Goal: Task Accomplishment & Management: Manage account settings

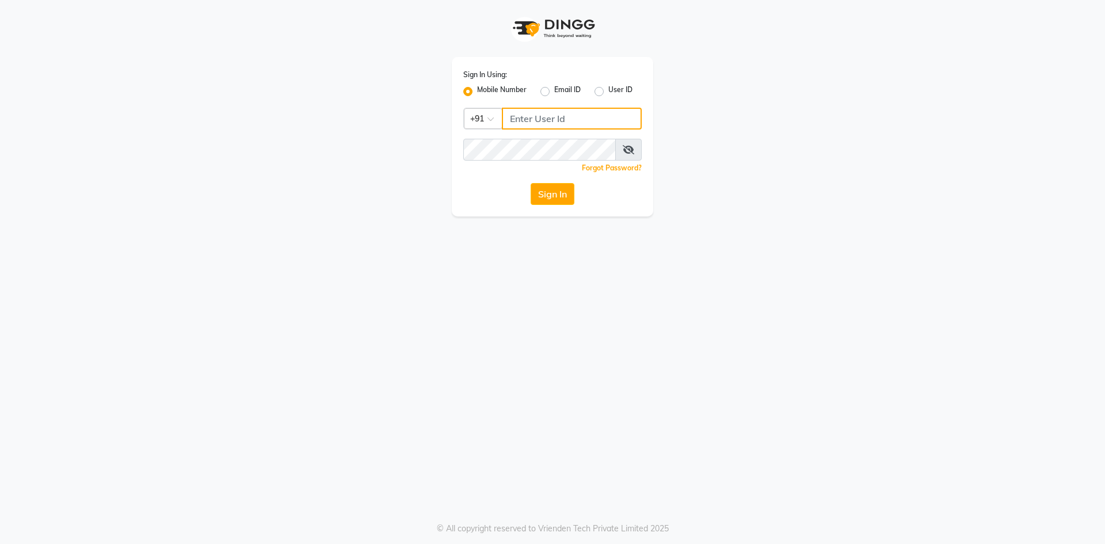
click at [543, 113] on input "Username" at bounding box center [572, 119] width 140 height 22
type input "7715996111"
click at [630, 149] on icon at bounding box center [629, 149] width 12 height 9
click at [553, 200] on button "Sign In" at bounding box center [553, 194] width 44 height 22
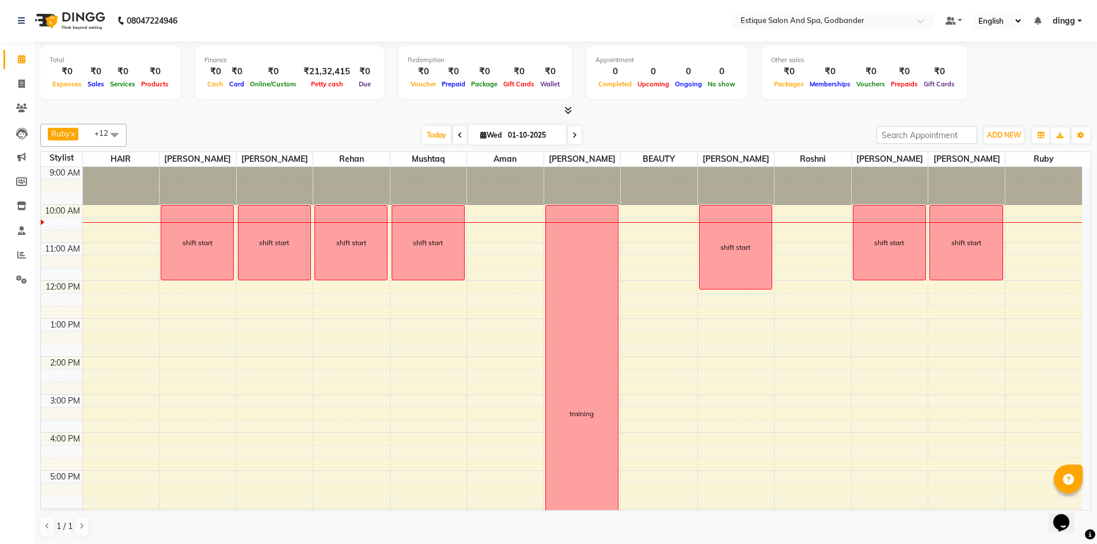
click at [543, 137] on input "01-10-2025" at bounding box center [533, 135] width 58 height 17
select select "10"
select select "2025"
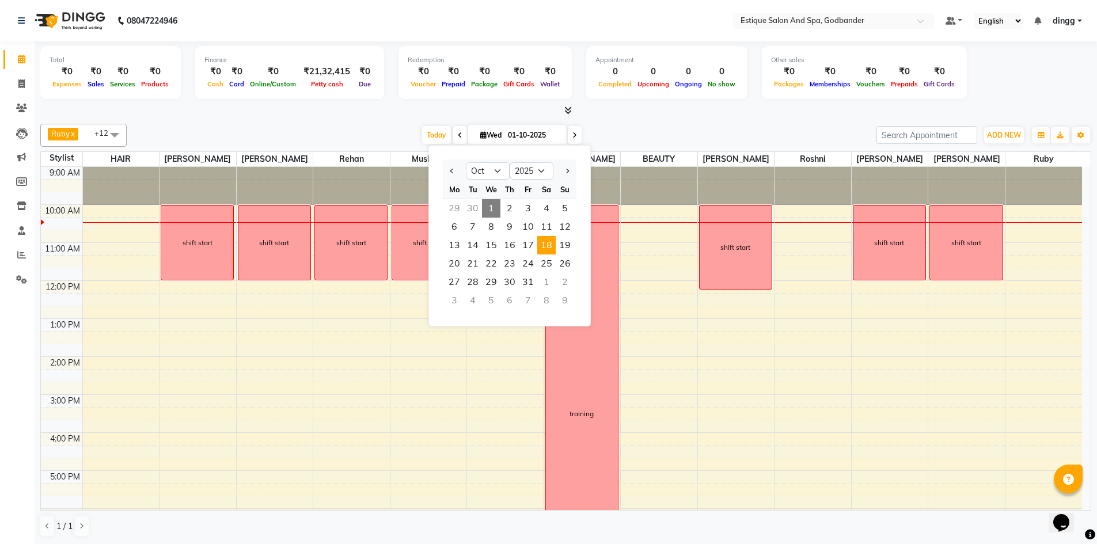
click at [545, 249] on span "18" at bounding box center [546, 245] width 18 height 18
type input "[DATE]"
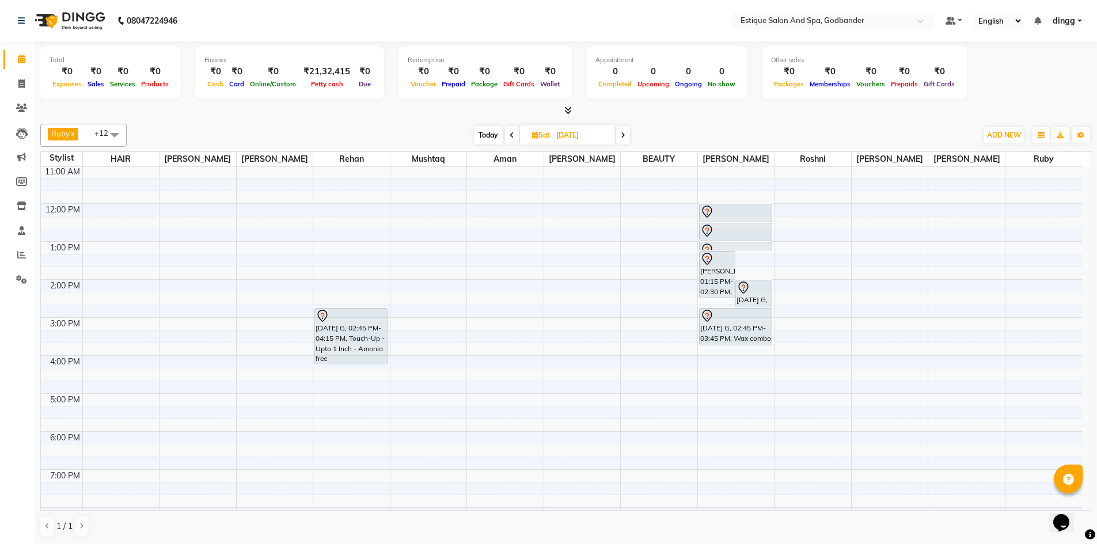
scroll to position [58, 0]
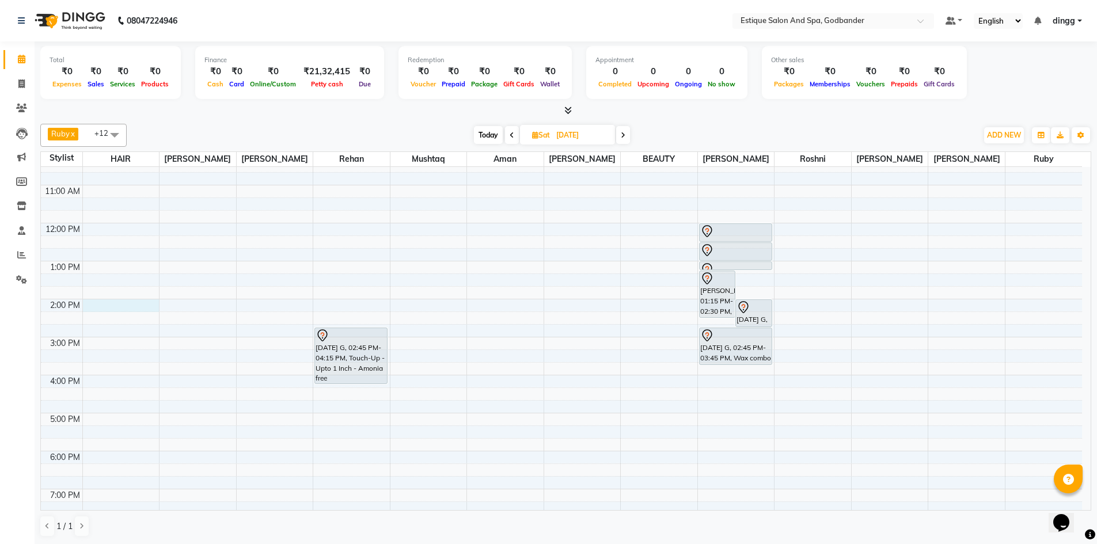
click at [111, 309] on div "9:00 AM 10:00 AM 11:00 AM 12:00 PM 1:00 PM 2:00 PM 3:00 PM 4:00 PM 5:00 PM 6:00…" at bounding box center [561, 355] width 1041 height 493
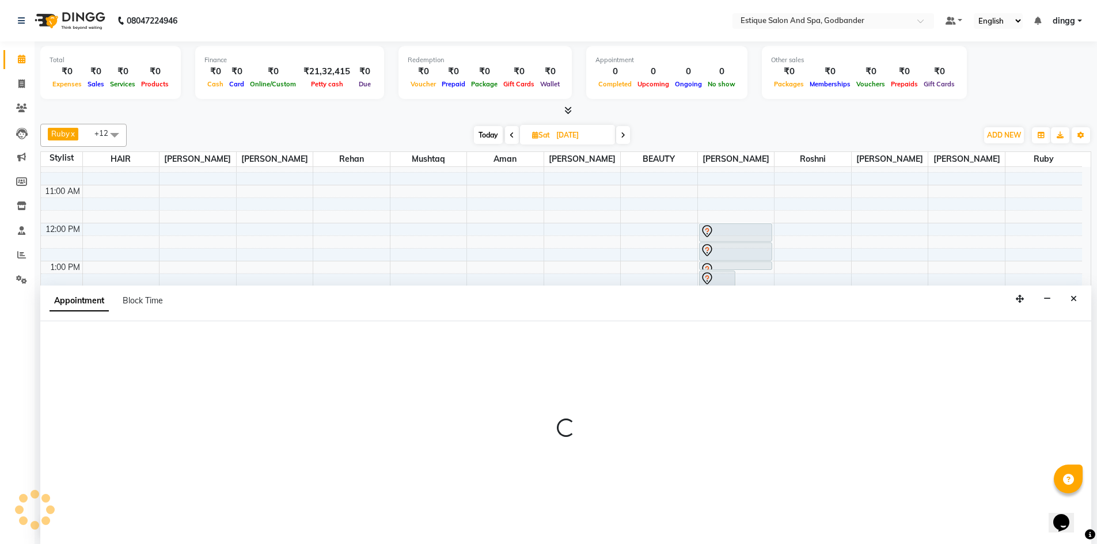
scroll to position [1, 0]
select select "76679"
select select "840"
select select "tentative"
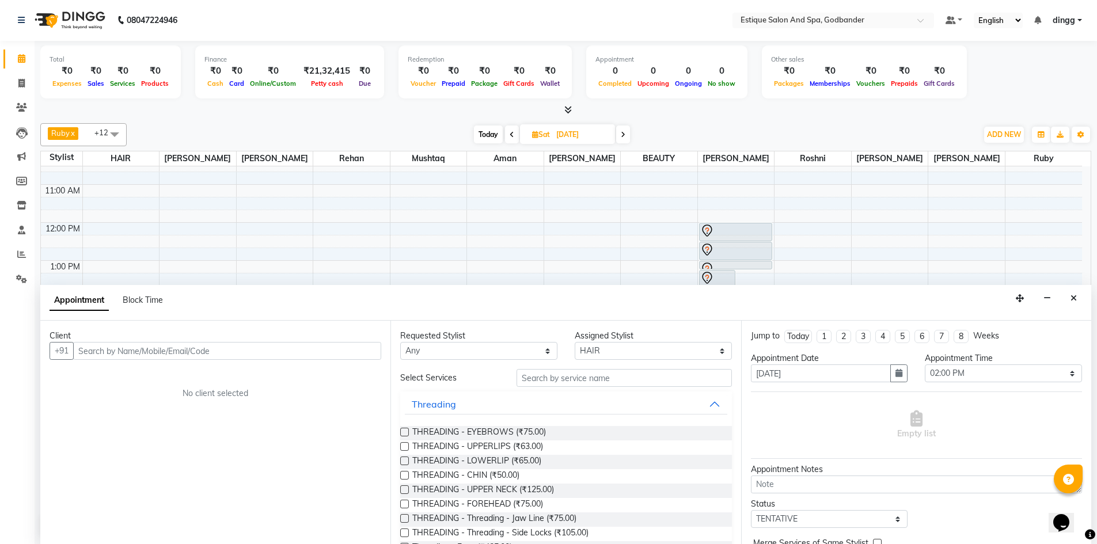
click at [131, 357] on input "text" at bounding box center [227, 351] width 308 height 18
type input "7208295676"
click at [359, 351] on span "Add Client" at bounding box center [357, 350] width 39 height 10
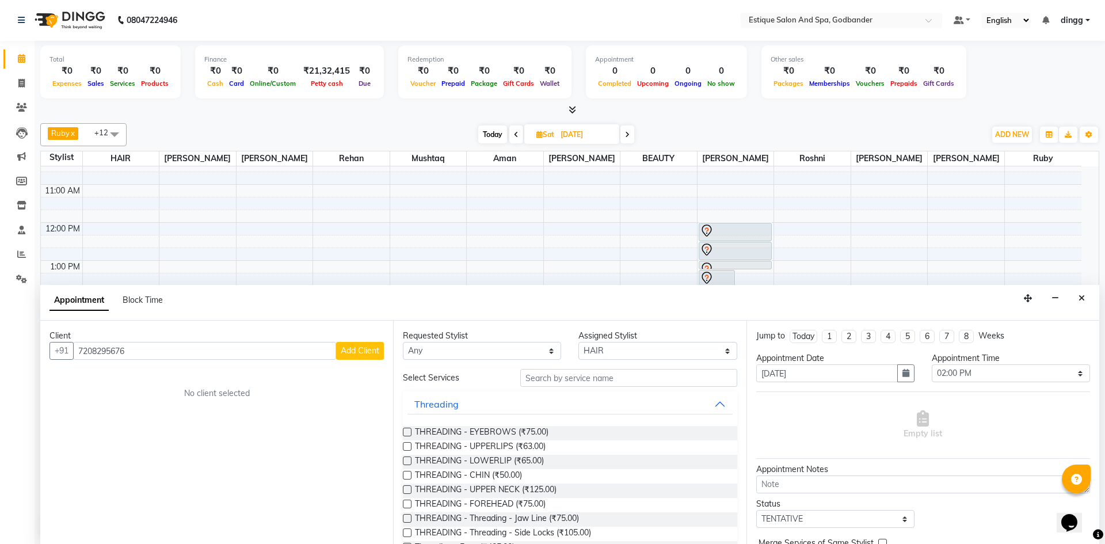
select select "22"
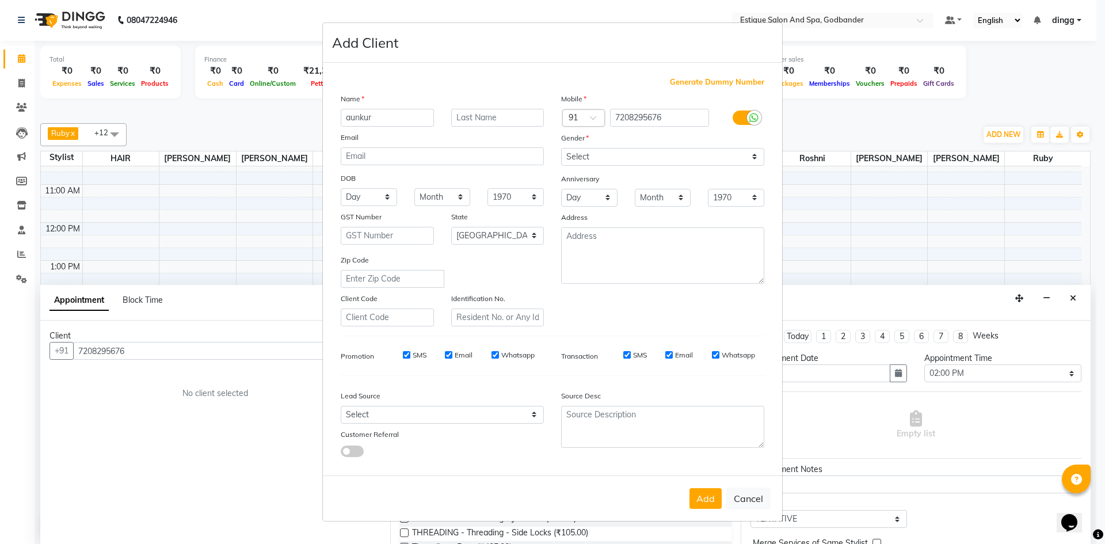
click at [356, 116] on input "aunkur" at bounding box center [387, 118] width 93 height 18
type input "ankur"
click at [619, 159] on select "Select [DEMOGRAPHIC_DATA] [DEMOGRAPHIC_DATA] Other Prefer Not To Say" at bounding box center [662, 157] width 203 height 18
select select "[DEMOGRAPHIC_DATA]"
click at [561, 148] on select "Select [DEMOGRAPHIC_DATA] [DEMOGRAPHIC_DATA] Other Prefer Not To Say" at bounding box center [662, 157] width 203 height 18
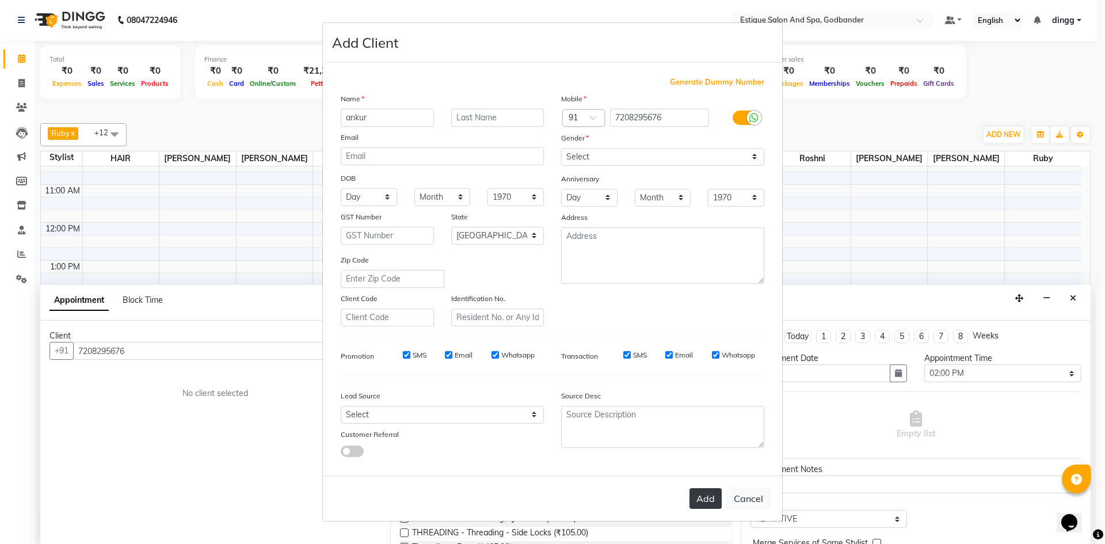
click at [698, 497] on button "Add" at bounding box center [706, 498] width 32 height 21
select select
select select "null"
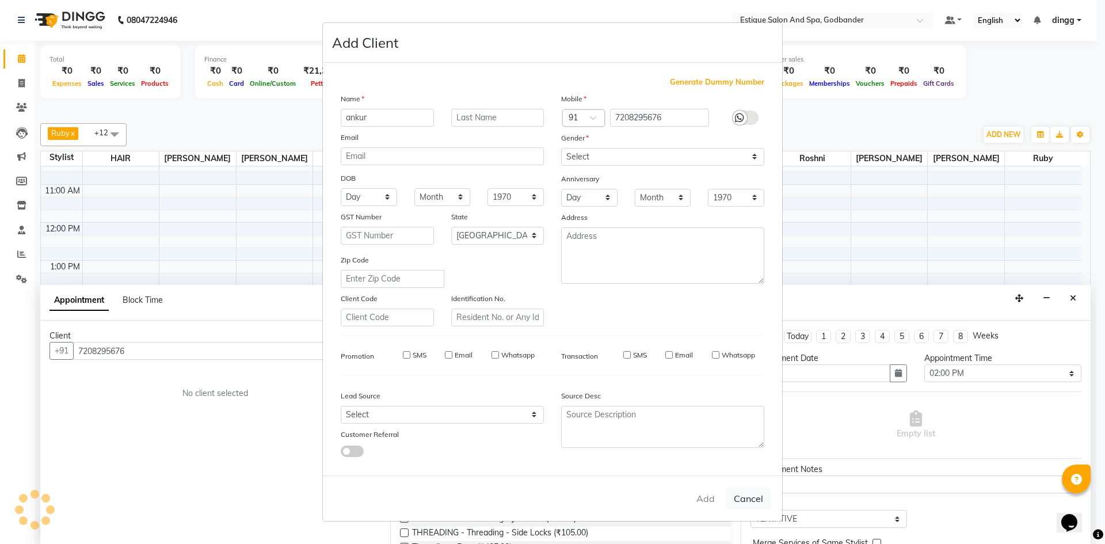
select select
checkbox input "false"
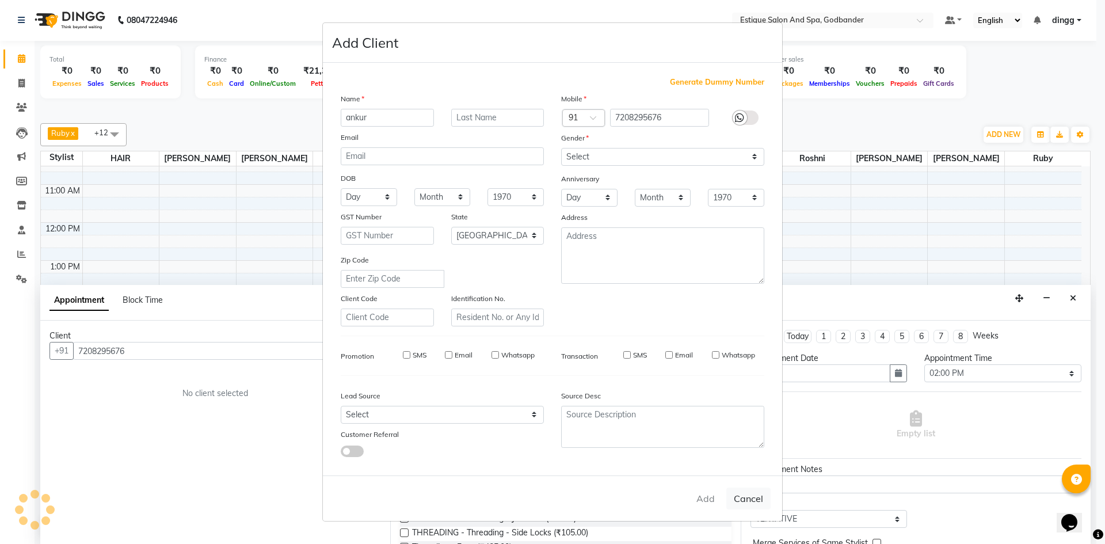
checkbox input "false"
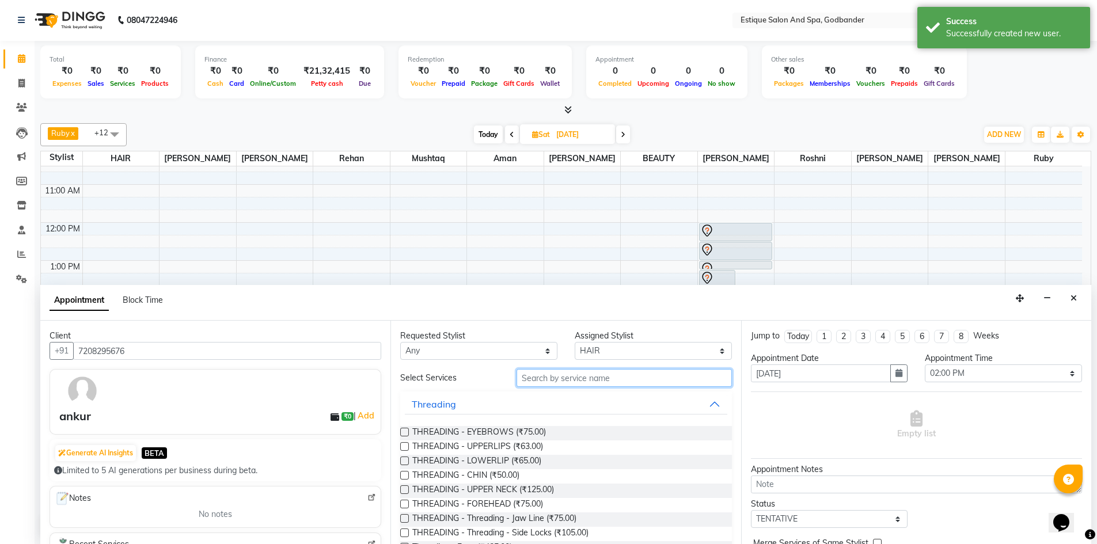
click at [556, 380] on input "text" at bounding box center [623, 378] width 215 height 18
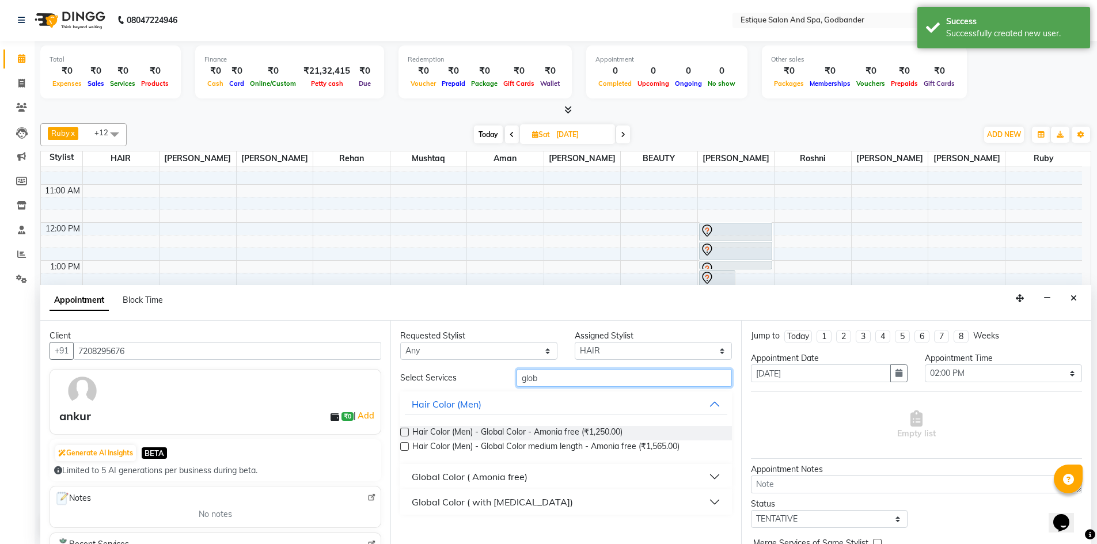
type input "glob"
click at [708, 478] on button "Global Color ( Amonia free)" at bounding box center [566, 476] width 322 height 21
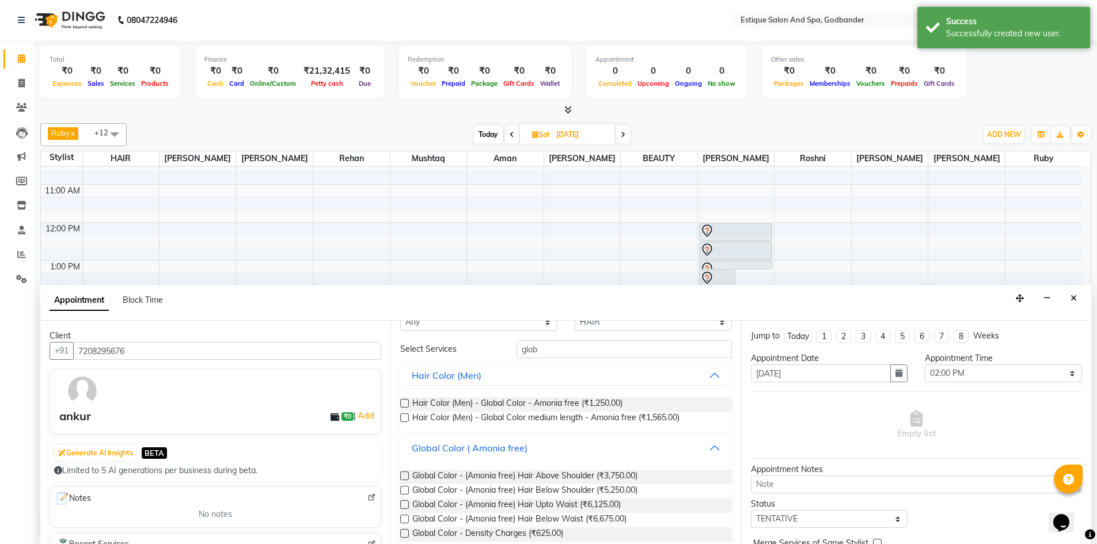
scroll to position [70, 0]
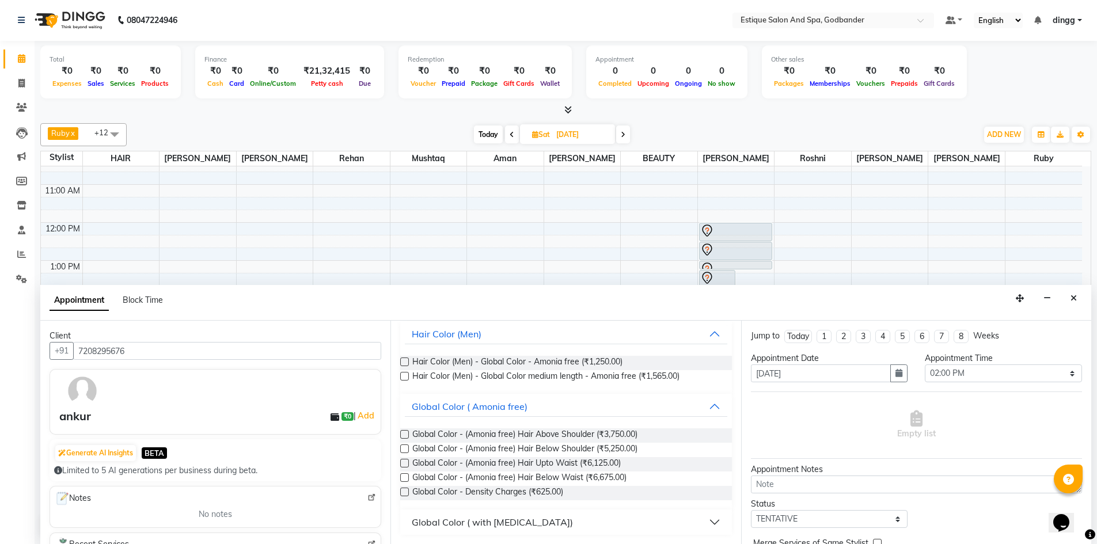
click at [404, 450] on label at bounding box center [404, 448] width 9 height 9
click at [404, 450] on input "checkbox" at bounding box center [403, 449] width 7 height 7
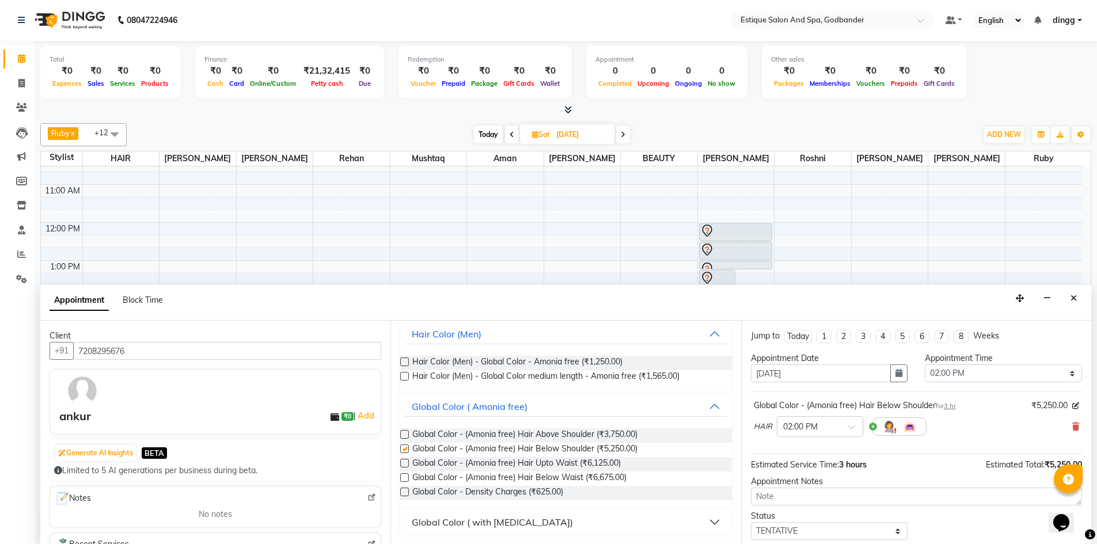
checkbox input "false"
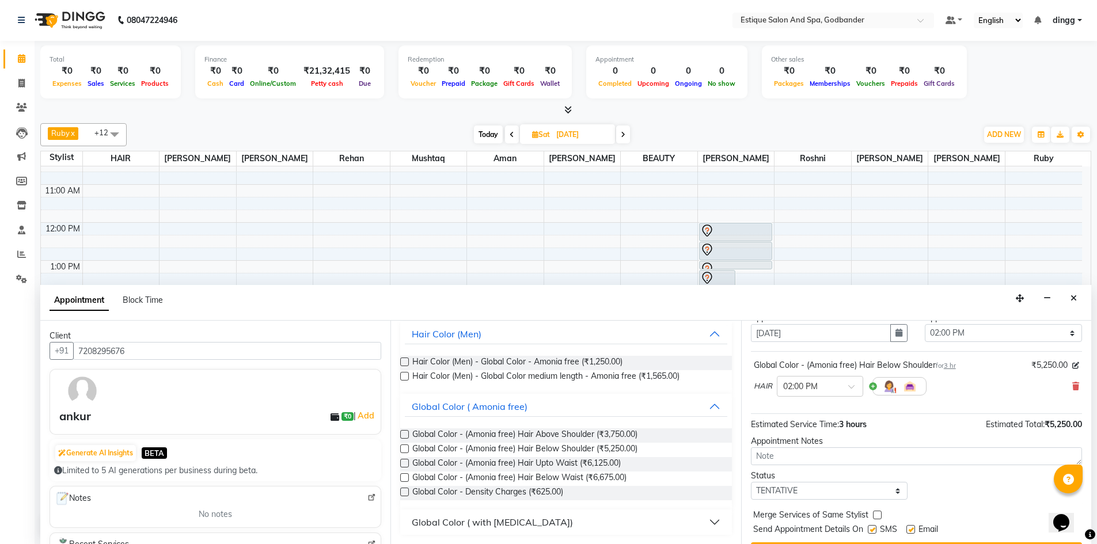
scroll to position [69, 0]
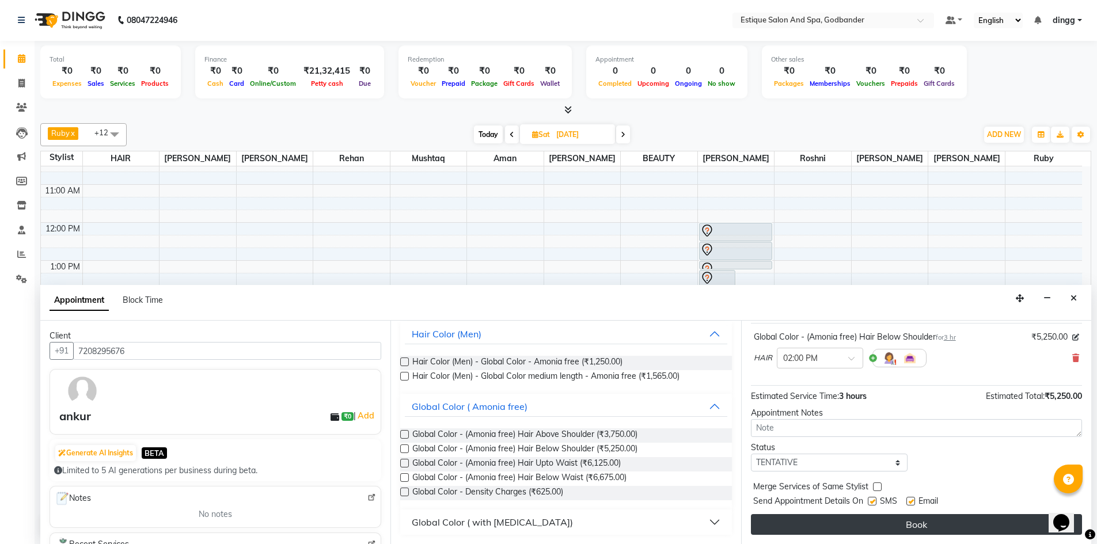
click at [896, 525] on button "Book" at bounding box center [916, 524] width 331 height 21
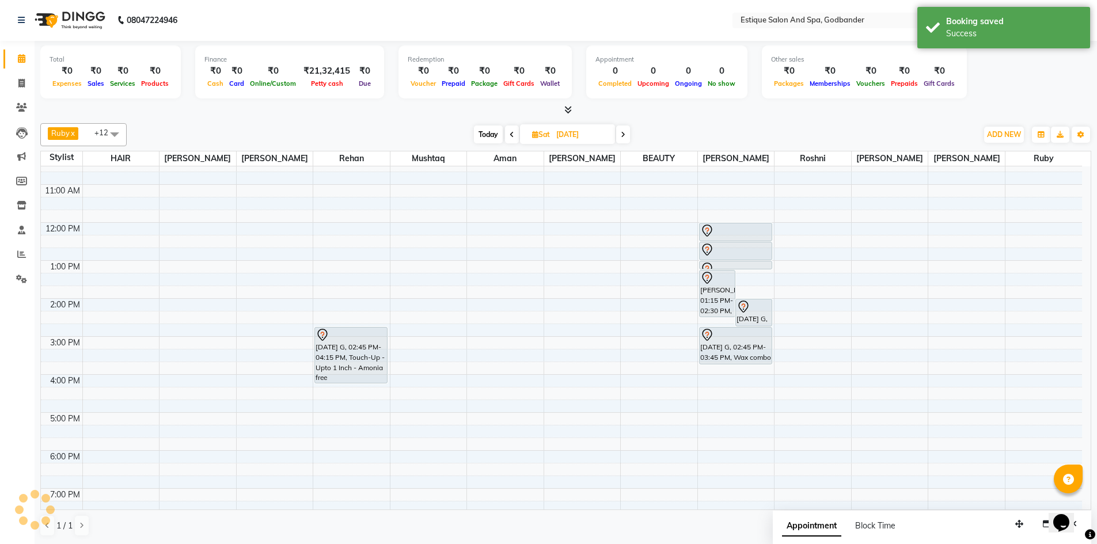
scroll to position [0, 0]
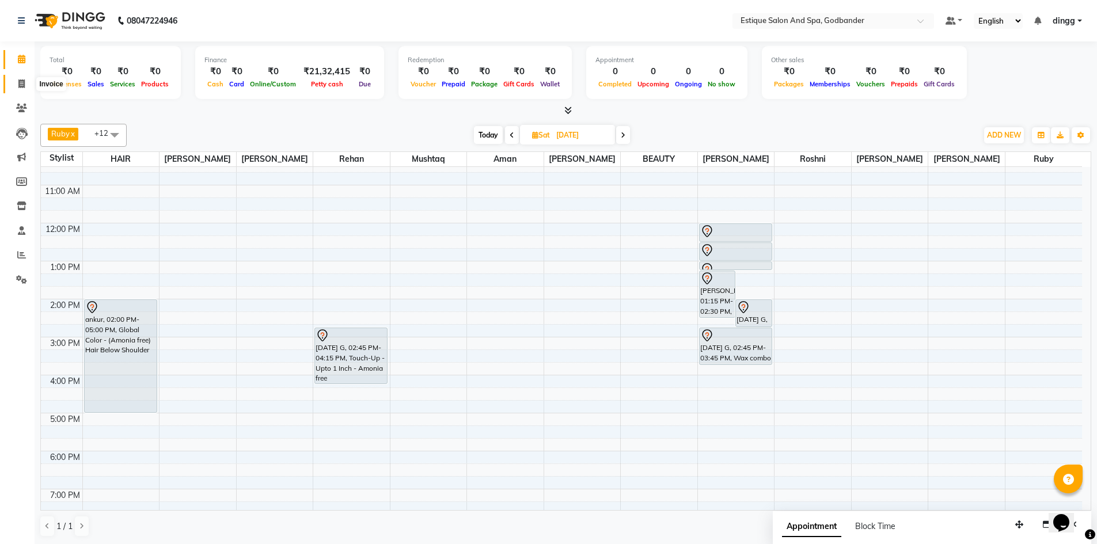
click at [21, 86] on icon at bounding box center [21, 83] width 6 height 9
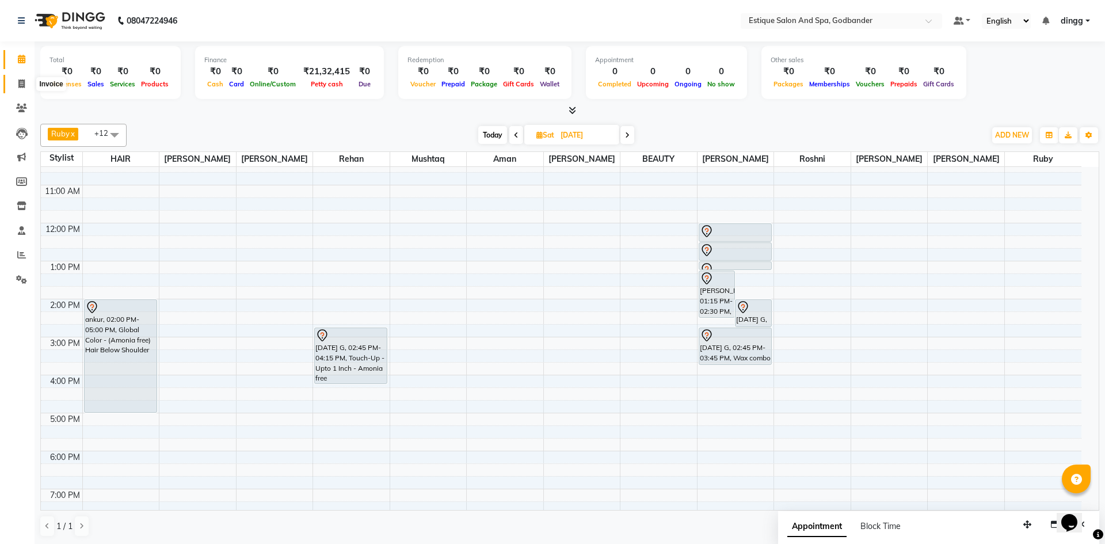
select select "6103"
select select "service"
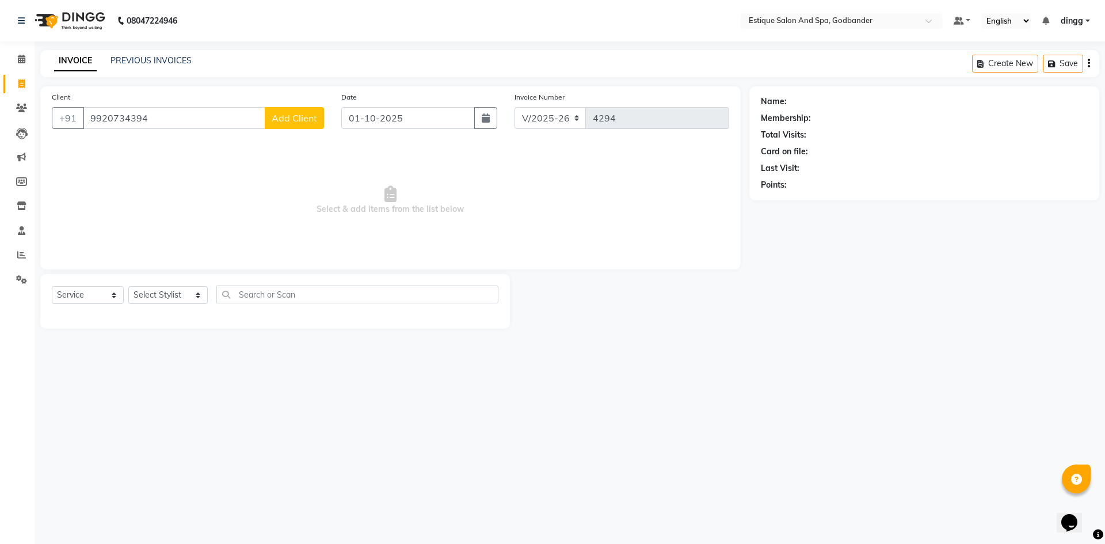
type input "9920734394"
click at [291, 119] on span "Add Client" at bounding box center [294, 118] width 45 height 12
select select "22"
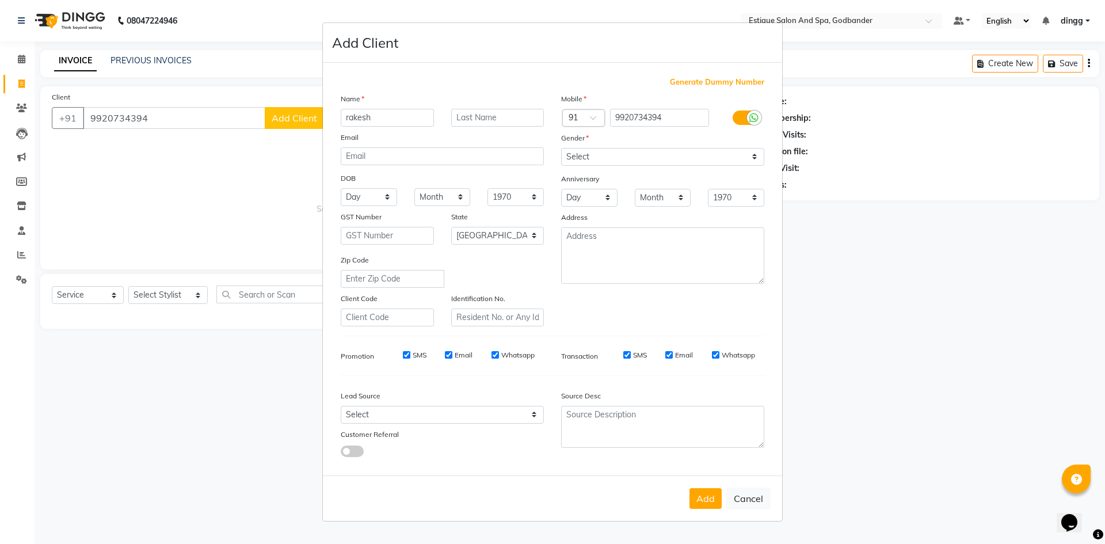
type input "rakesh"
click at [589, 150] on select "Select [DEMOGRAPHIC_DATA] [DEMOGRAPHIC_DATA] Other Prefer Not To Say" at bounding box center [662, 157] width 203 height 18
select select "[DEMOGRAPHIC_DATA]"
click at [561, 148] on select "Select [DEMOGRAPHIC_DATA] [DEMOGRAPHIC_DATA] Other Prefer Not To Say" at bounding box center [662, 157] width 203 height 18
click at [710, 500] on button "Add" at bounding box center [706, 498] width 32 height 21
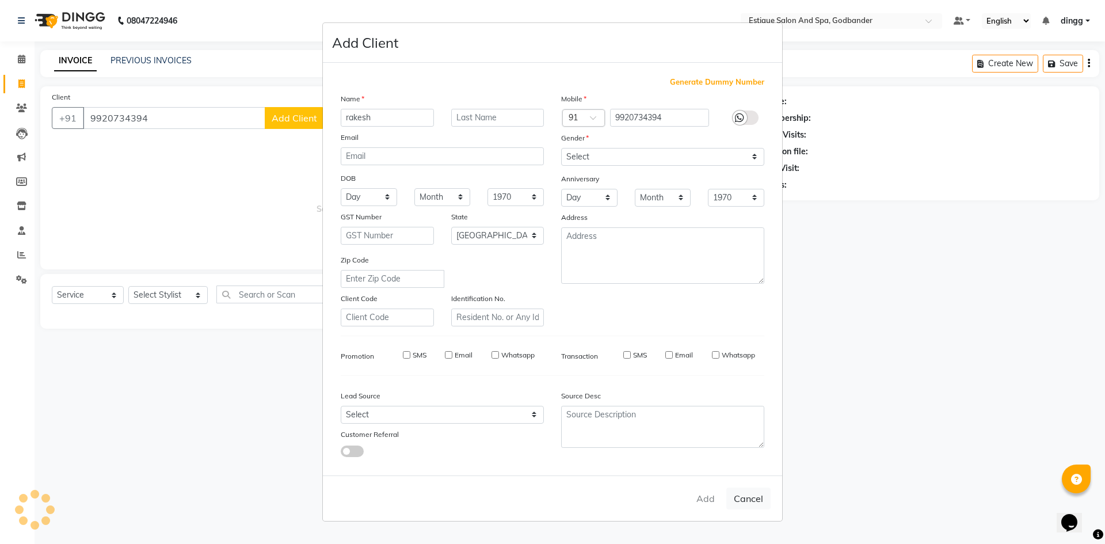
select select
select select "null"
select select
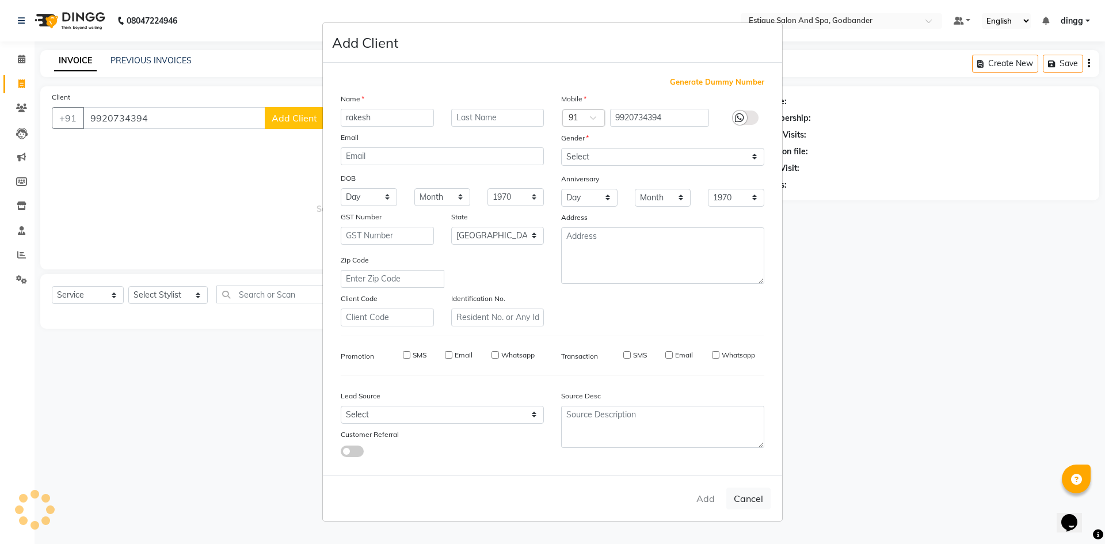
select select
checkbox input "false"
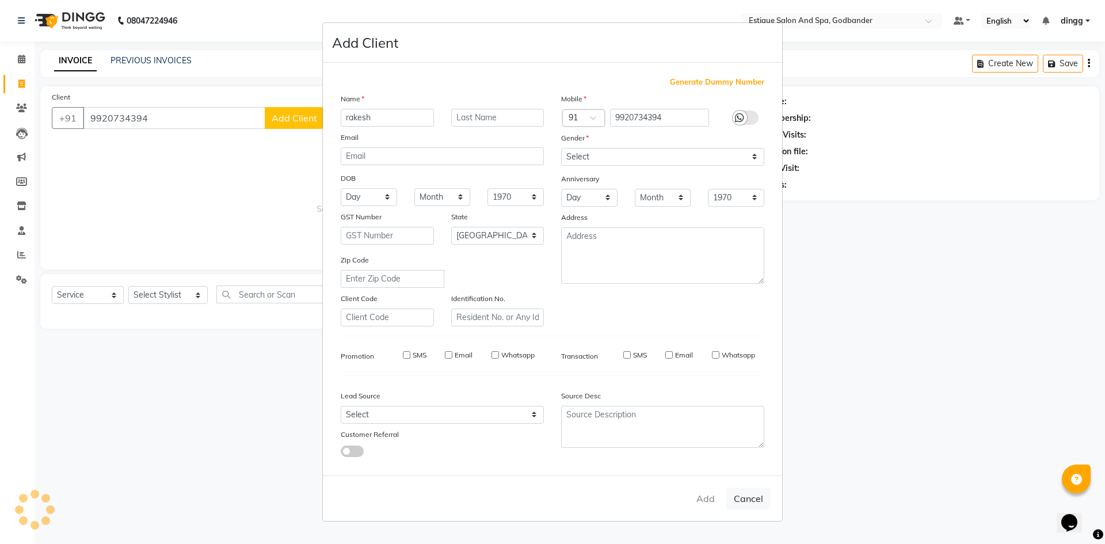
checkbox input "false"
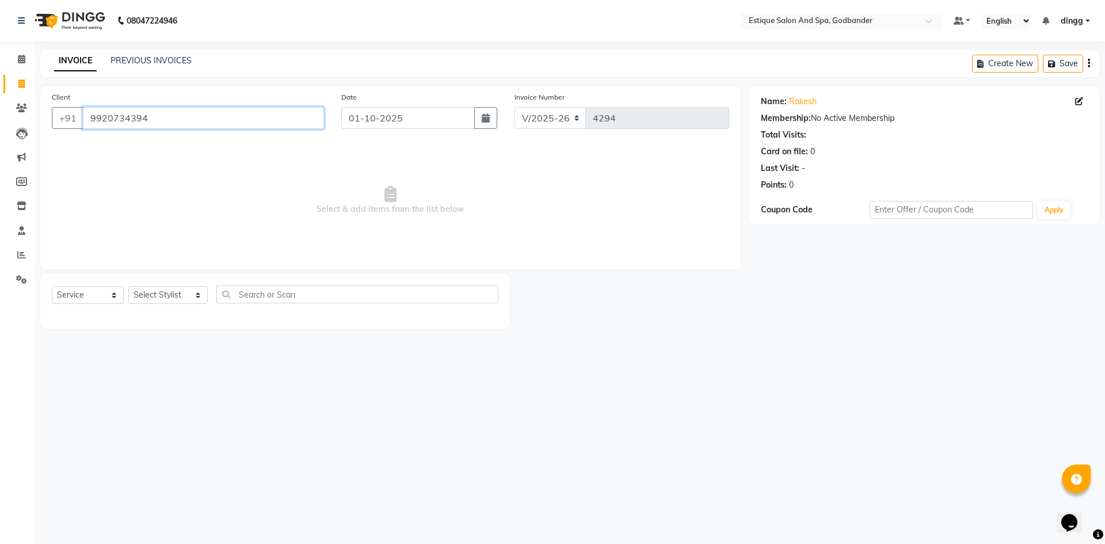
drag, startPoint x: 192, startPoint y: 119, endPoint x: 96, endPoint y: 121, distance: 96.7
click at [96, 121] on input "9920734394" at bounding box center [203, 118] width 241 height 22
click at [205, 121] on input "9920734394" at bounding box center [203, 118] width 241 height 22
drag, startPoint x: 195, startPoint y: 119, endPoint x: 67, endPoint y: 122, distance: 128.4
click at [67, 122] on div "[PHONE_NUMBER]" at bounding box center [188, 118] width 272 height 22
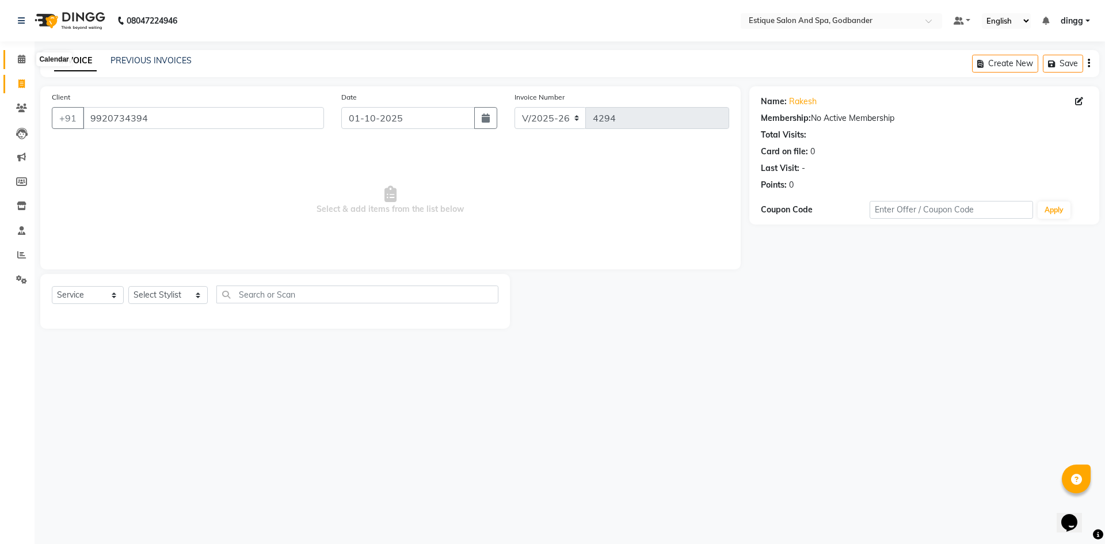
click at [15, 58] on span at bounding box center [22, 59] width 20 height 13
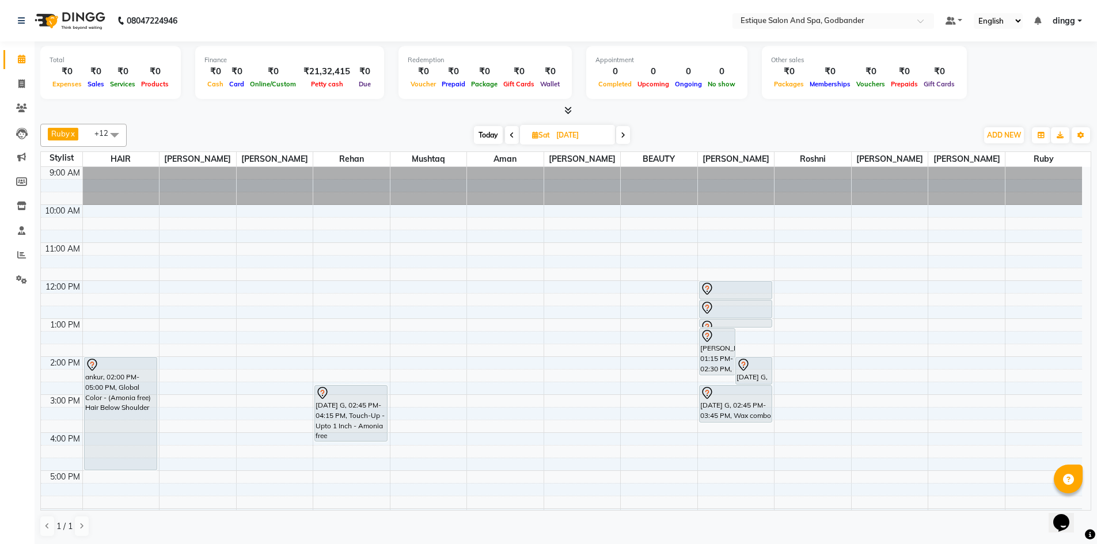
click at [583, 131] on input "[DATE]" at bounding box center [582, 135] width 58 height 17
select select "10"
select select "2025"
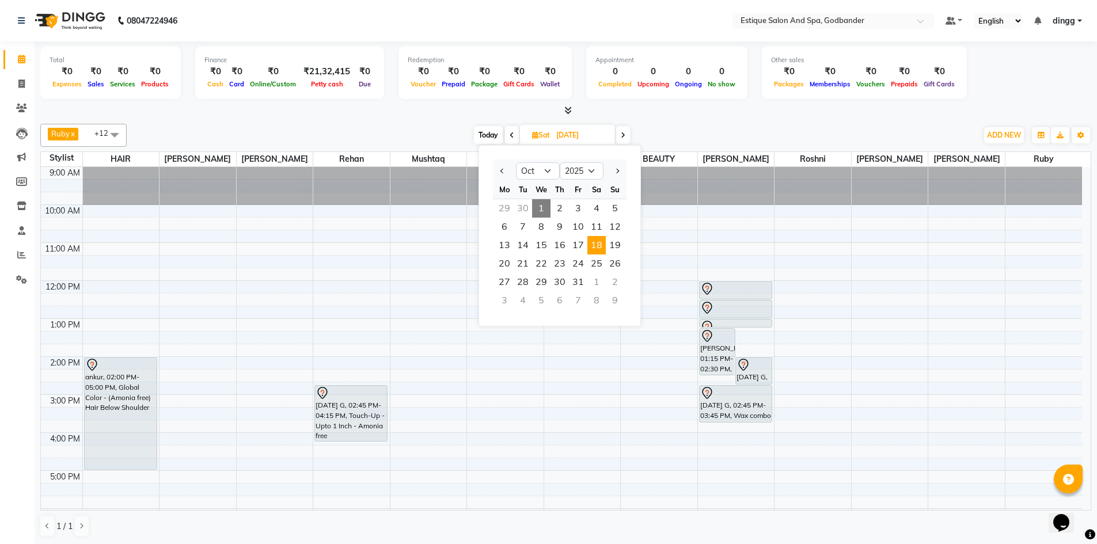
click at [544, 206] on span "1" at bounding box center [541, 208] width 18 height 18
type input "01-10-2025"
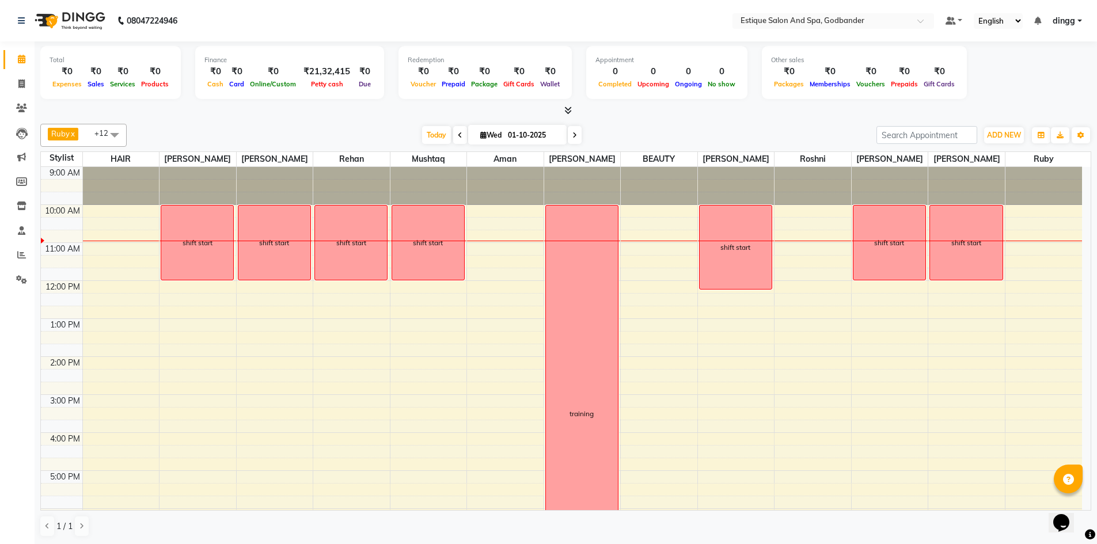
click at [485, 260] on div "9:00 AM 10:00 AM 11:00 AM 12:00 PM 1:00 PM 2:00 PM 3:00 PM 4:00 PM 5:00 PM 6:00…" at bounding box center [561, 413] width 1041 height 493
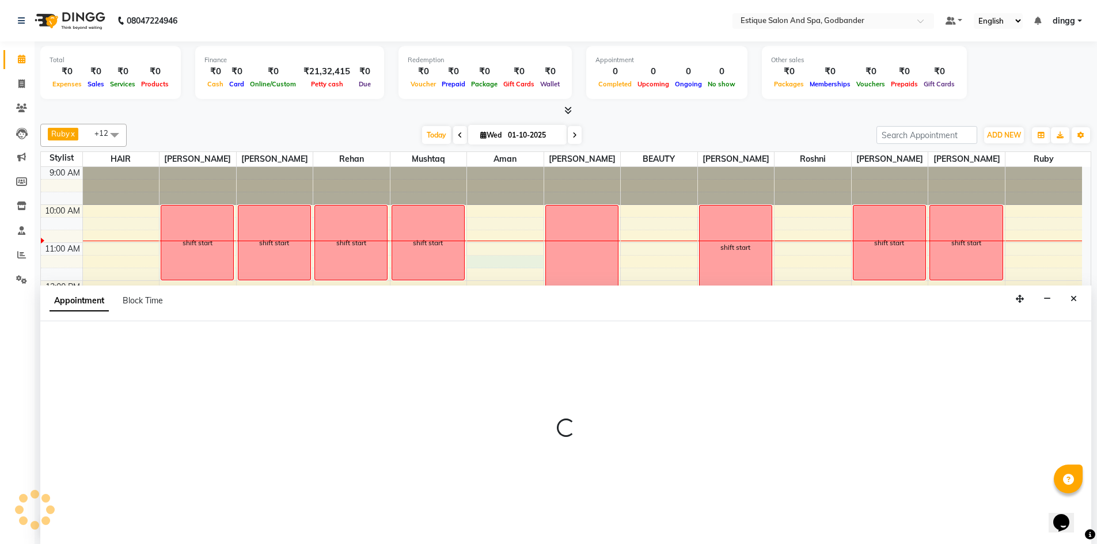
scroll to position [1, 0]
select select "74935"
select select "tentative"
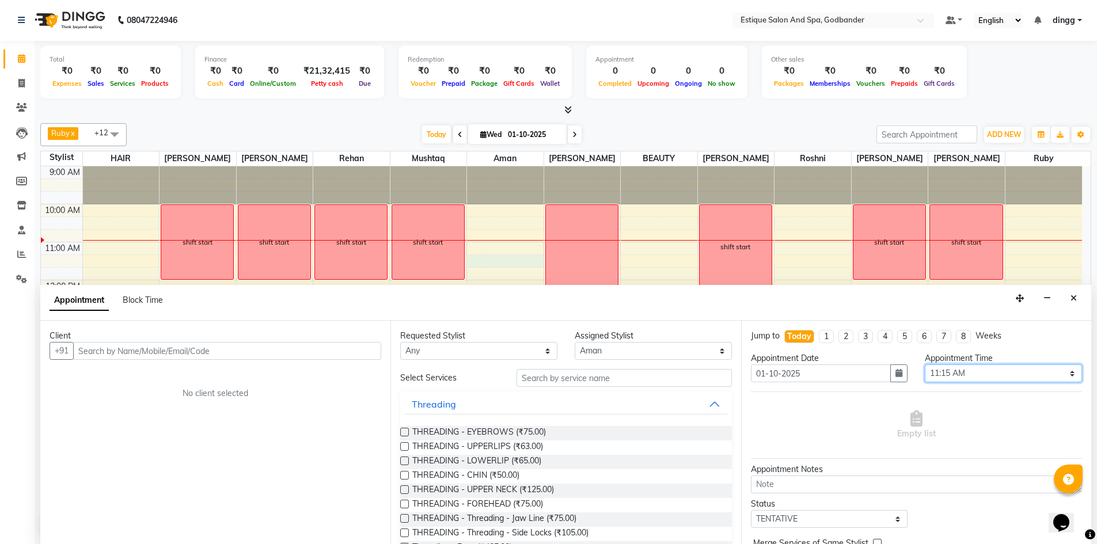
drag, startPoint x: 972, startPoint y: 378, endPoint x: 970, endPoint y: 371, distance: 6.6
click at [972, 378] on select "Select 10:00 AM 10:15 AM 10:30 AM 10:45 AM 11:00 AM 11:15 AM 11:30 AM 11:45 AM …" at bounding box center [1003, 373] width 157 height 18
select select "690"
click at [925, 364] on select "Select 10:00 AM 10:15 AM 10:30 AM 10:45 AM 11:00 AM 11:15 AM 11:30 AM 11:45 AM …" at bounding box center [1003, 373] width 157 height 18
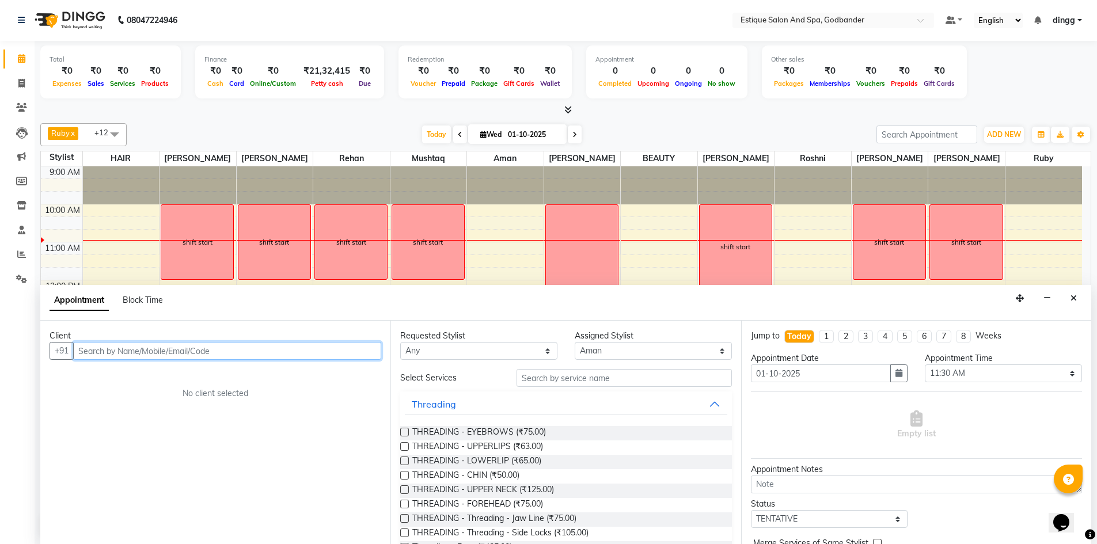
click at [222, 342] on input "text" at bounding box center [227, 351] width 308 height 18
paste input "9920734394"
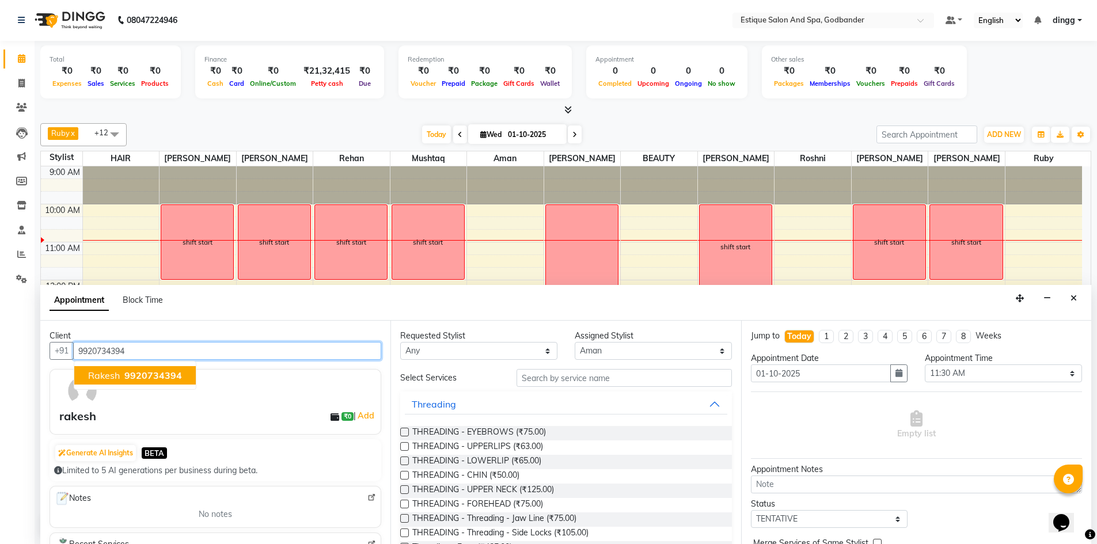
click at [134, 367] on button "rakesh 9920734394" at bounding box center [134, 375] width 121 height 18
type input "9920734394"
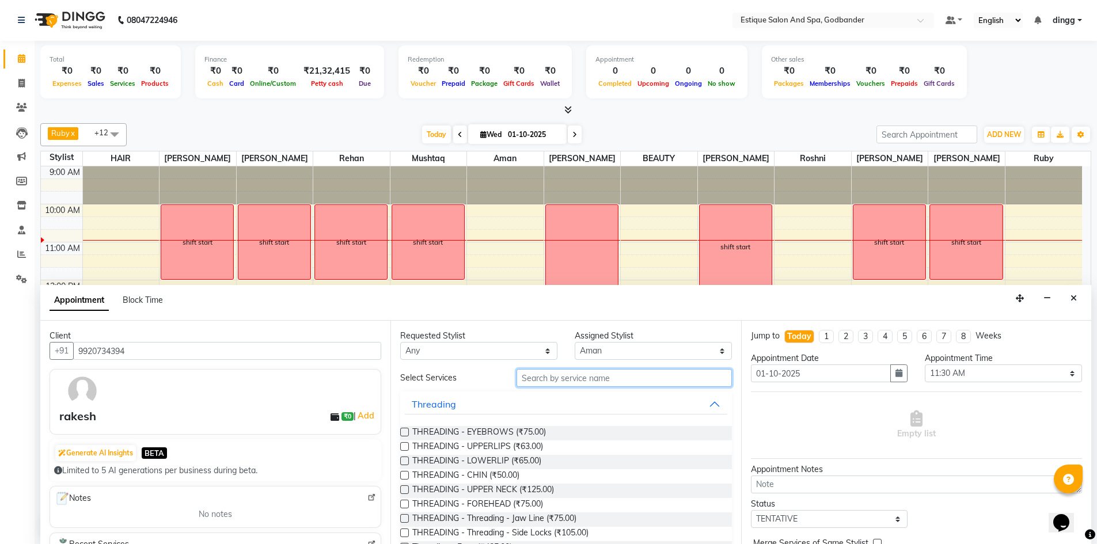
click at [584, 378] on input "text" at bounding box center [623, 378] width 215 height 18
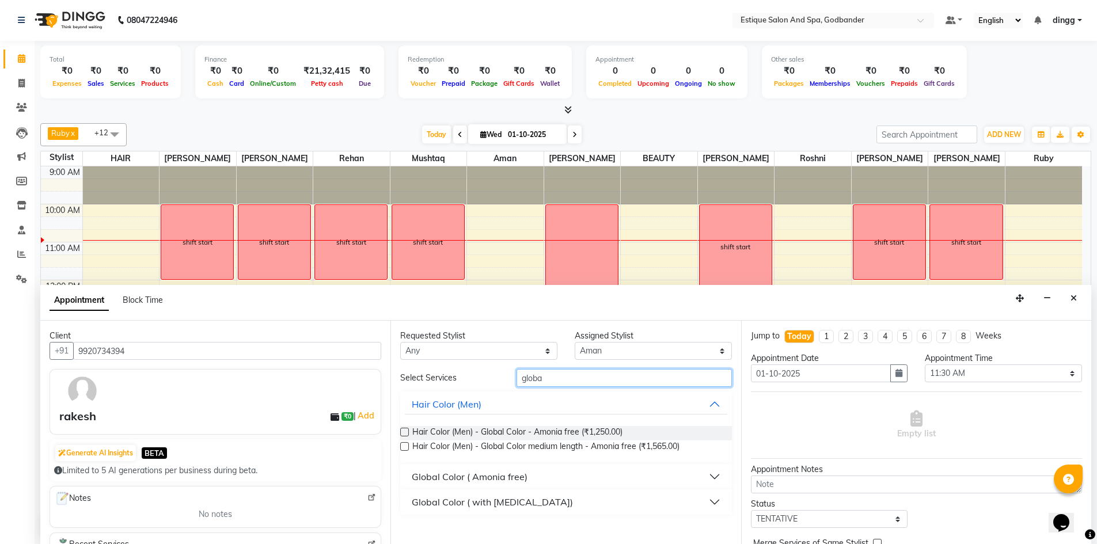
type input "globa"
click at [403, 432] on label at bounding box center [404, 432] width 9 height 9
click at [403, 432] on input "checkbox" at bounding box center [403, 432] width 7 height 7
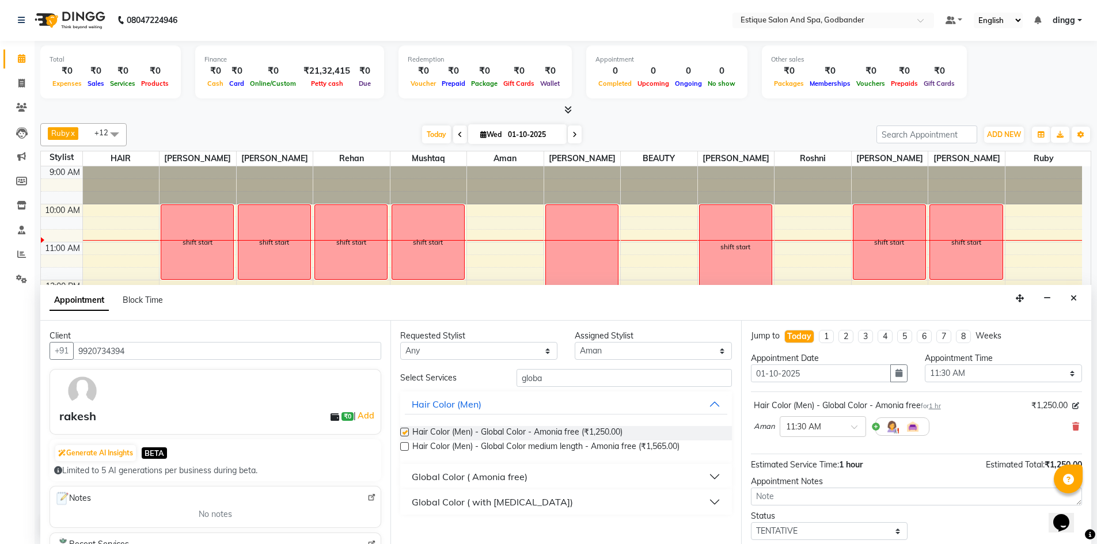
checkbox input "false"
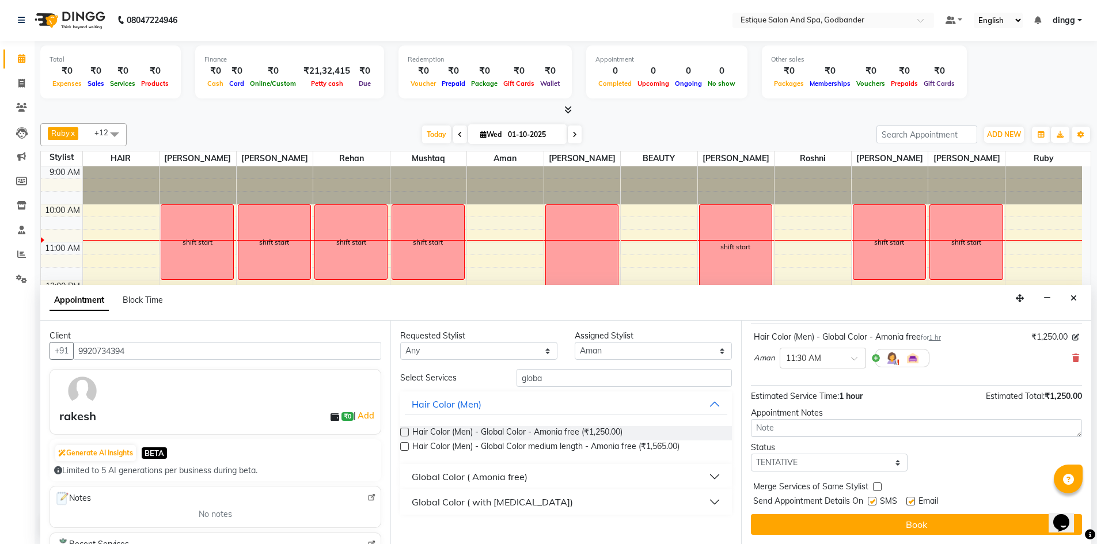
click at [953, 528] on button "Book" at bounding box center [916, 524] width 331 height 21
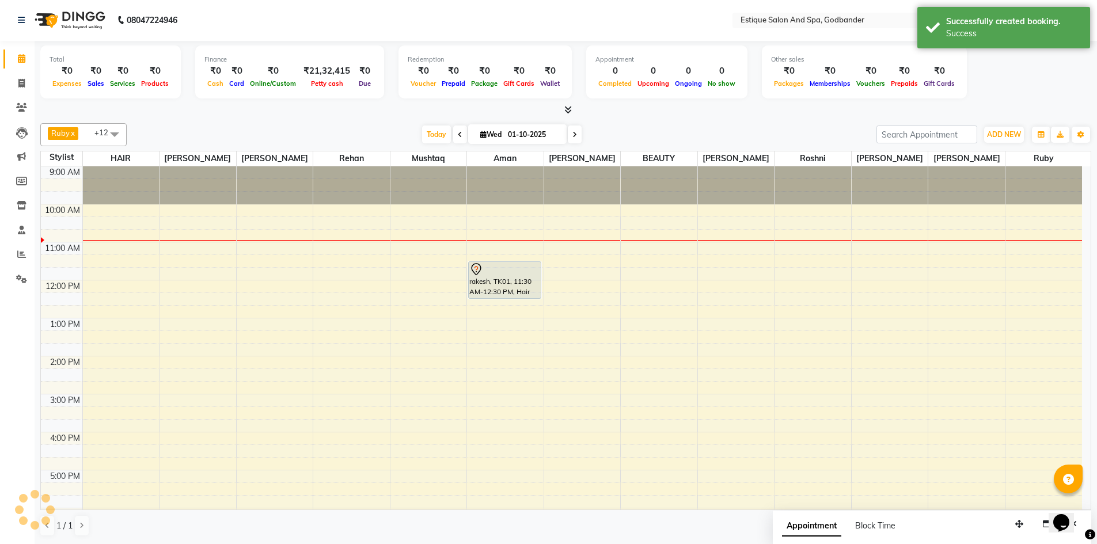
scroll to position [0, 0]
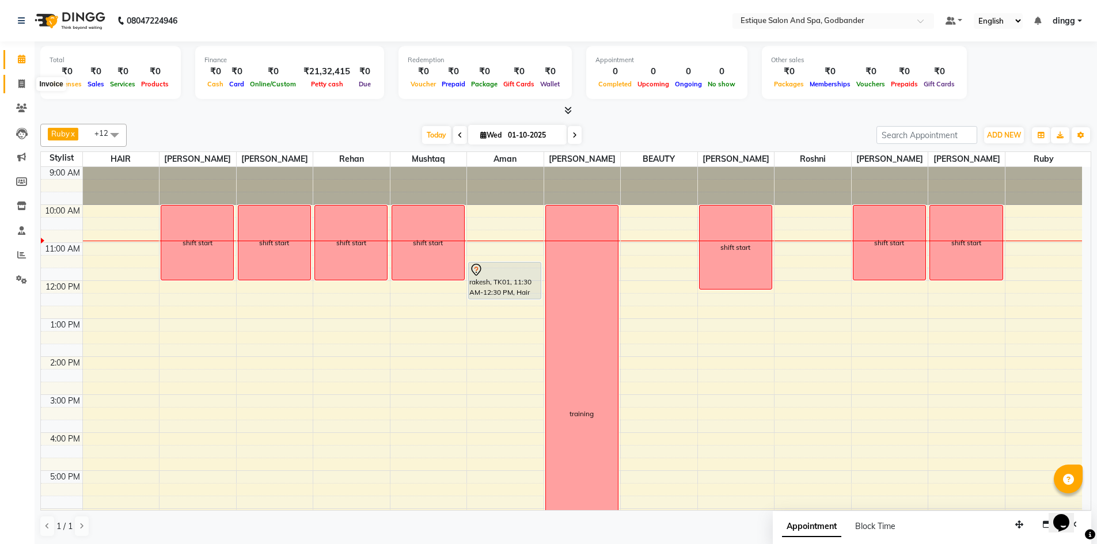
click at [20, 80] on icon at bounding box center [21, 83] width 6 height 9
select select "service"
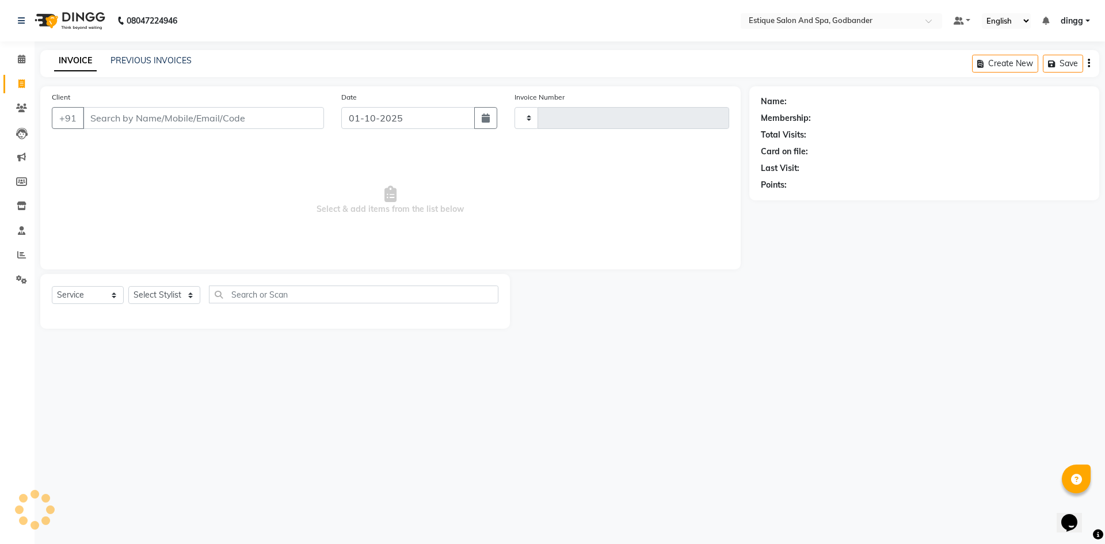
type input "4294"
select select "6103"
click at [172, 294] on select "Select Stylist Aarti Nails [PERSON_NAME] [PERSON_NAME] Any one Asmi BEAUTY ding…" at bounding box center [167, 295] width 79 height 18
select select "76355"
click at [128, 286] on select "Select Stylist Aarti Nails [PERSON_NAME] [PERSON_NAME] Any one Asmi BEAUTY ding…" at bounding box center [167, 295] width 79 height 18
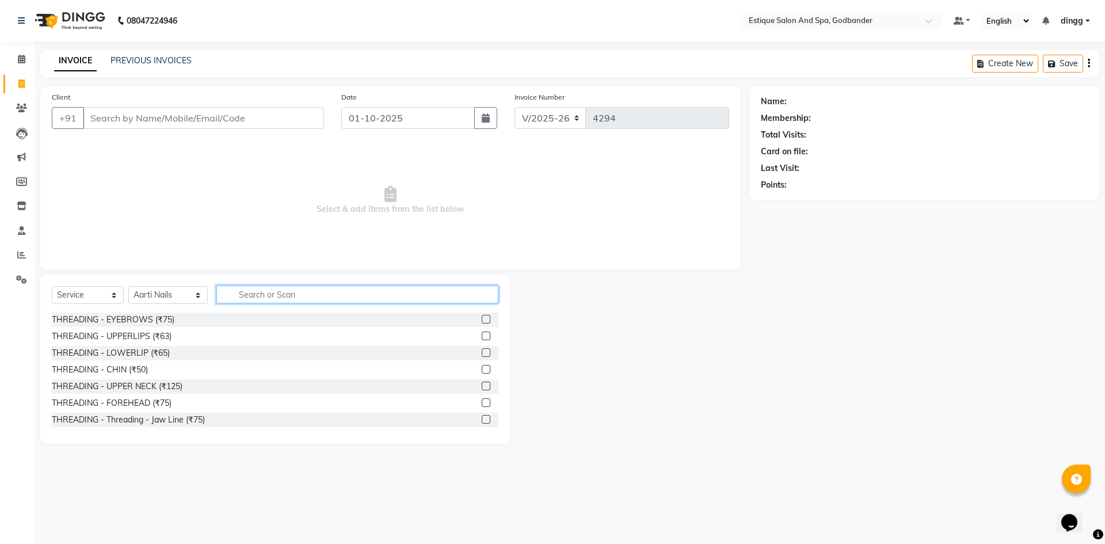
click at [362, 294] on input "text" at bounding box center [357, 295] width 282 height 18
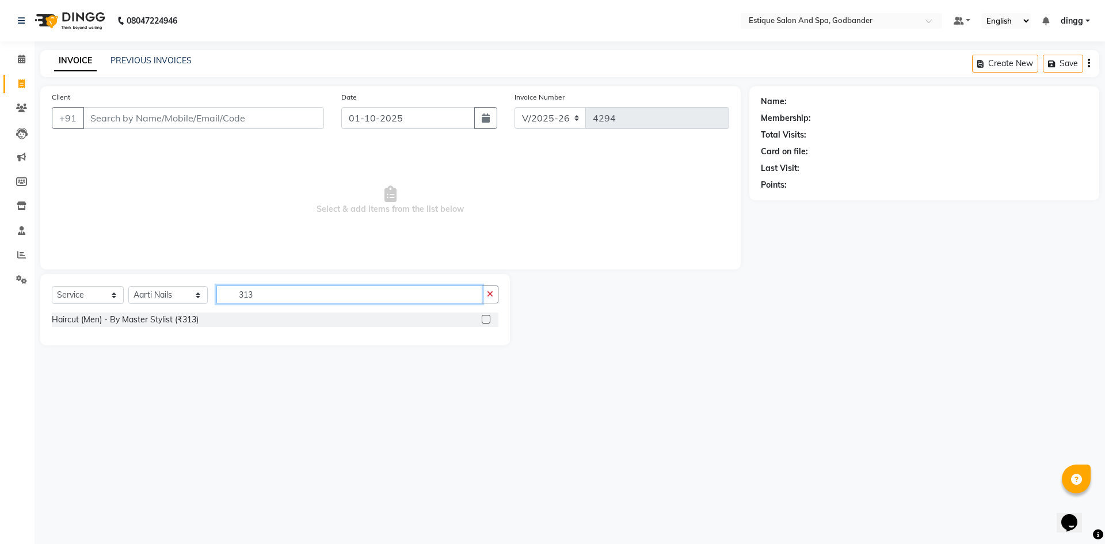
type input "313"
click at [26, 62] on span at bounding box center [22, 59] width 20 height 13
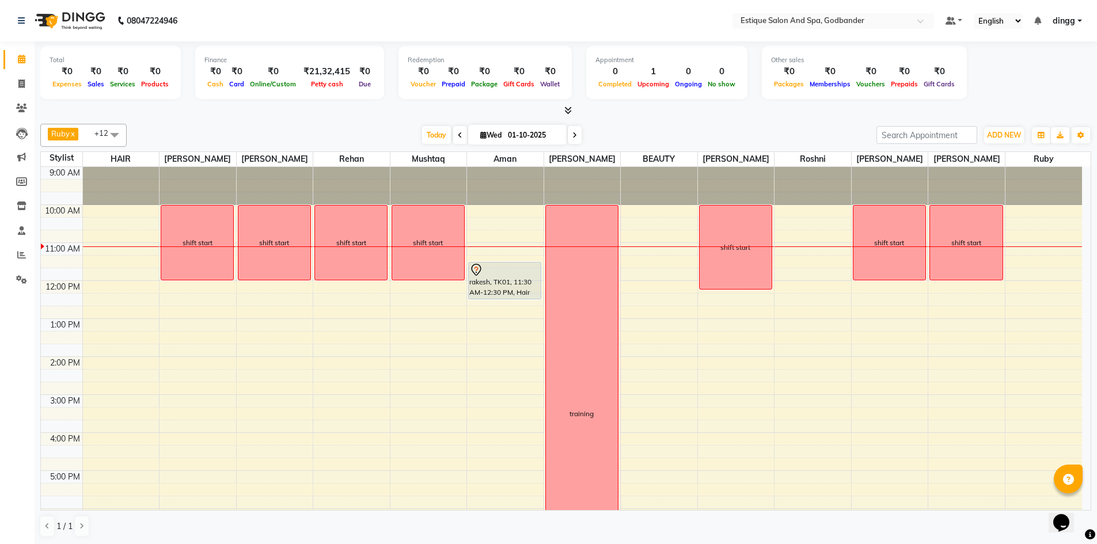
click at [110, 284] on div "9:00 AM 10:00 AM 11:00 AM 12:00 PM 1:00 PM 2:00 PM 3:00 PM 4:00 PM 5:00 PM 6:00…" at bounding box center [561, 413] width 1041 height 493
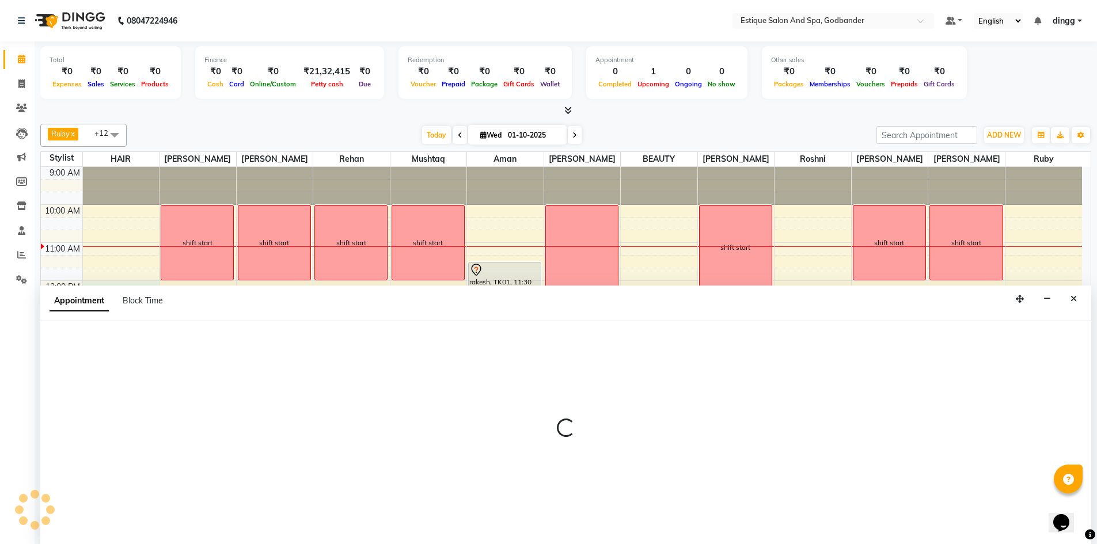
scroll to position [1, 0]
select select "76679"
select select "720"
select select "tentative"
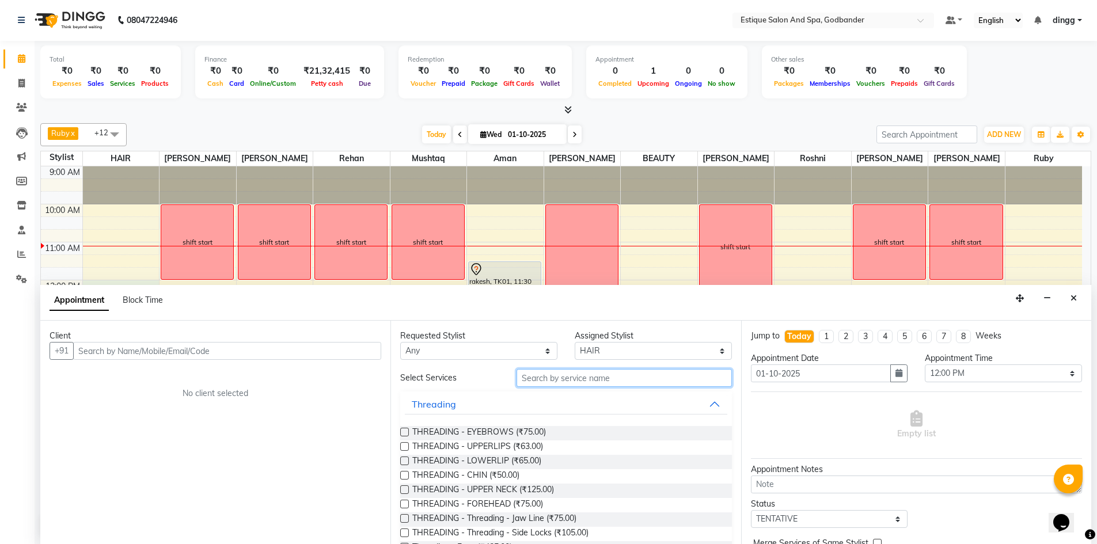
click at [615, 377] on input "text" at bounding box center [623, 378] width 215 height 18
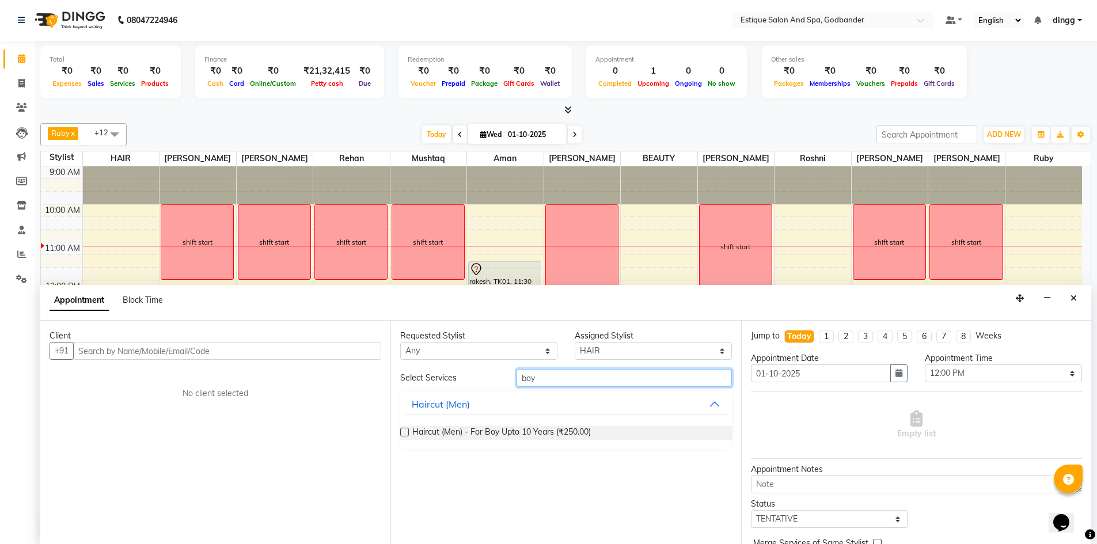
type input "boy"
click at [406, 429] on label at bounding box center [404, 432] width 9 height 9
click at [406, 429] on input "checkbox" at bounding box center [403, 432] width 7 height 7
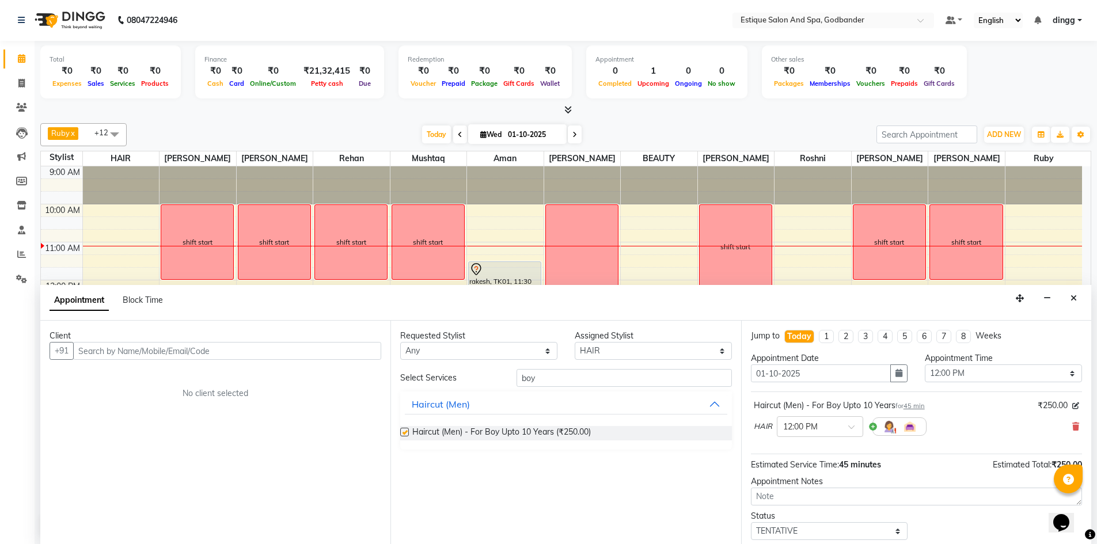
checkbox input "false"
click at [233, 348] on input "text" at bounding box center [227, 351] width 308 height 18
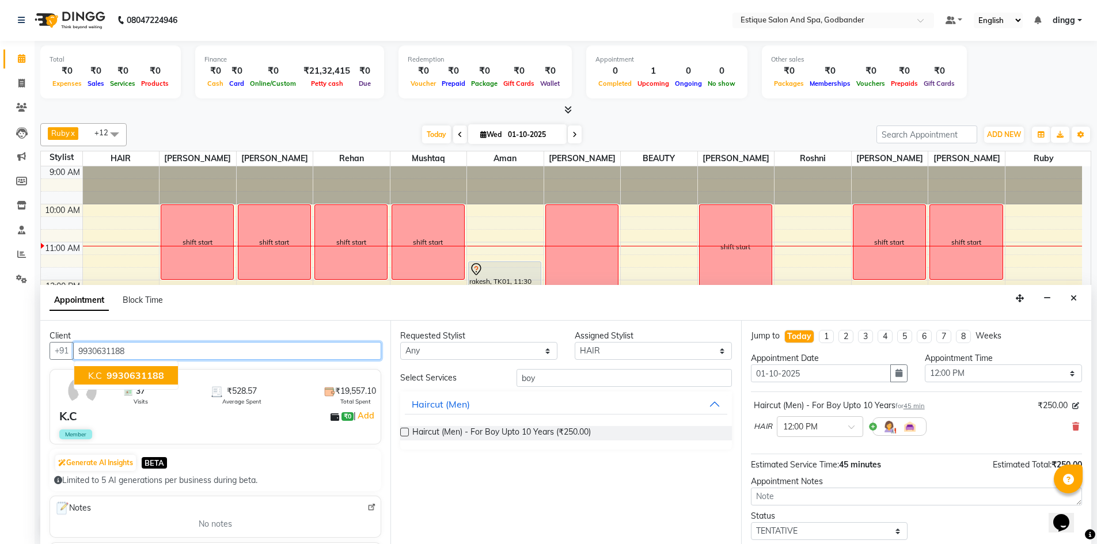
click at [143, 374] on span "9930631188" at bounding box center [136, 376] width 58 height 12
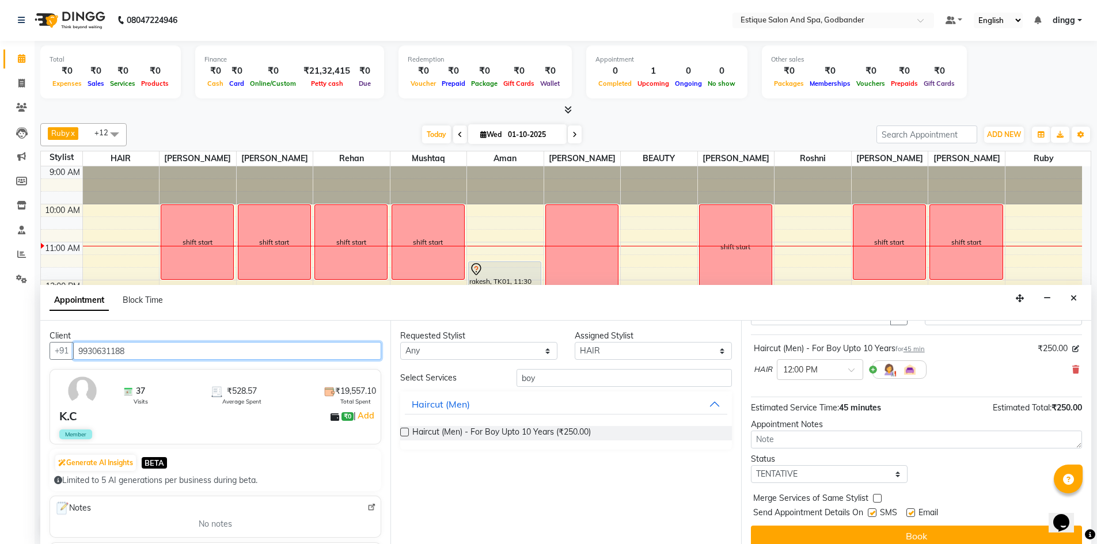
scroll to position [69, 0]
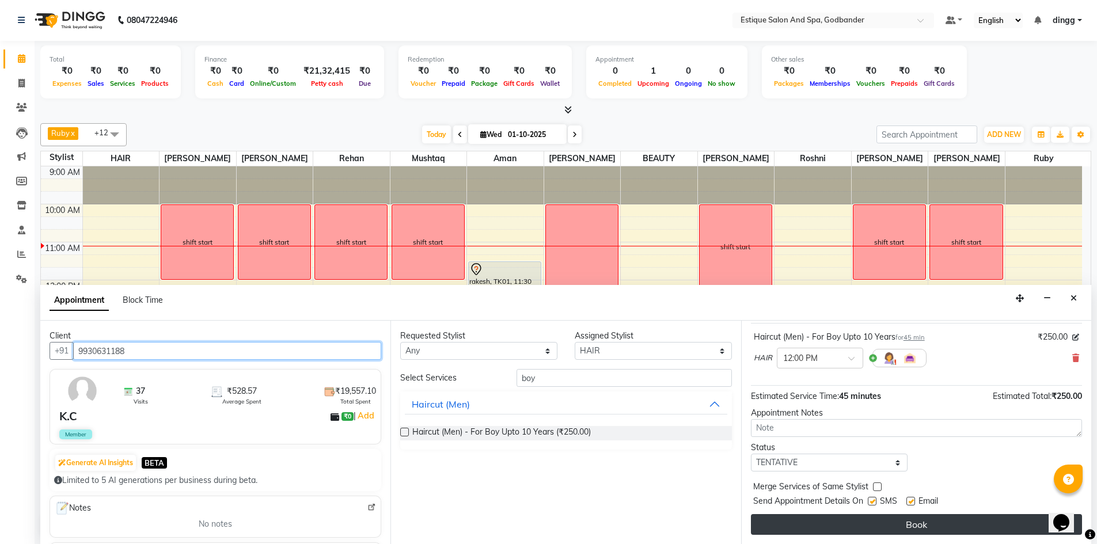
type input "9930631188"
click at [946, 523] on button "Book" at bounding box center [916, 524] width 331 height 21
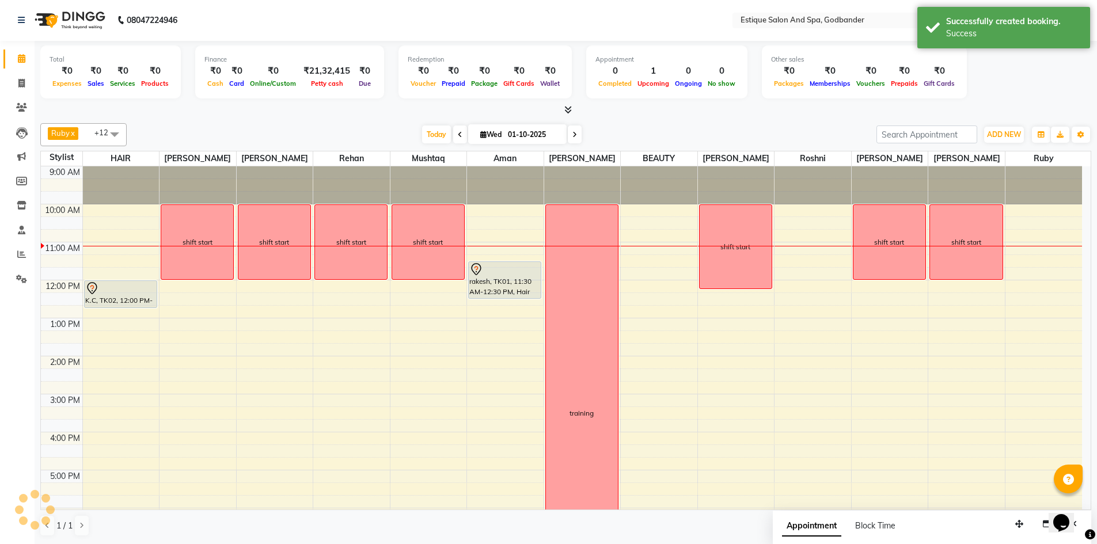
scroll to position [0, 0]
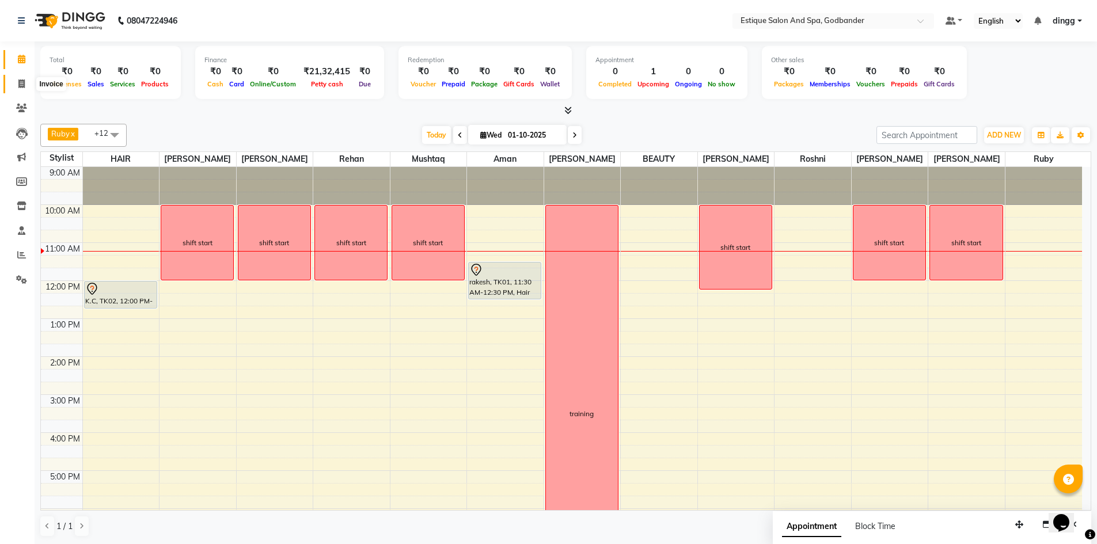
click at [17, 86] on span at bounding box center [22, 84] width 20 height 13
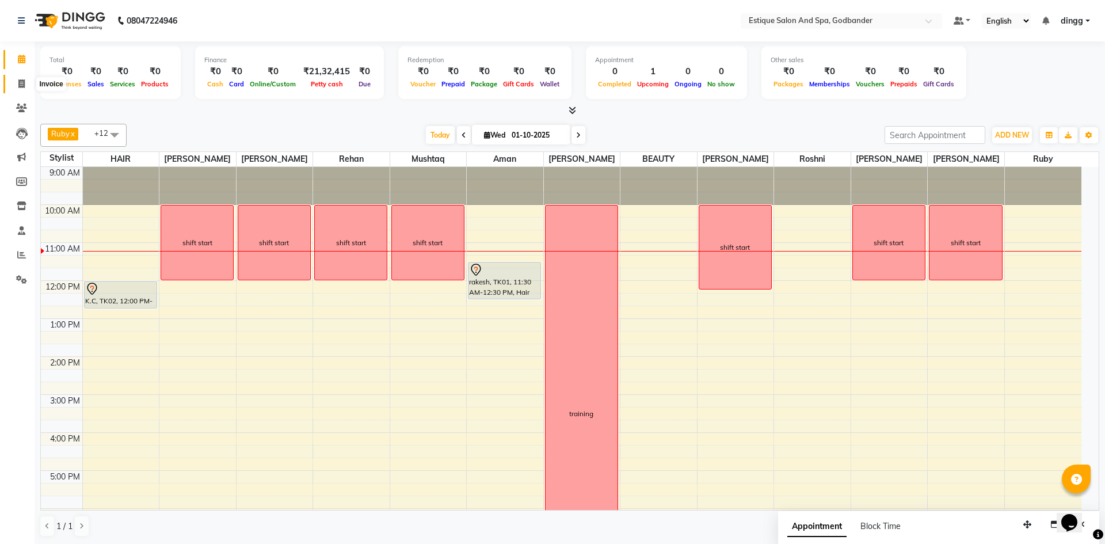
select select "6103"
select select "service"
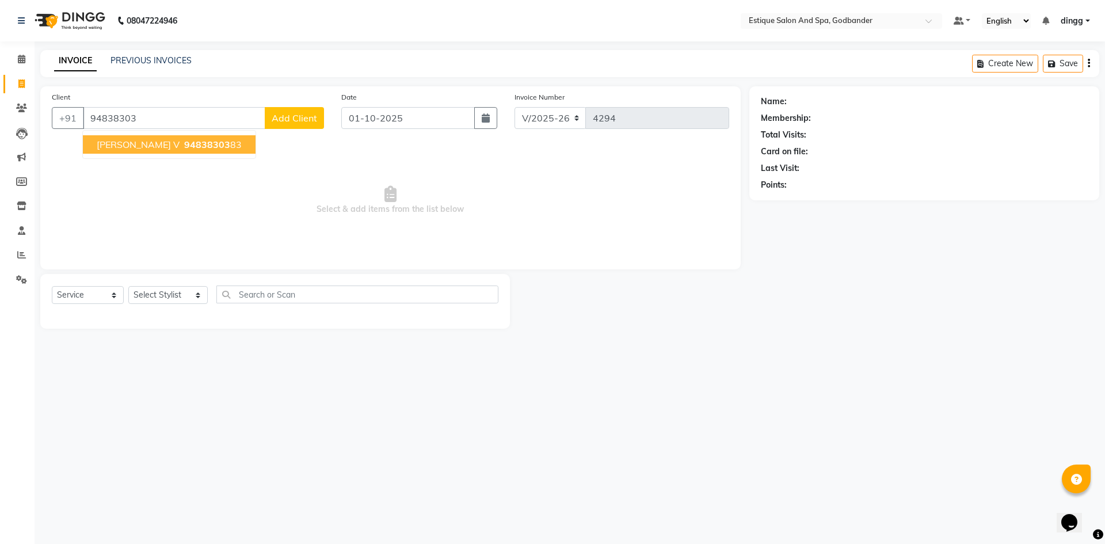
click at [184, 146] on span "94838303" at bounding box center [207, 145] width 46 height 12
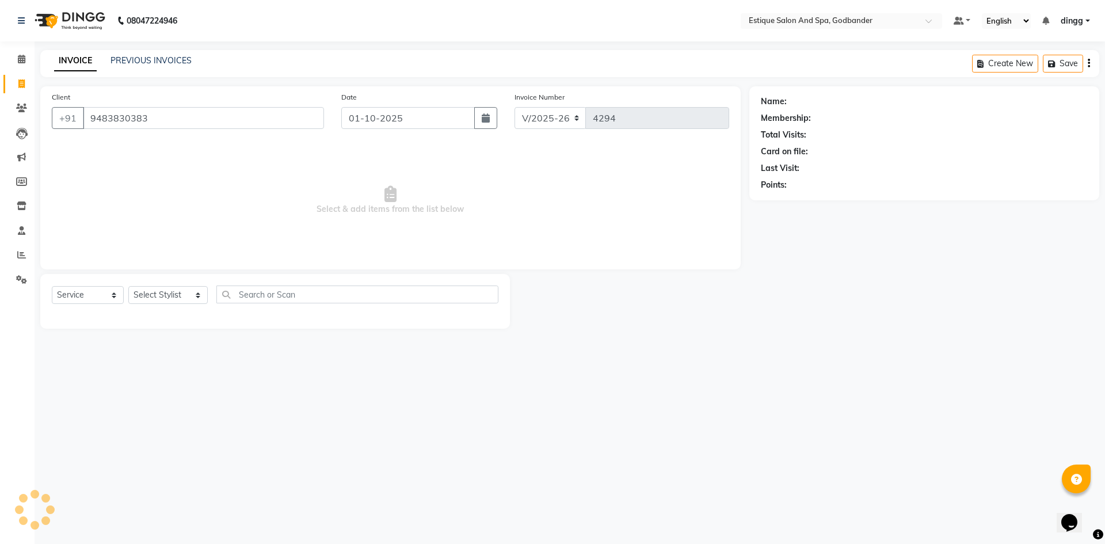
type input "9483830383"
drag, startPoint x: 268, startPoint y: 115, endPoint x: 0, endPoint y: 115, distance: 267.7
click at [0, 115] on app-home "08047224946 Select Location × Estique Salon And Spa, Godbander Default Panel My…" at bounding box center [552, 173] width 1105 height 346
click at [18, 56] on icon at bounding box center [21, 59] width 7 height 9
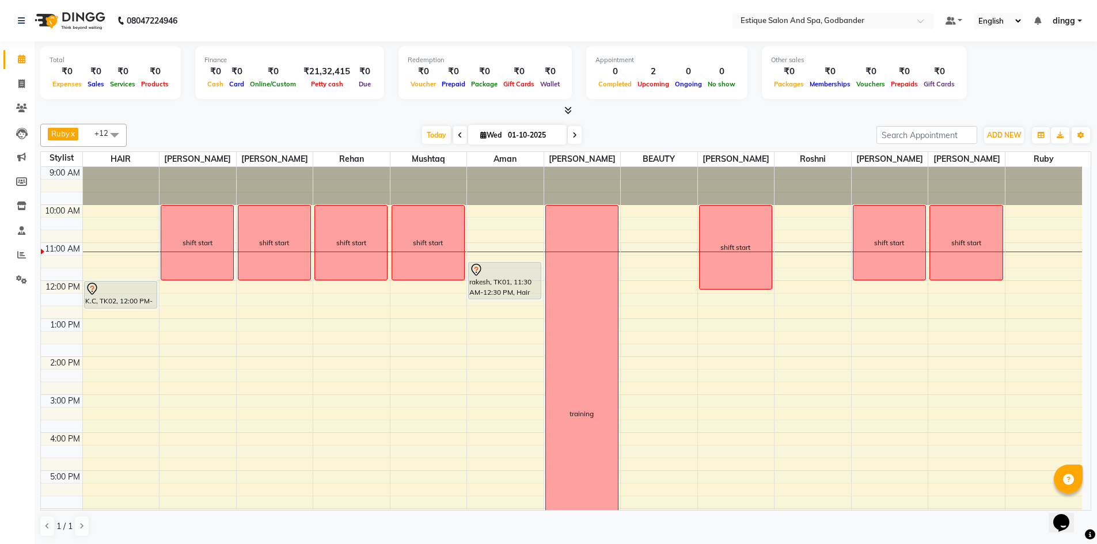
click at [108, 315] on div "9:00 AM 10:00 AM 11:00 AM 12:00 PM 1:00 PM 2:00 PM 3:00 PM 4:00 PM 5:00 PM 6:00…" at bounding box center [561, 413] width 1041 height 493
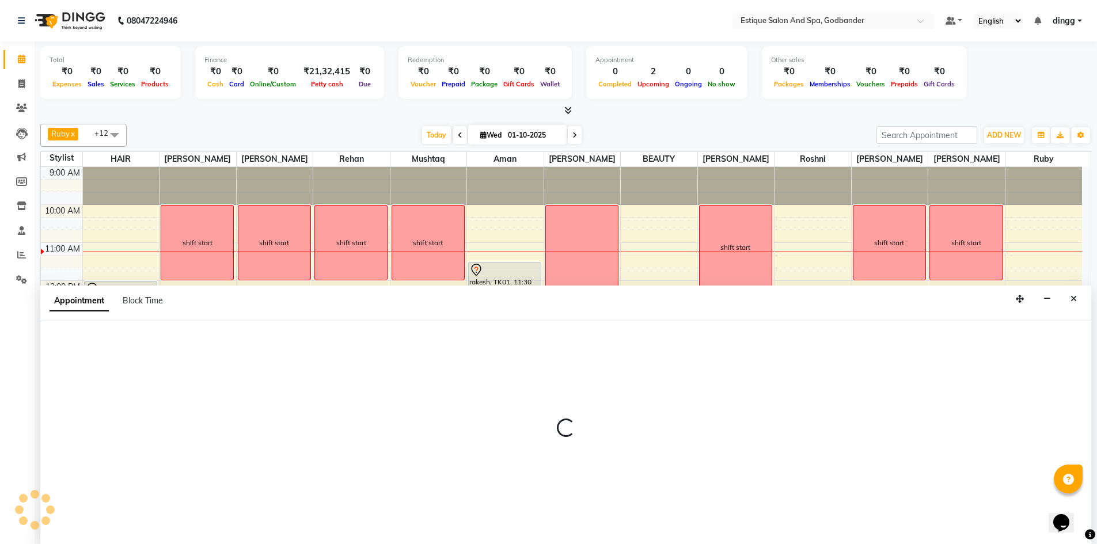
scroll to position [1, 0]
select select "76679"
select select "765"
select select "tentative"
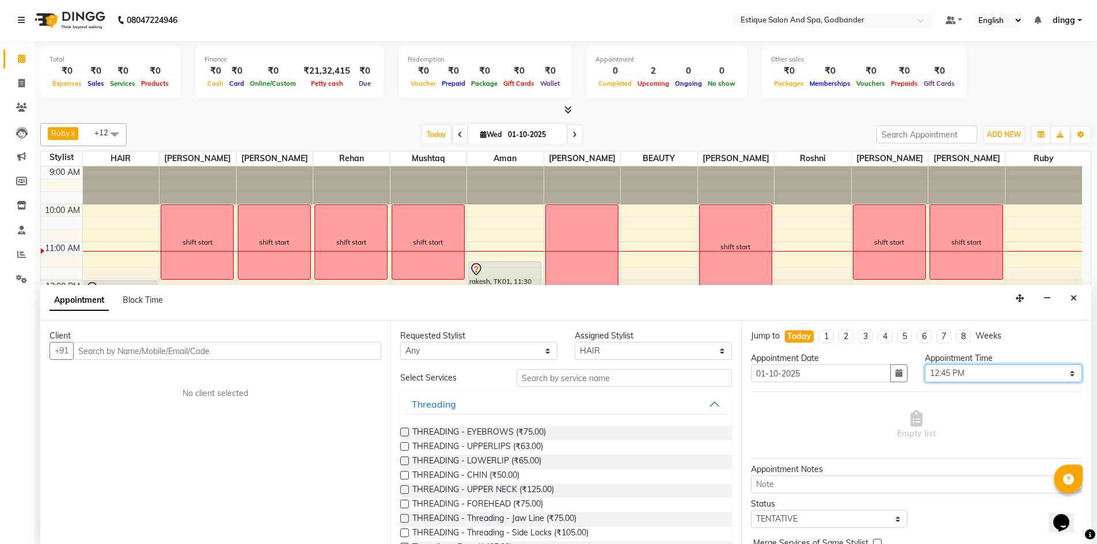
click at [973, 371] on select "Select 10:00 AM 10:15 AM 10:30 AM 10:45 AM 11:00 AM 11:15 AM 11:30 AM 11:45 AM …" at bounding box center [1003, 373] width 157 height 18
select select "750"
click at [925, 364] on select "Select 10:00 AM 10:15 AM 10:30 AM 10:45 AM 11:00 AM 11:15 AM 11:30 AM 11:45 AM …" at bounding box center [1003, 373] width 157 height 18
click at [294, 349] on input "text" at bounding box center [227, 351] width 308 height 18
paste input "9483830383"
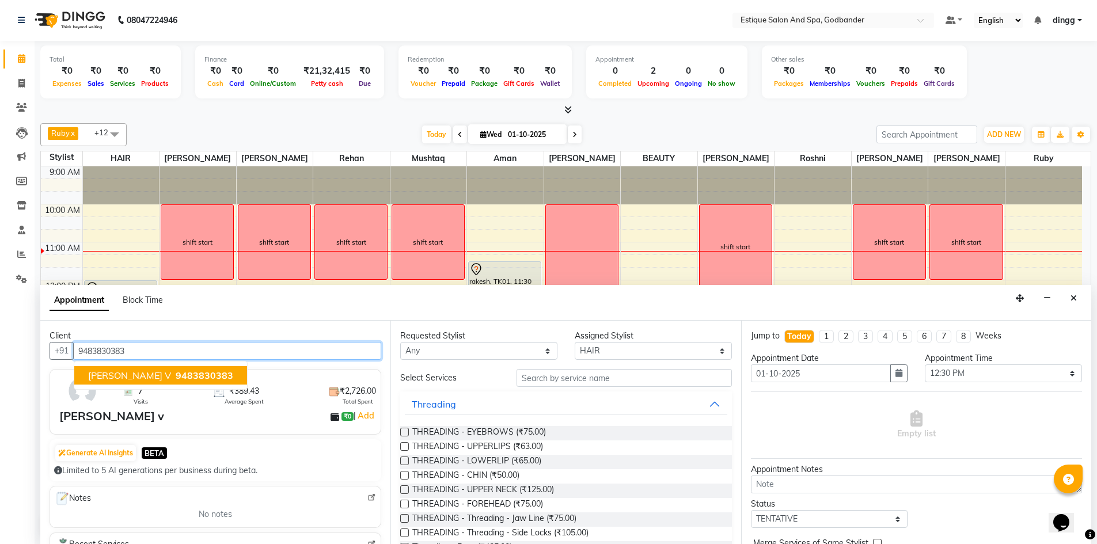
click at [176, 371] on span "9483830383" at bounding box center [205, 376] width 58 height 12
type input "9483830383"
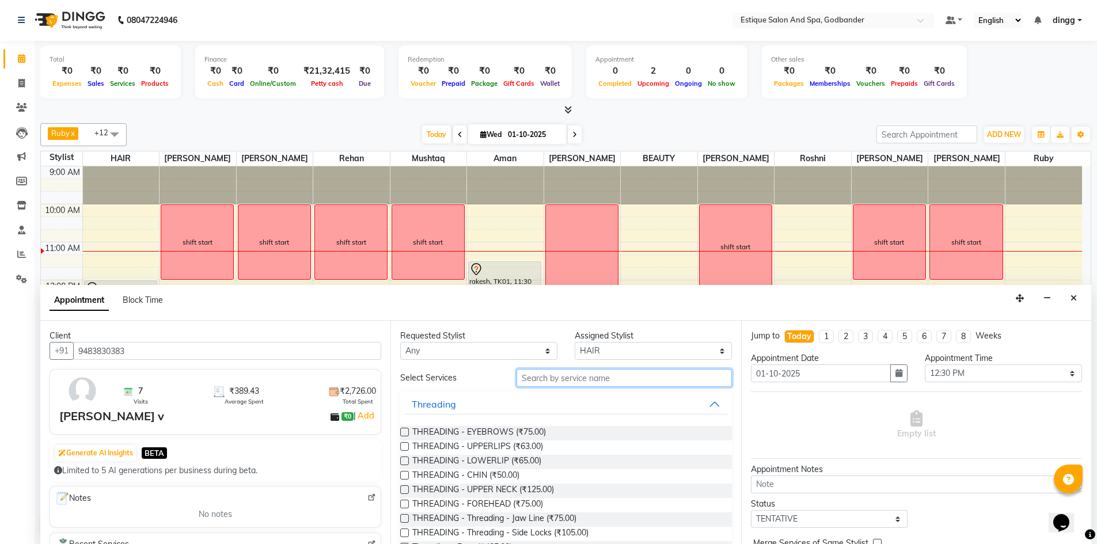
click at [653, 378] on input "text" at bounding box center [623, 378] width 215 height 18
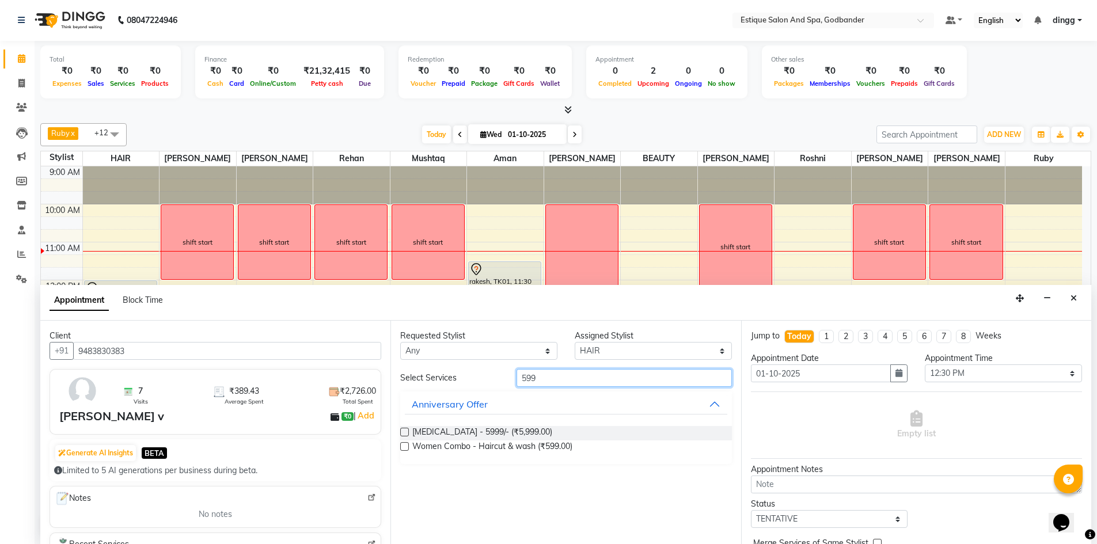
type input "599"
click at [406, 444] on label at bounding box center [404, 446] width 9 height 9
click at [406, 444] on input "checkbox" at bounding box center [403, 447] width 7 height 7
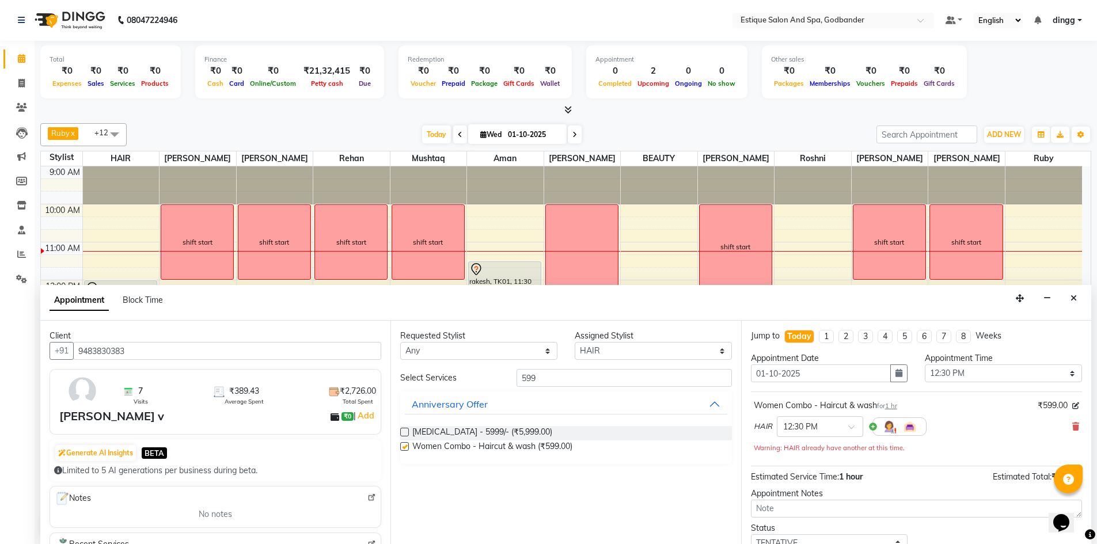
checkbox input "false"
drag, startPoint x: 581, startPoint y: 370, endPoint x: 446, endPoint y: 370, distance: 135.3
click at [446, 370] on div "Select Services 599" at bounding box center [565, 378] width 348 height 18
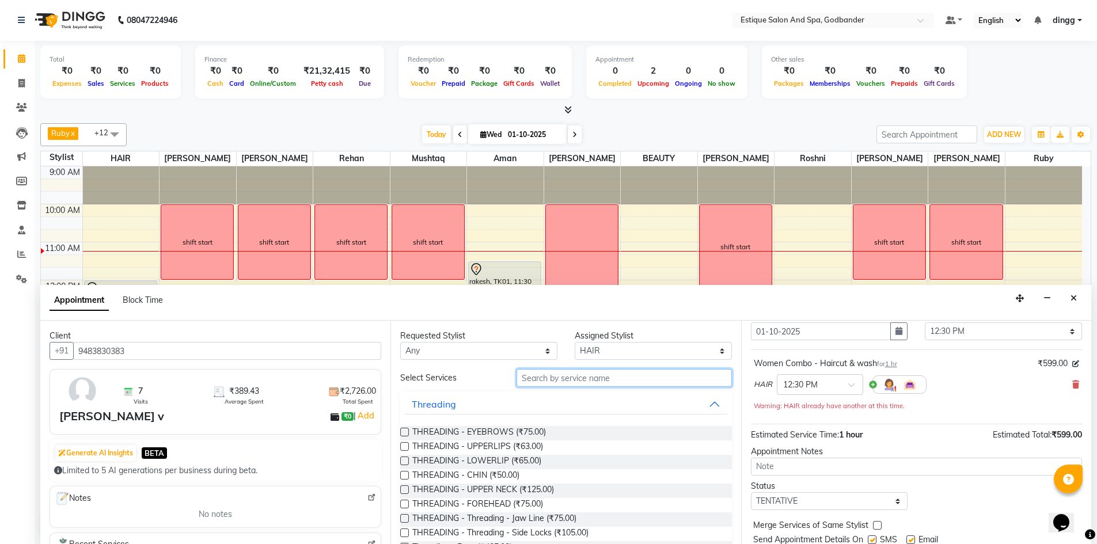
scroll to position [81, 0]
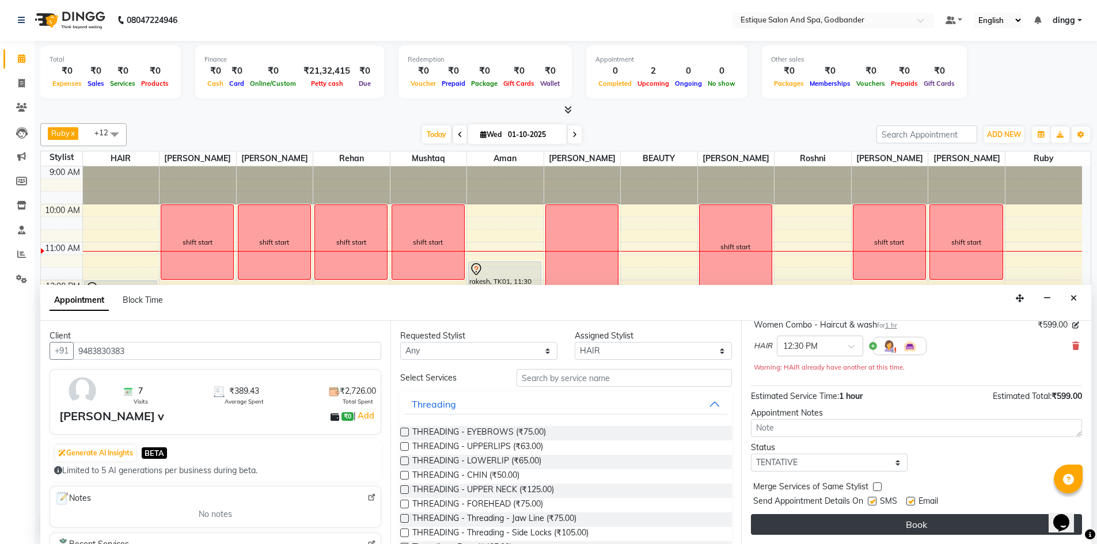
click at [856, 527] on button "Book" at bounding box center [916, 524] width 331 height 21
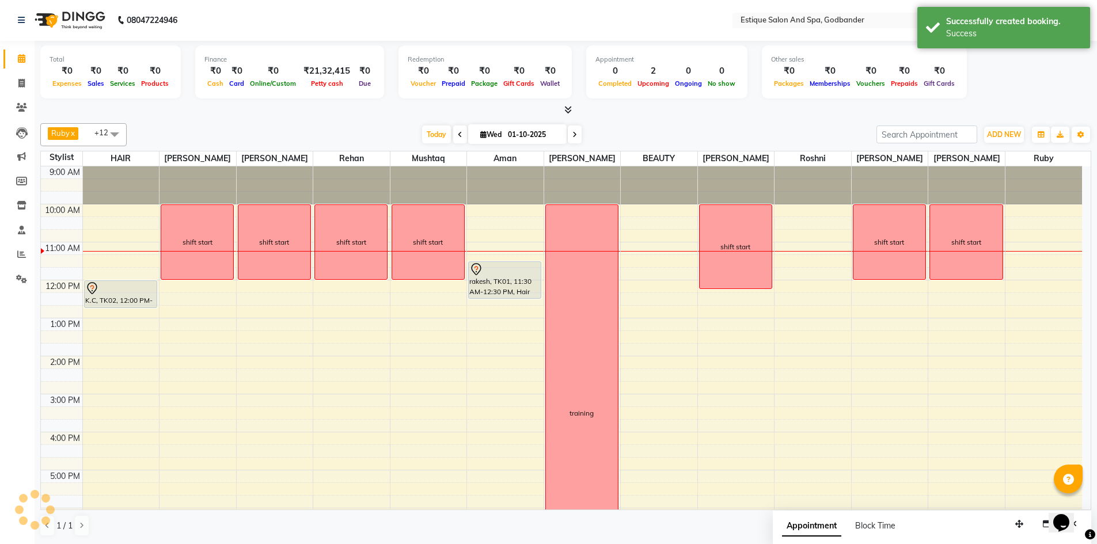
scroll to position [0, 0]
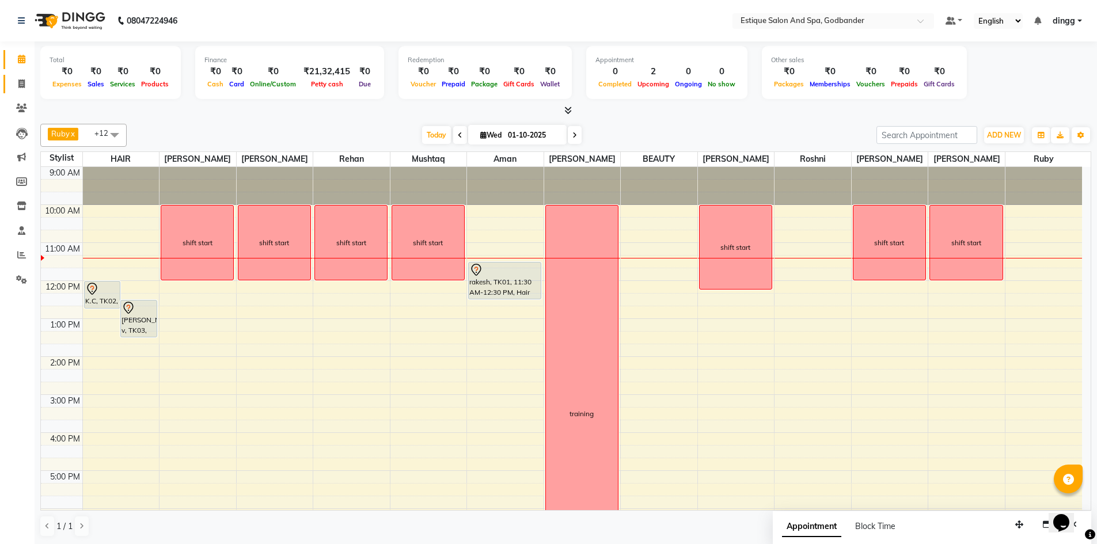
click at [20, 76] on link "Invoice" at bounding box center [17, 84] width 28 height 19
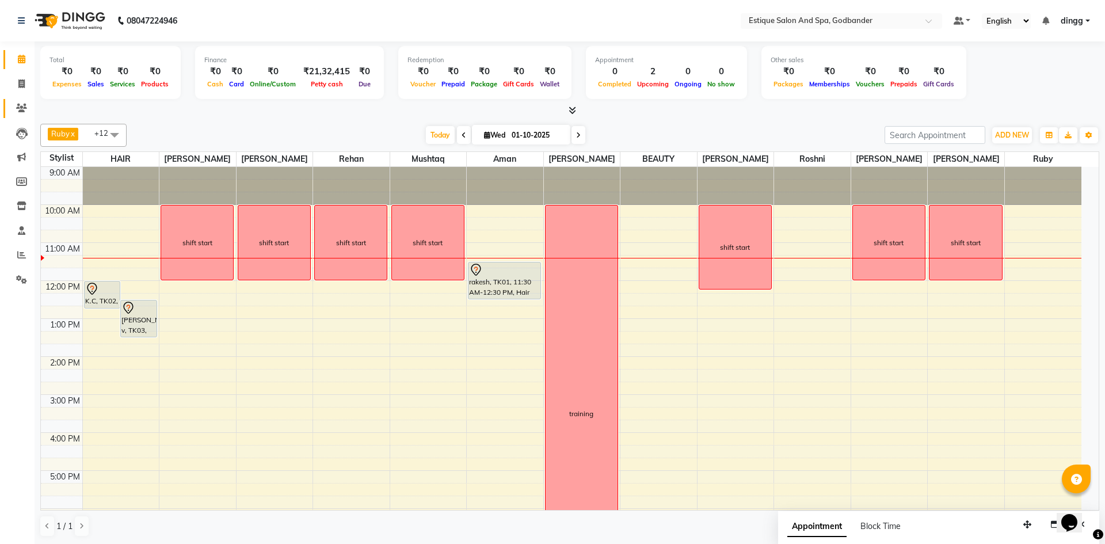
select select "6103"
select select "service"
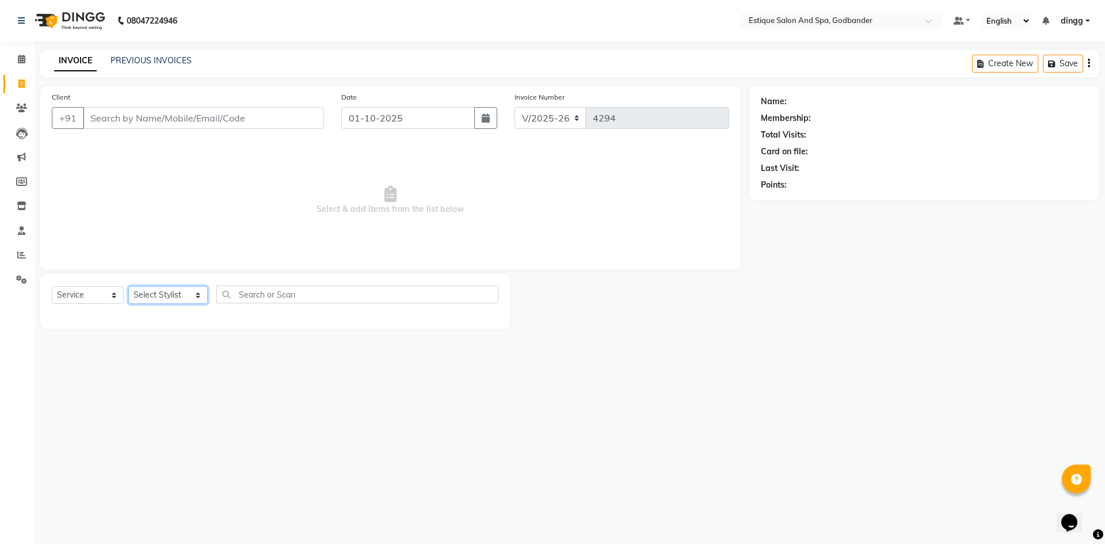
click at [168, 303] on select "Select Stylist Aarti Nails [PERSON_NAME] [PERSON_NAME] Any one Asmi BEAUTY ding…" at bounding box center [167, 295] width 79 height 18
select select "74935"
click at [128, 286] on select "Select Stylist Aarti Nails [PERSON_NAME] [PERSON_NAME] Any one Asmi BEAUTY ding…" at bounding box center [167, 295] width 79 height 18
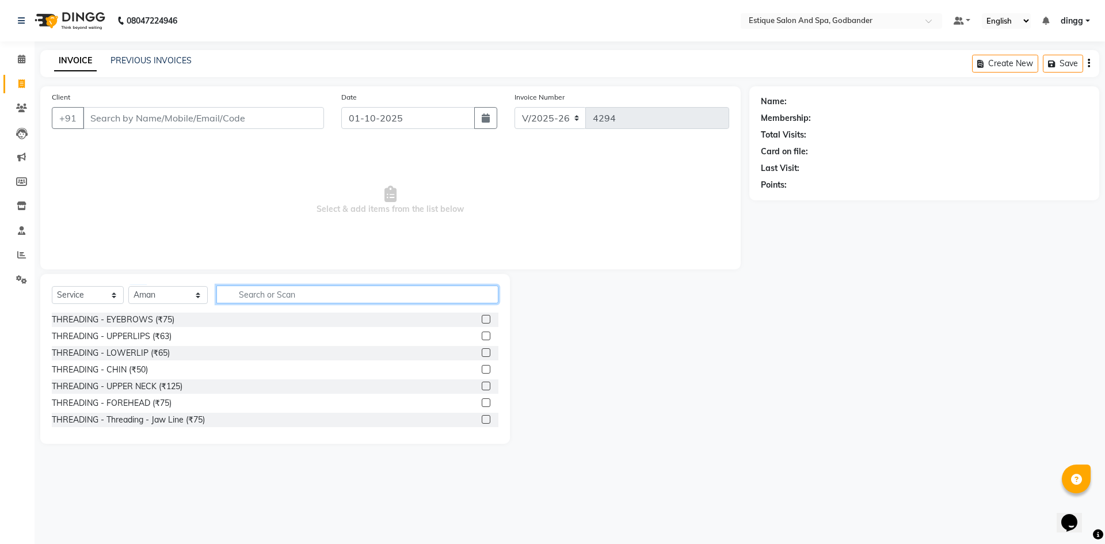
click at [375, 293] on input "text" at bounding box center [357, 295] width 282 height 18
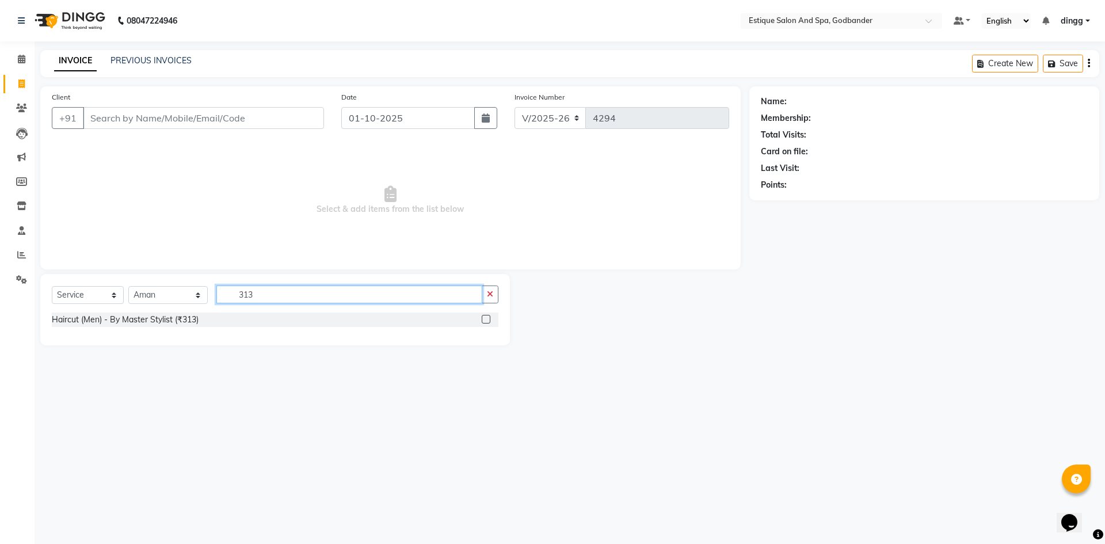
type input "313"
click at [489, 317] on label at bounding box center [486, 319] width 9 height 9
click at [489, 317] on input "checkbox" at bounding box center [485, 319] width 7 height 7
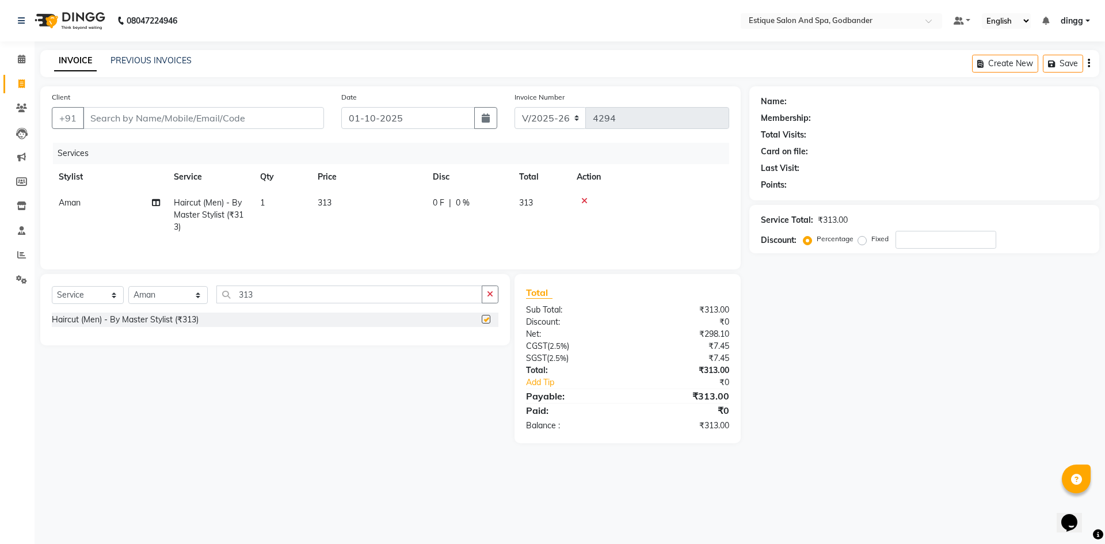
checkbox input "false"
click at [238, 291] on input "313" at bounding box center [349, 295] width 266 height 18
type input "213"
drag, startPoint x: 482, startPoint y: 319, endPoint x: 488, endPoint y: 317, distance: 6.2
click at [488, 317] on label at bounding box center [486, 319] width 9 height 9
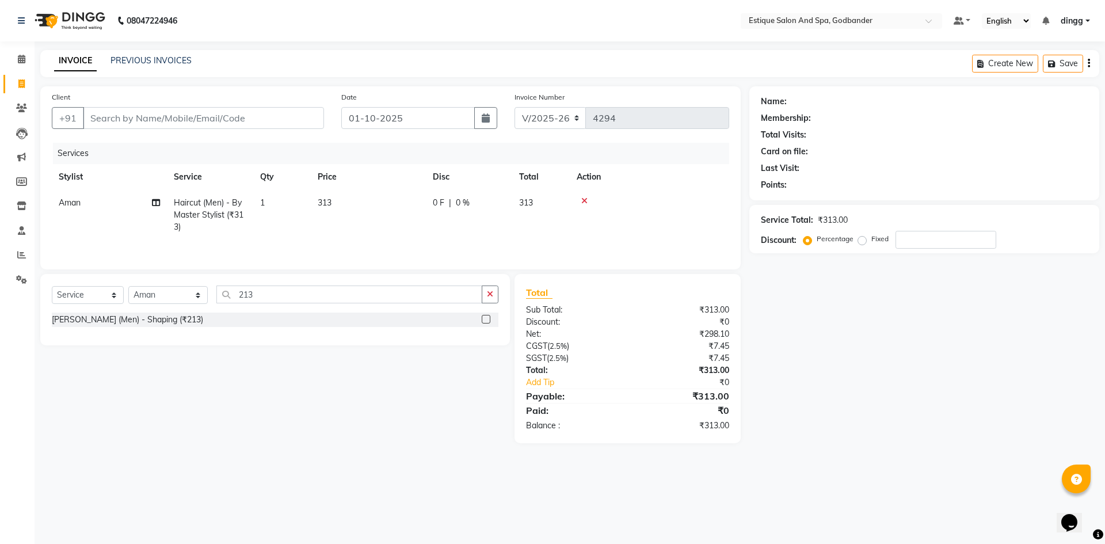
click at [488, 317] on input "checkbox" at bounding box center [485, 319] width 7 height 7
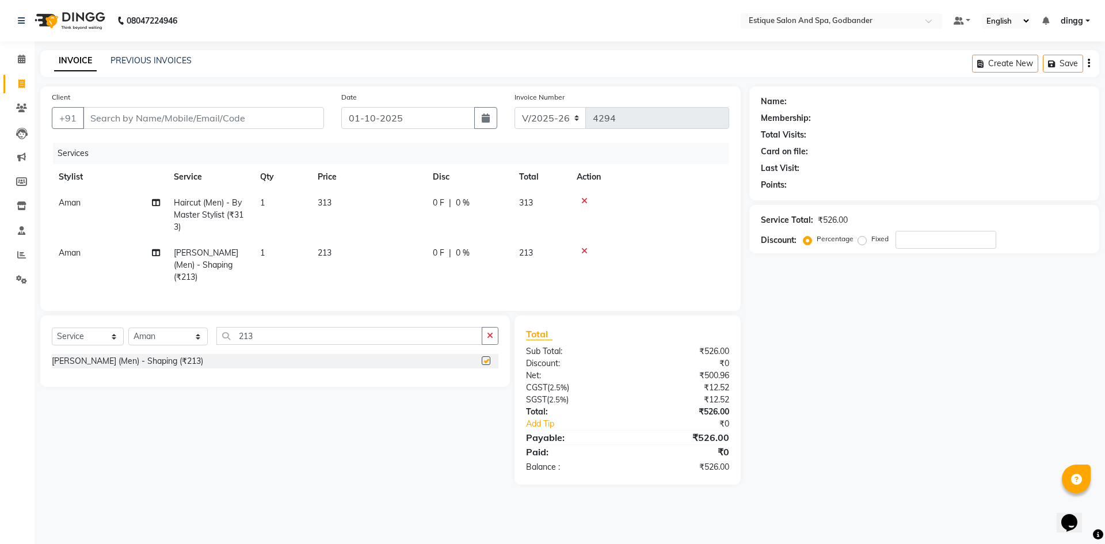
checkbox input "false"
drag, startPoint x: 280, startPoint y: 326, endPoint x: 196, endPoint y: 327, distance: 84.1
click at [196, 327] on div "Select Service Product Membership Package Voucher Prepaid Gift Card Select Styl…" at bounding box center [275, 340] width 447 height 27
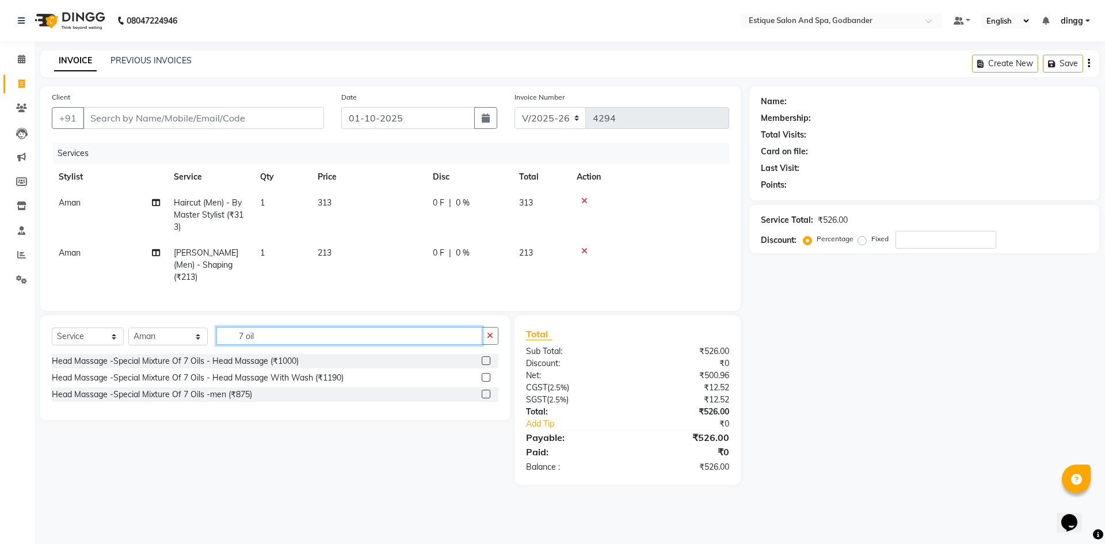
type input "7 oil"
click at [485, 390] on label at bounding box center [486, 394] width 9 height 9
click at [485, 391] on input "checkbox" at bounding box center [485, 394] width 7 height 7
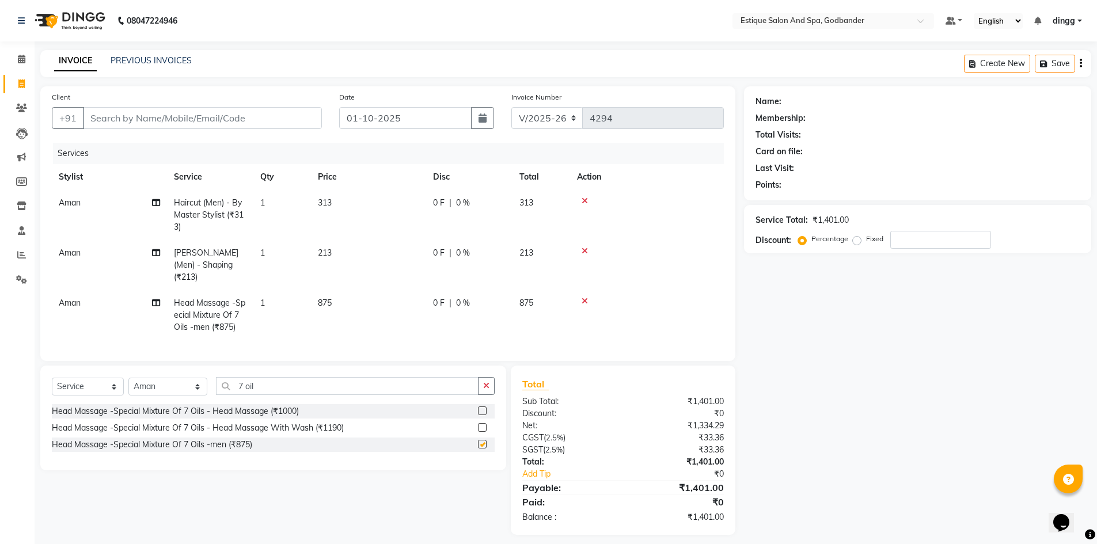
checkbox input "false"
click at [191, 118] on input "Client" at bounding box center [202, 118] width 239 height 22
type input "9"
type input "0"
type input "9819400397"
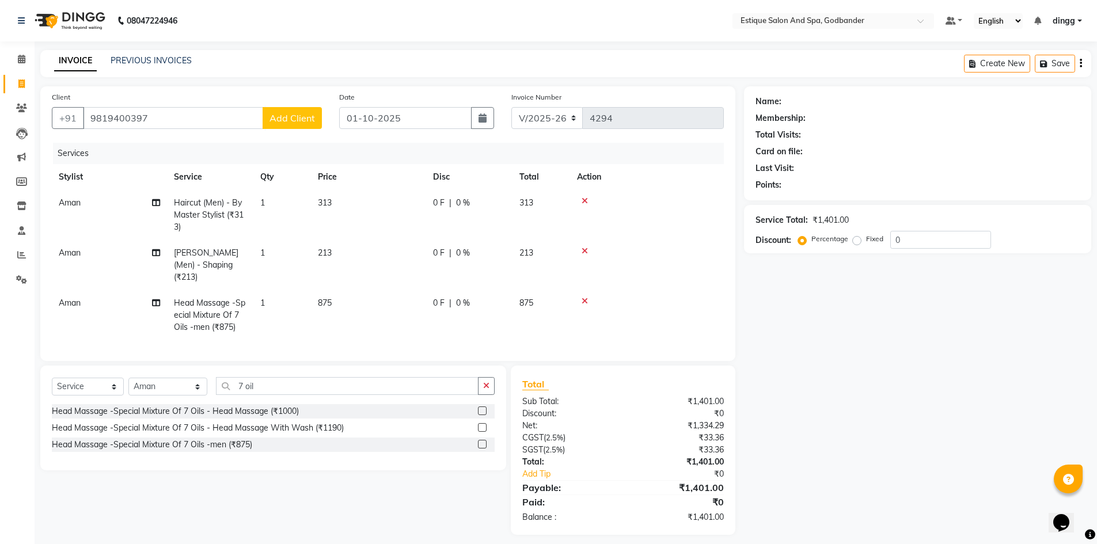
click at [300, 119] on span "Add Client" at bounding box center [291, 118] width 45 height 12
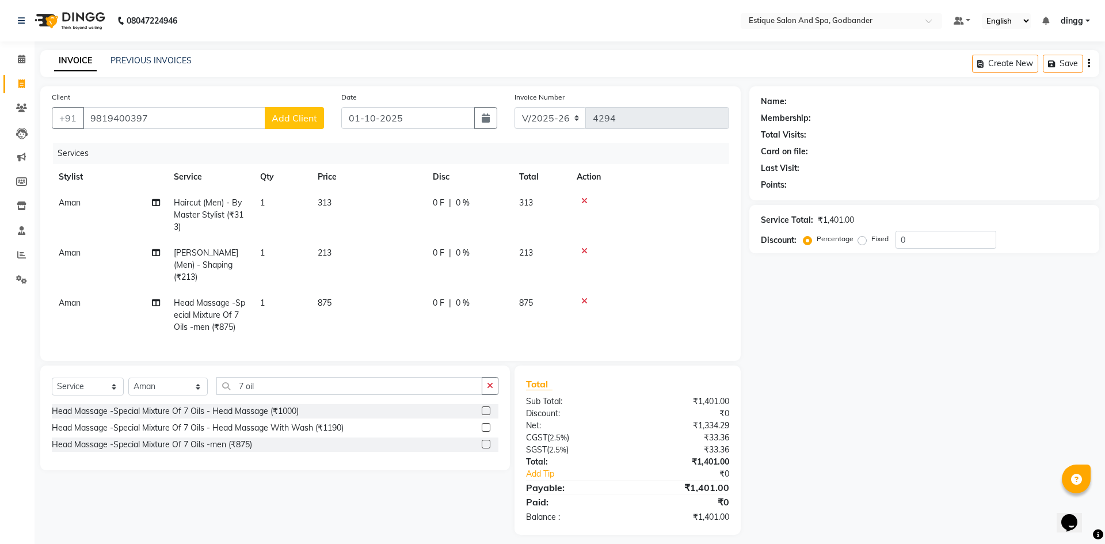
select select "22"
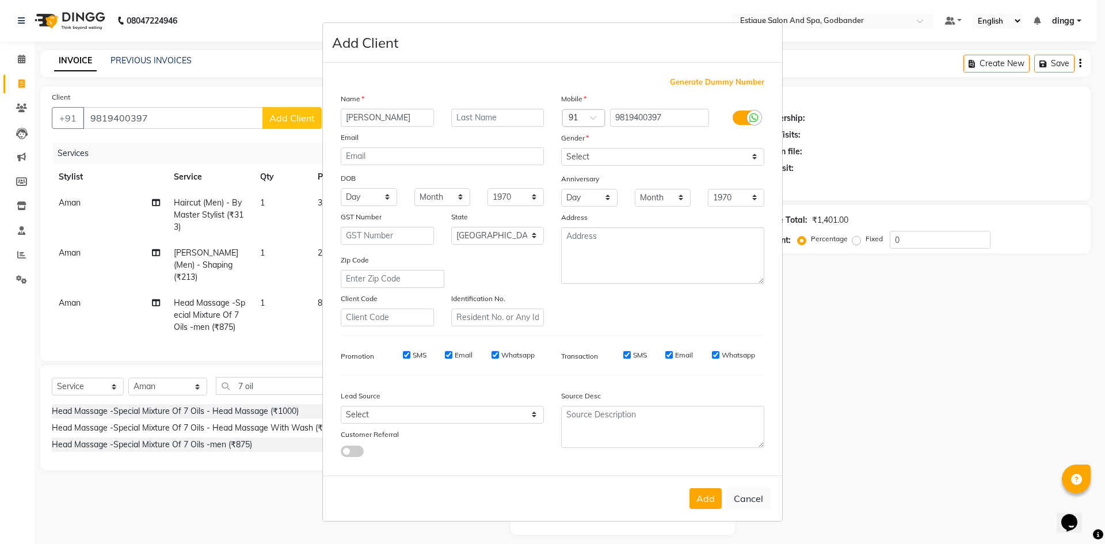
type input "[PERSON_NAME]"
drag, startPoint x: 592, startPoint y: 153, endPoint x: 597, endPoint y: 164, distance: 12.1
click at [595, 161] on select "Select [DEMOGRAPHIC_DATA] [DEMOGRAPHIC_DATA] Other Prefer Not To Say" at bounding box center [662, 157] width 203 height 18
select select "[DEMOGRAPHIC_DATA]"
click at [561, 148] on select "Select [DEMOGRAPHIC_DATA] [DEMOGRAPHIC_DATA] Other Prefer Not To Say" at bounding box center [662, 157] width 203 height 18
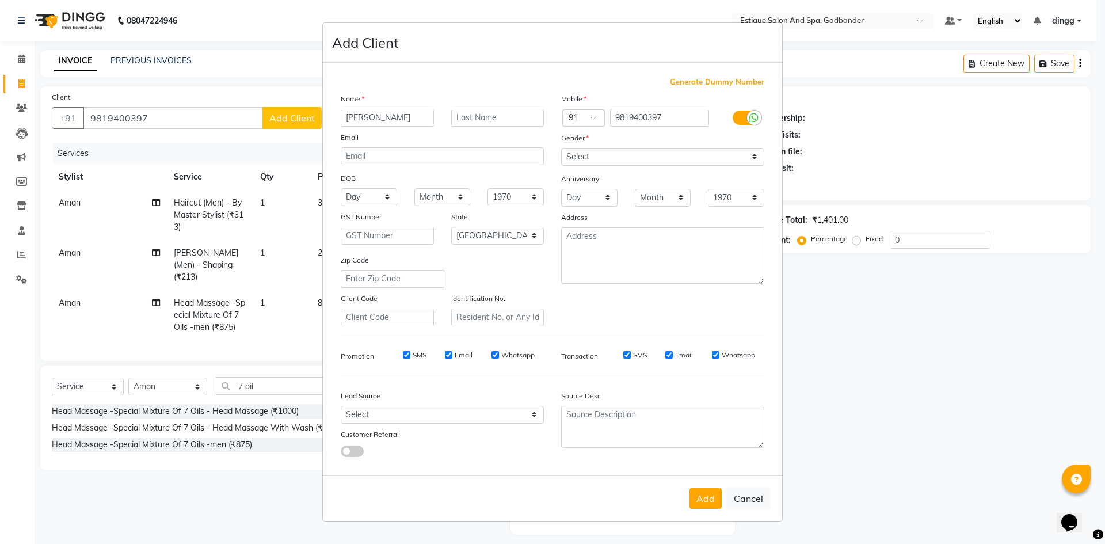
click at [713, 499] on button "Add" at bounding box center [706, 498] width 32 height 21
select select
select select "null"
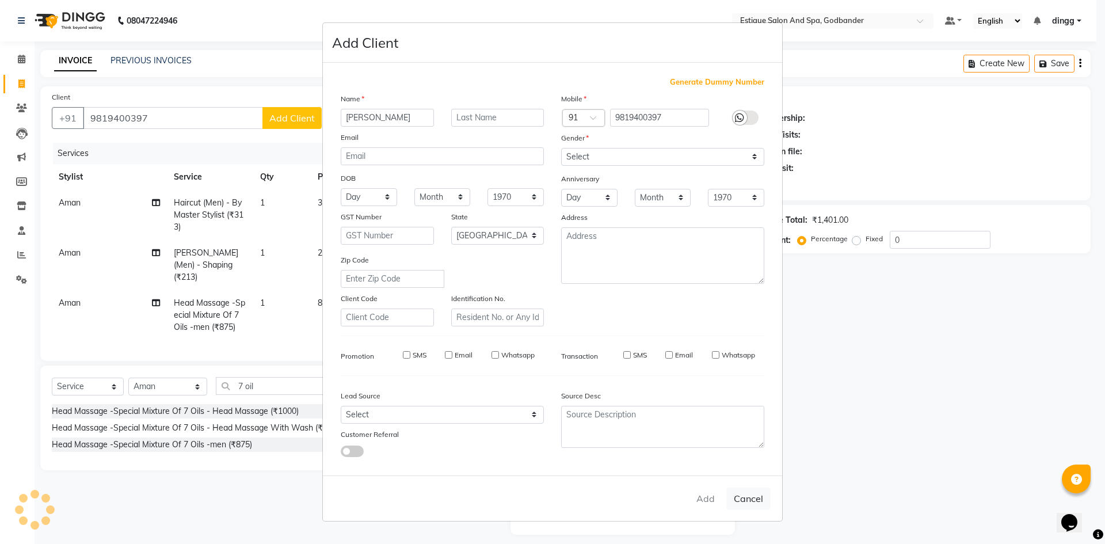
select select
checkbox input "false"
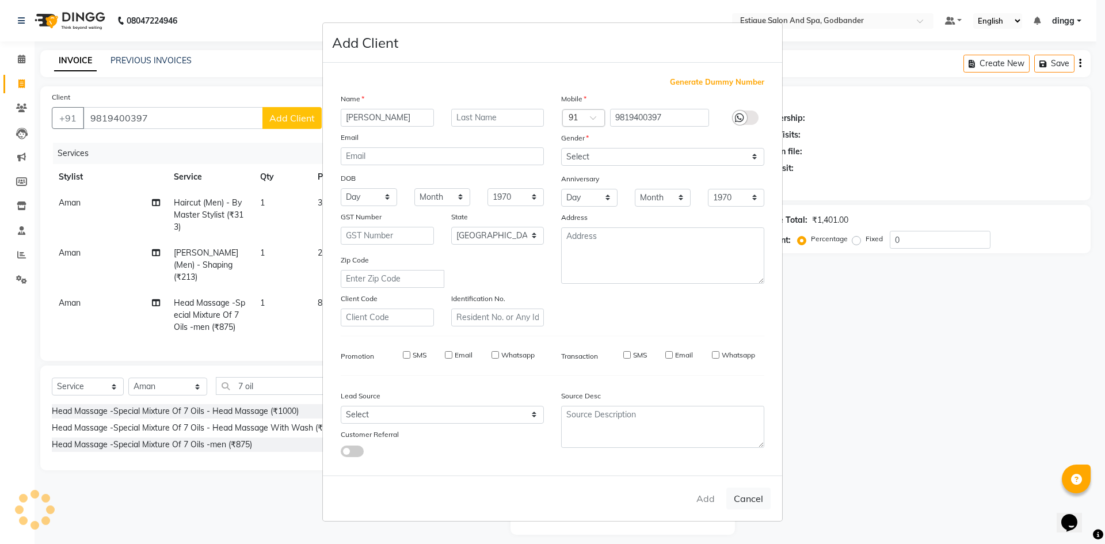
checkbox input "false"
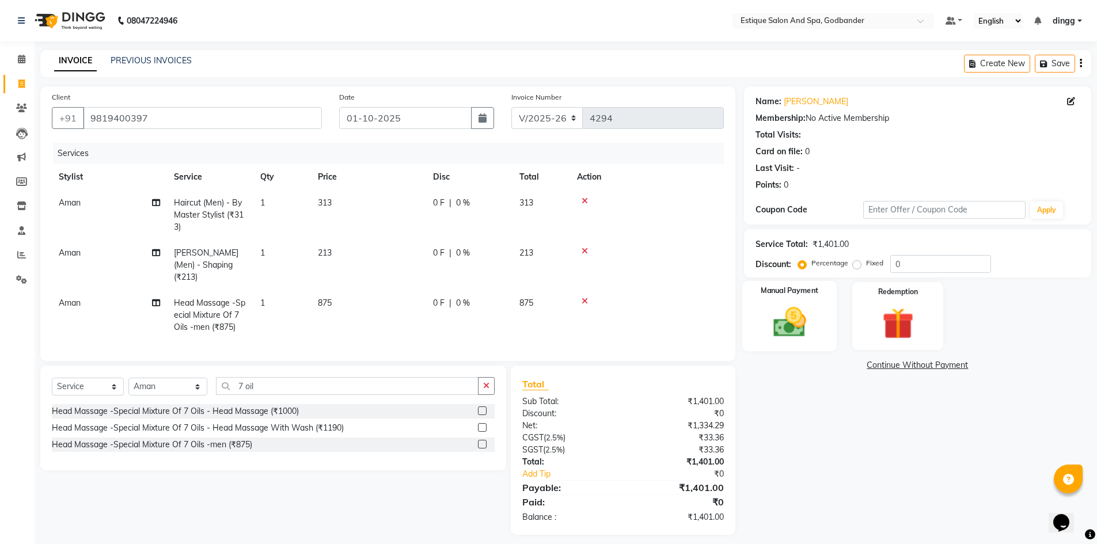
click at [803, 315] on img at bounding box center [789, 321] width 53 height 37
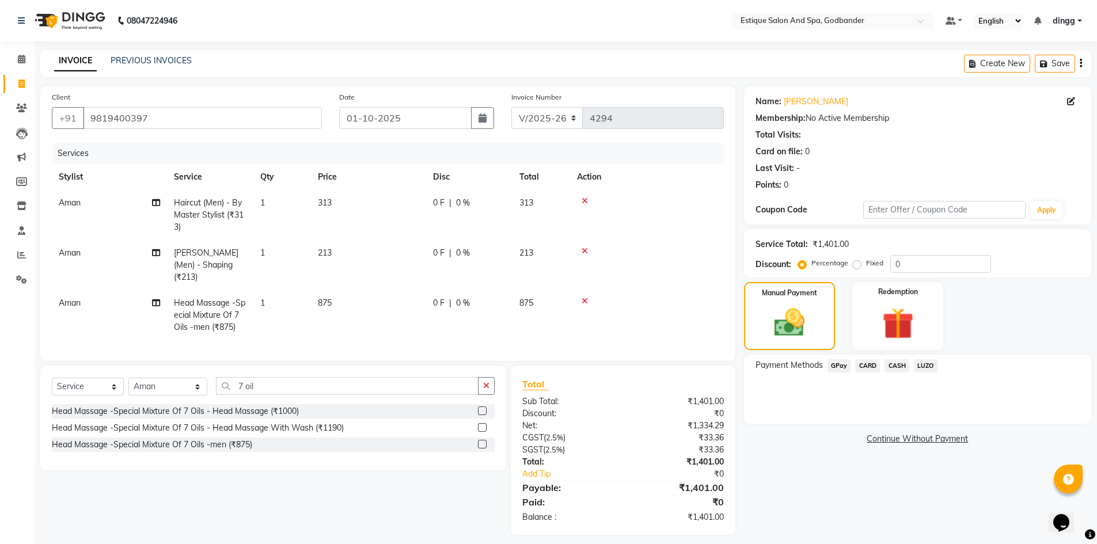
click at [862, 360] on span "CARD" at bounding box center [867, 365] width 25 height 13
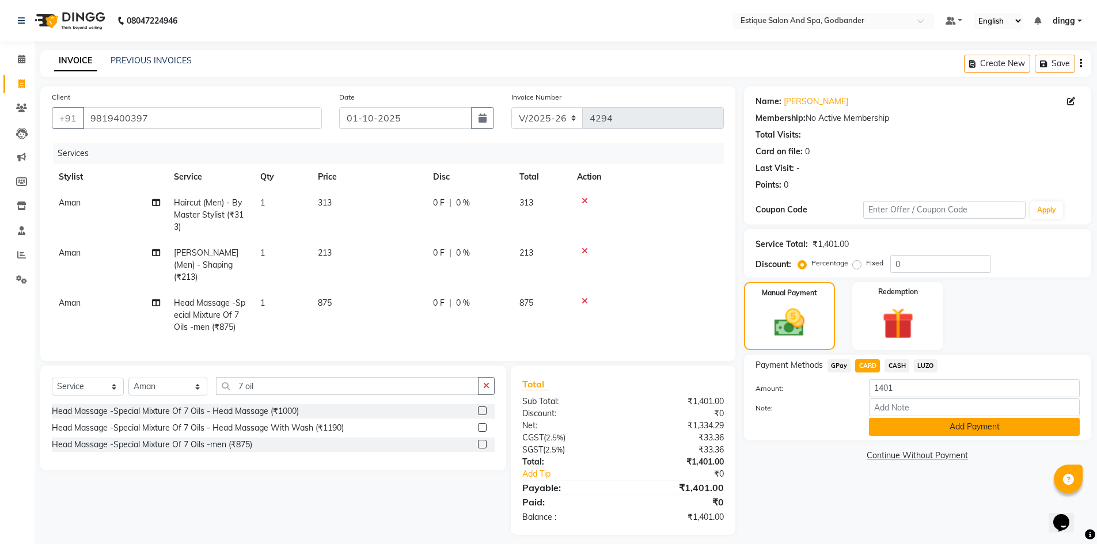
click at [881, 431] on button "Add Payment" at bounding box center [974, 427] width 211 height 18
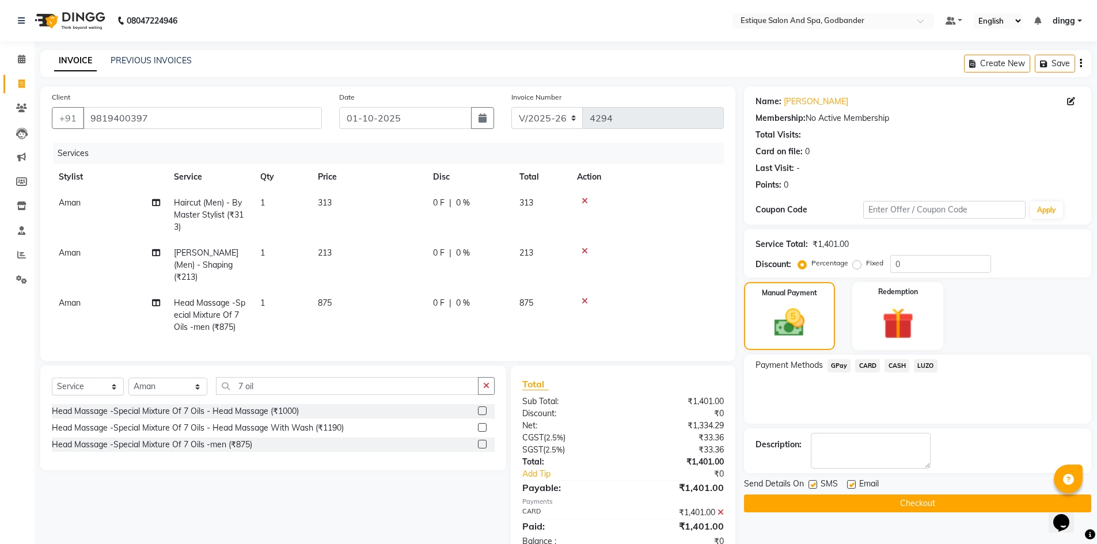
click at [879, 505] on button "Checkout" at bounding box center [917, 504] width 347 height 18
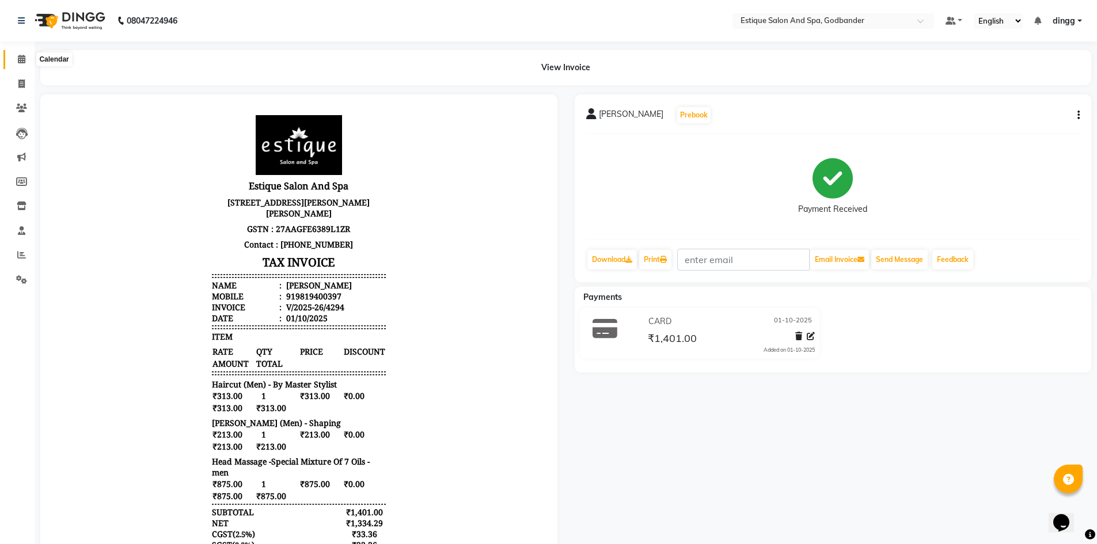
click at [29, 58] on span at bounding box center [22, 59] width 20 height 13
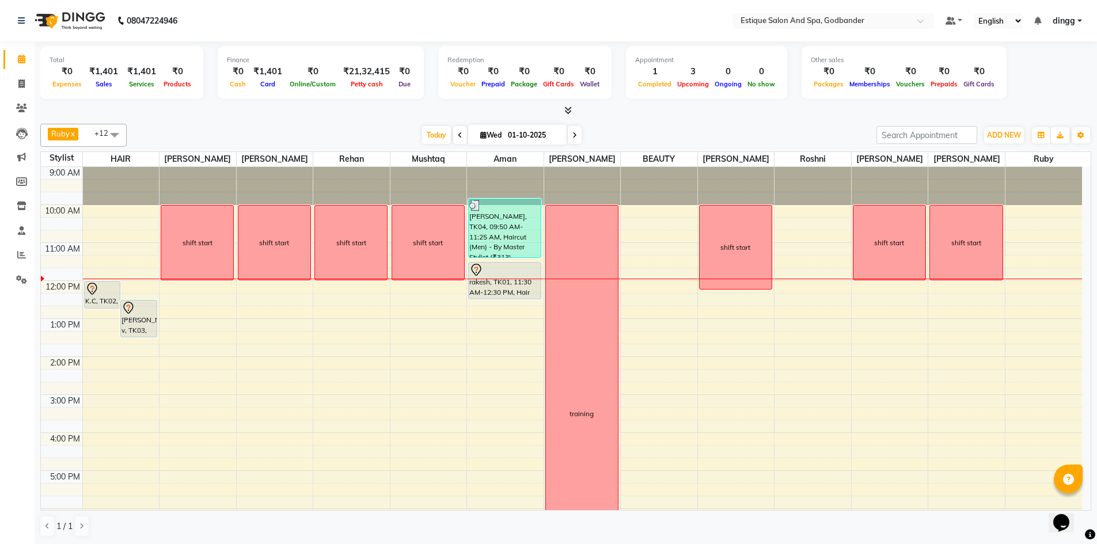
click at [570, 127] on span at bounding box center [575, 135] width 14 height 18
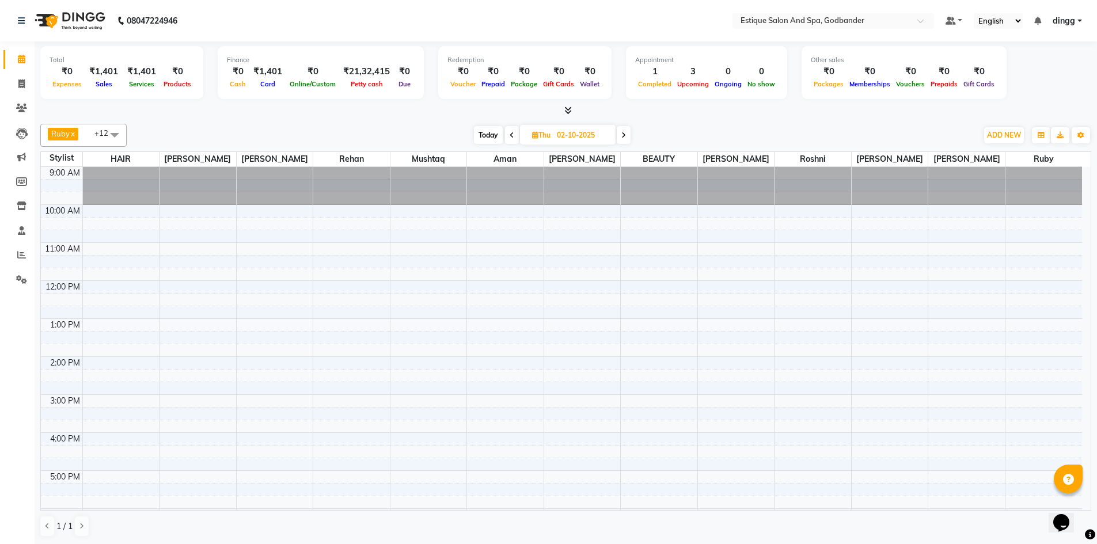
click at [512, 138] on icon at bounding box center [511, 135] width 5 height 7
type input "01-10-2025"
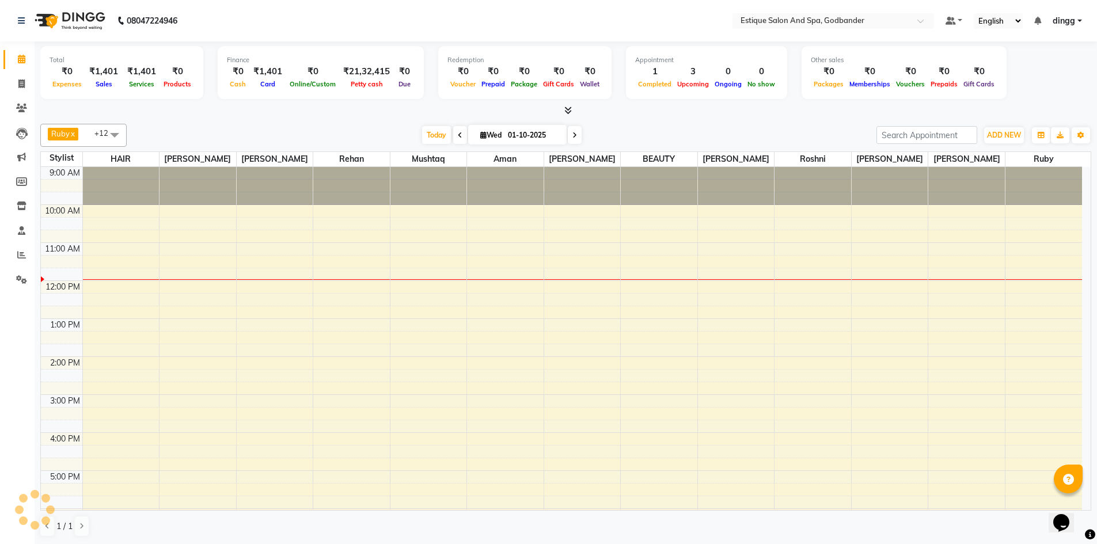
scroll to position [77, 0]
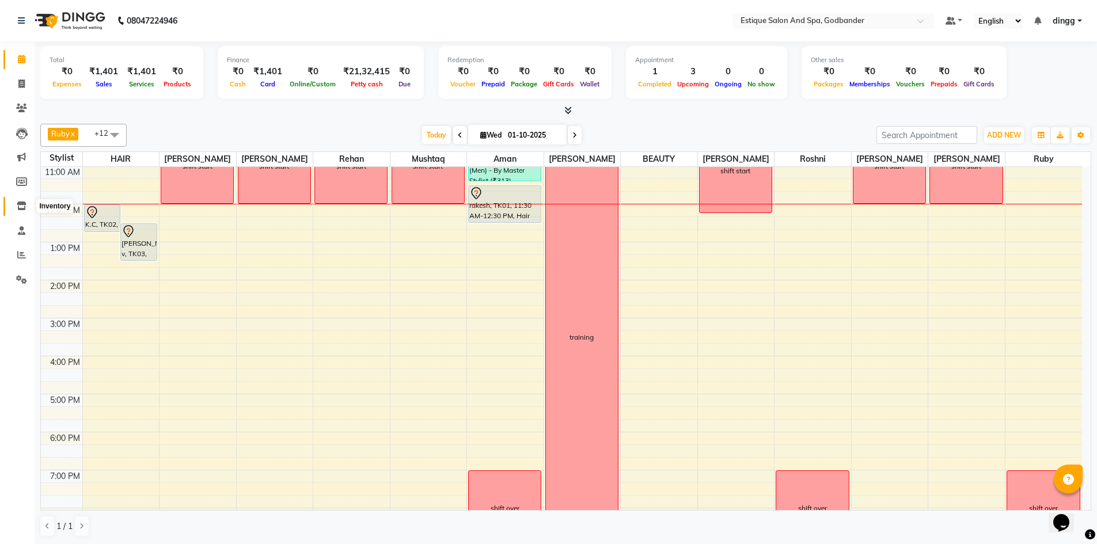
click at [24, 206] on icon at bounding box center [22, 205] width 10 height 9
select select
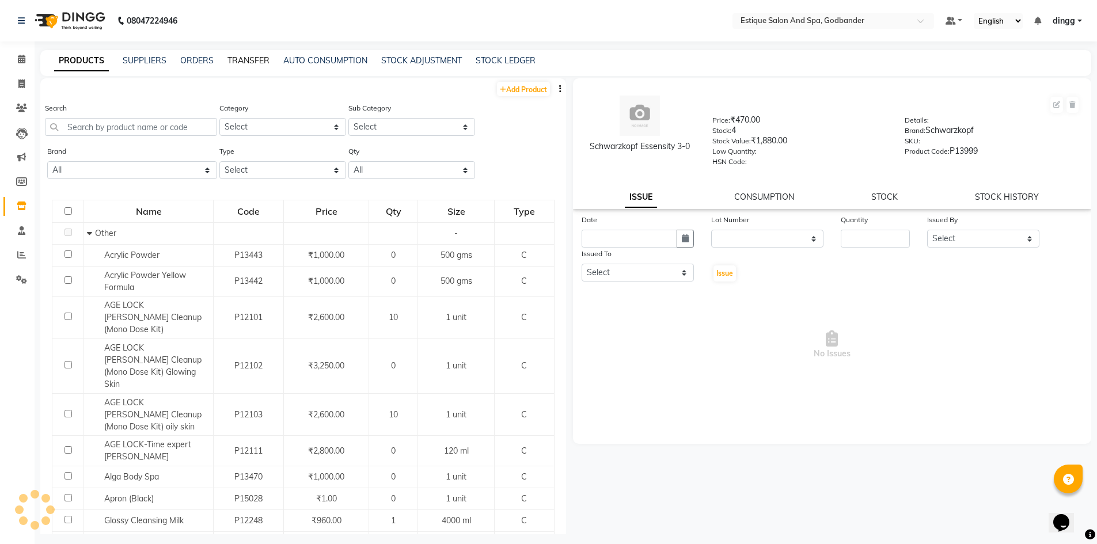
click at [256, 62] on link "TRANSFER" at bounding box center [248, 60] width 42 height 10
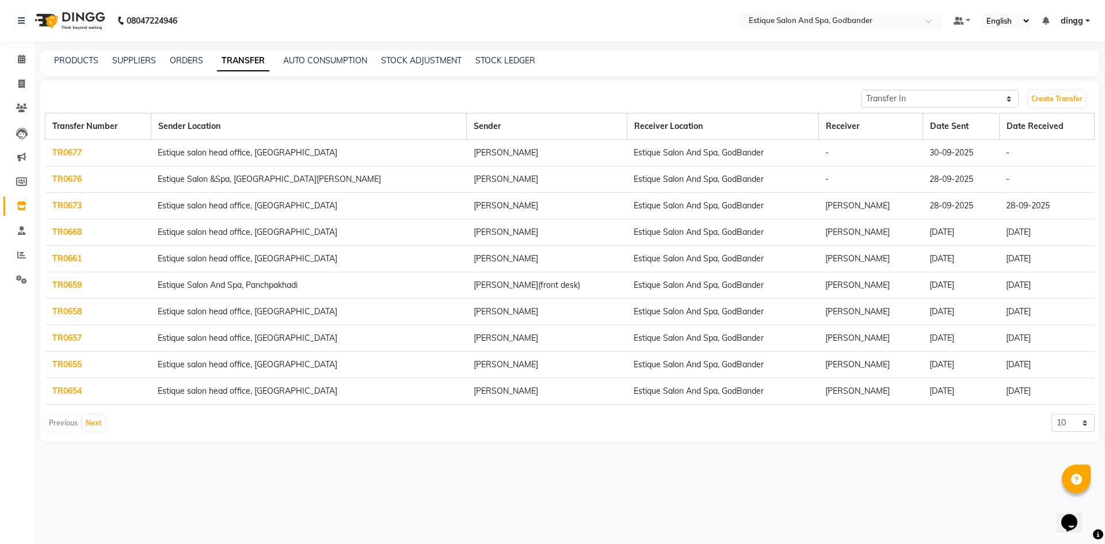
click at [78, 183] on link "TR0676" at bounding box center [66, 179] width 29 height 10
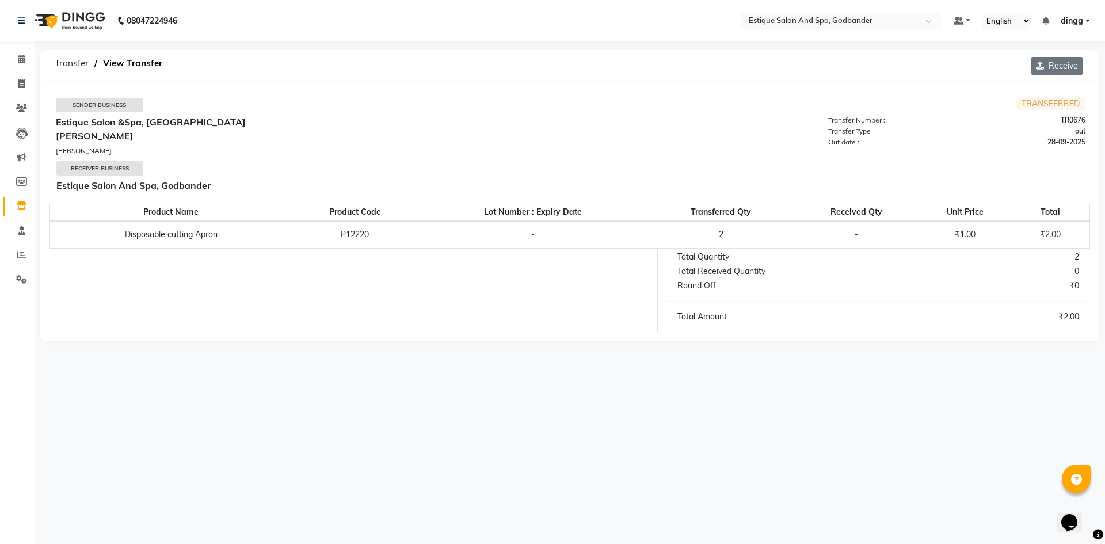
click at [1052, 62] on button "Receive" at bounding box center [1057, 66] width 52 height 18
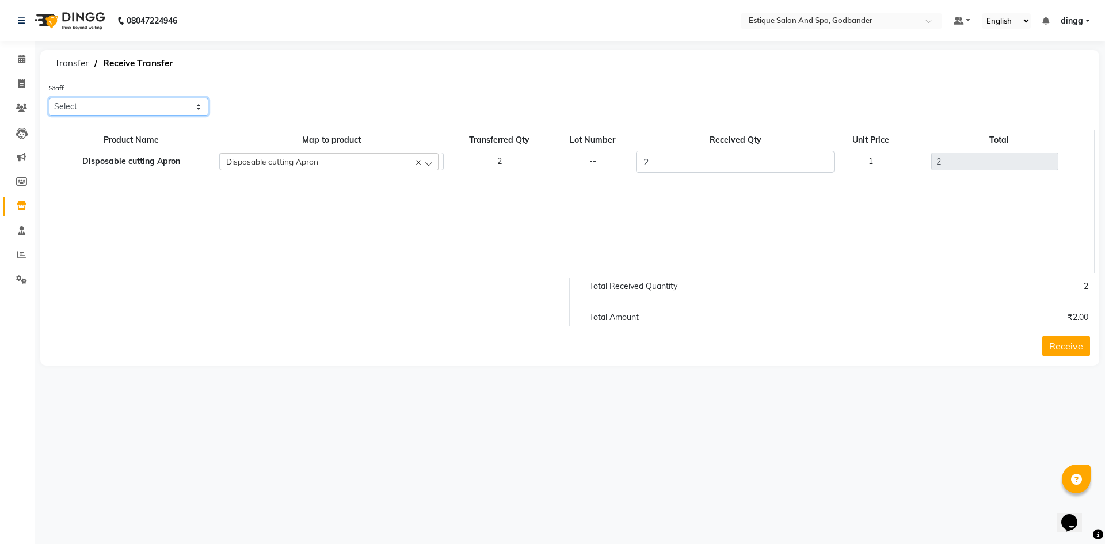
click at [180, 110] on select "Select Aarti Nails [PERSON_NAME] [PERSON_NAME] Any one Asmi BEAUTY dingg HAIR […" at bounding box center [128, 107] width 159 height 18
select select "52401"
click at [49, 98] on select "Select Aarti Nails [PERSON_NAME] [PERSON_NAME] Any one Asmi BEAUTY dingg HAIR […" at bounding box center [128, 107] width 159 height 18
click at [1069, 340] on button "Receive" at bounding box center [1067, 346] width 48 height 21
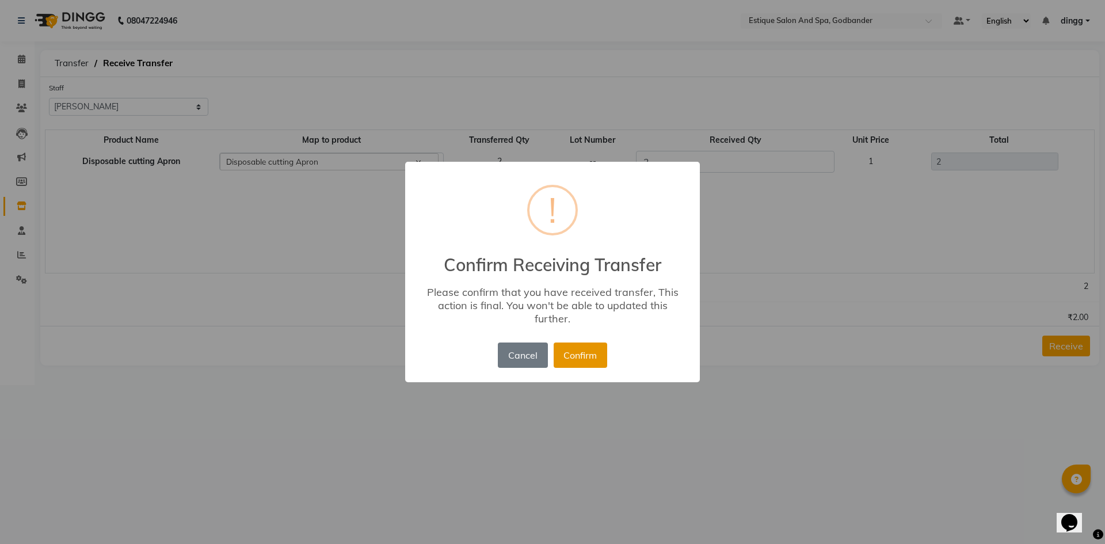
click at [602, 354] on button "Confirm" at bounding box center [581, 355] width 54 height 25
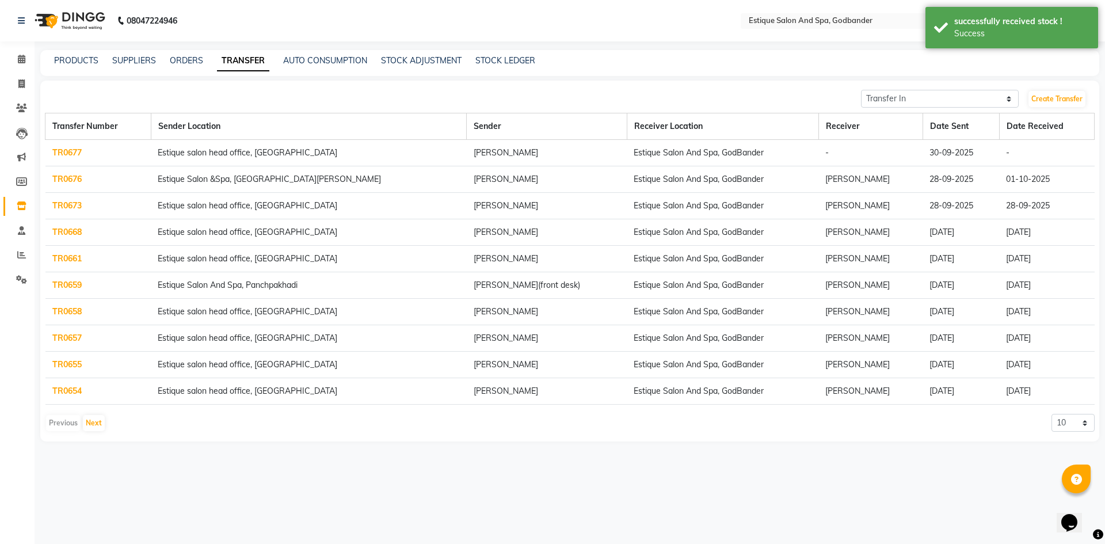
click at [60, 154] on link "TR0677" at bounding box center [66, 152] width 29 height 10
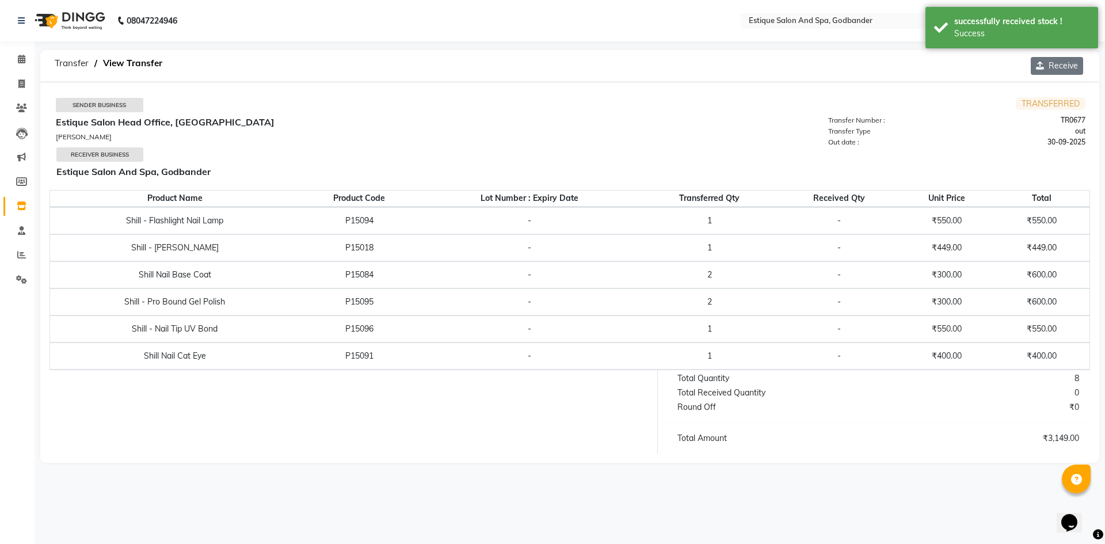
click at [1043, 70] on button "Receive" at bounding box center [1057, 66] width 52 height 18
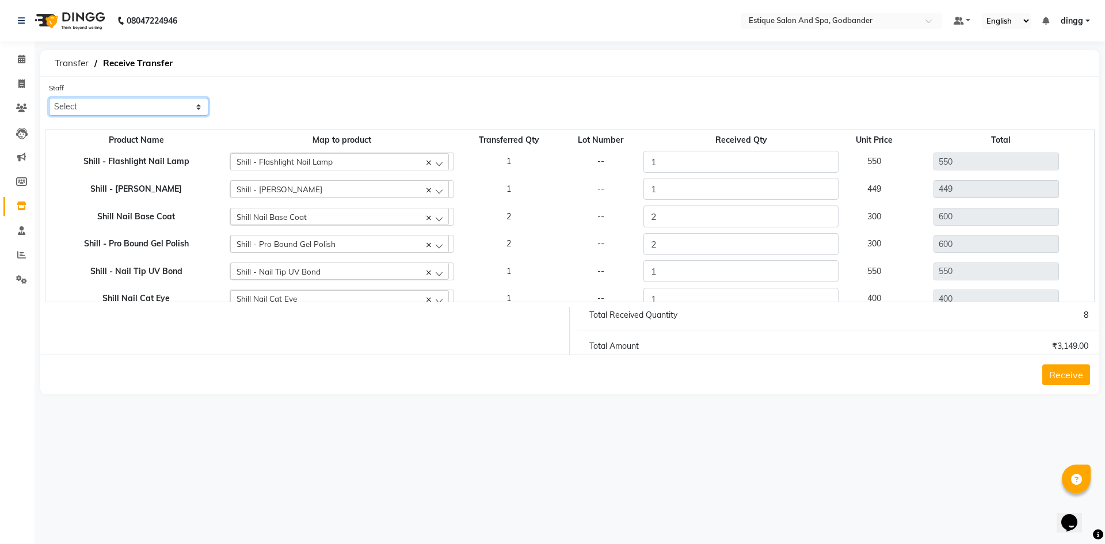
drag, startPoint x: 165, startPoint y: 99, endPoint x: 163, endPoint y: 105, distance: 6.0
click at [165, 99] on select "Select Aarti Nails [PERSON_NAME] [PERSON_NAME] Any one Asmi BEAUTY dingg HAIR […" at bounding box center [128, 107] width 159 height 18
select select "52401"
click at [49, 98] on select "Select Aarti Nails [PERSON_NAME] [PERSON_NAME] Any one Asmi BEAUTY dingg HAIR […" at bounding box center [128, 107] width 159 height 18
click at [1093, 384] on div "Receive" at bounding box center [569, 375] width 1059 height 40
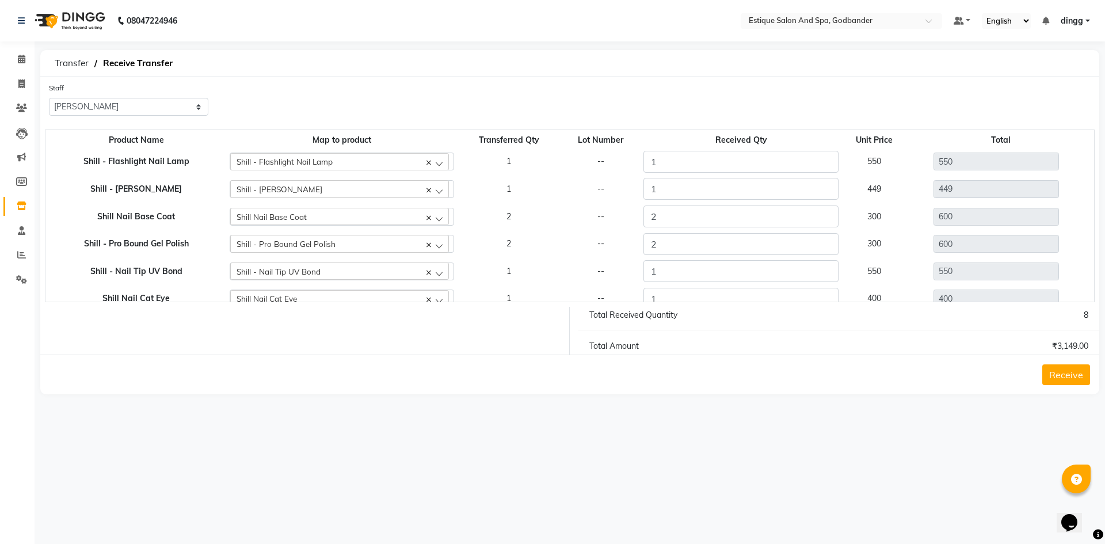
click at [1077, 384] on button "Receive" at bounding box center [1067, 374] width 48 height 21
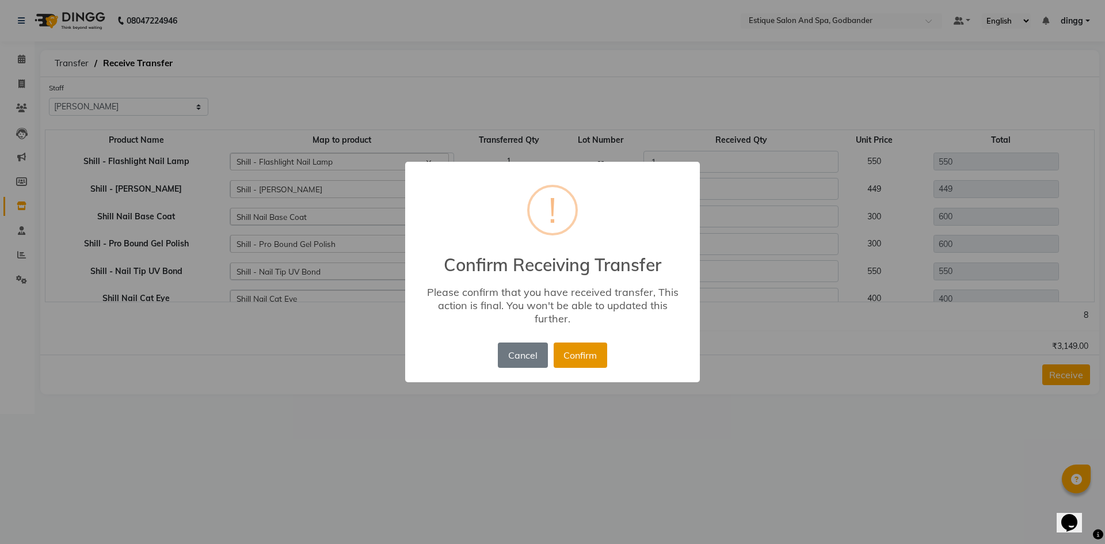
click at [569, 355] on button "Confirm" at bounding box center [581, 355] width 54 height 25
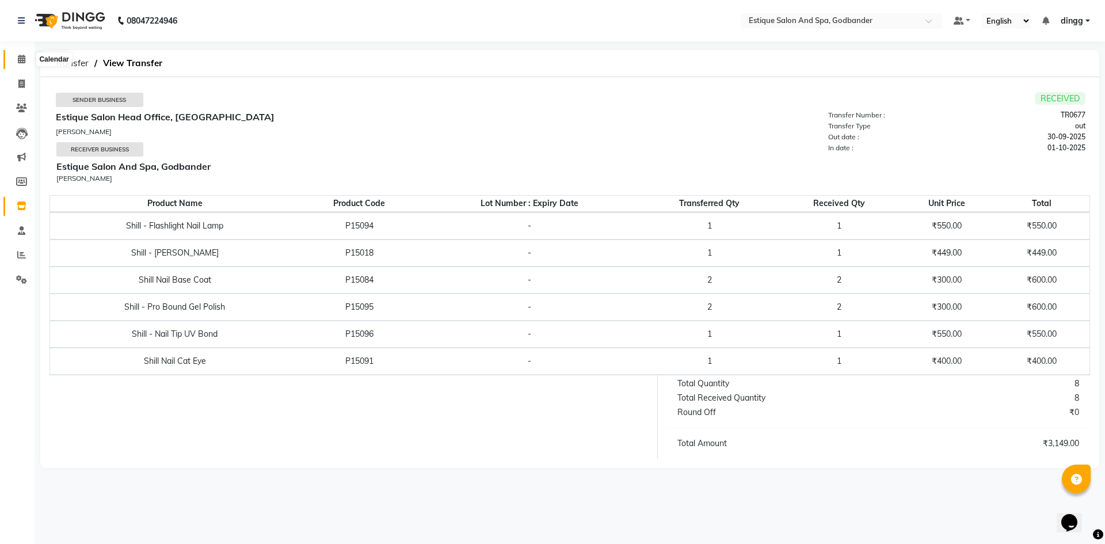
click at [14, 58] on span at bounding box center [22, 59] width 20 height 13
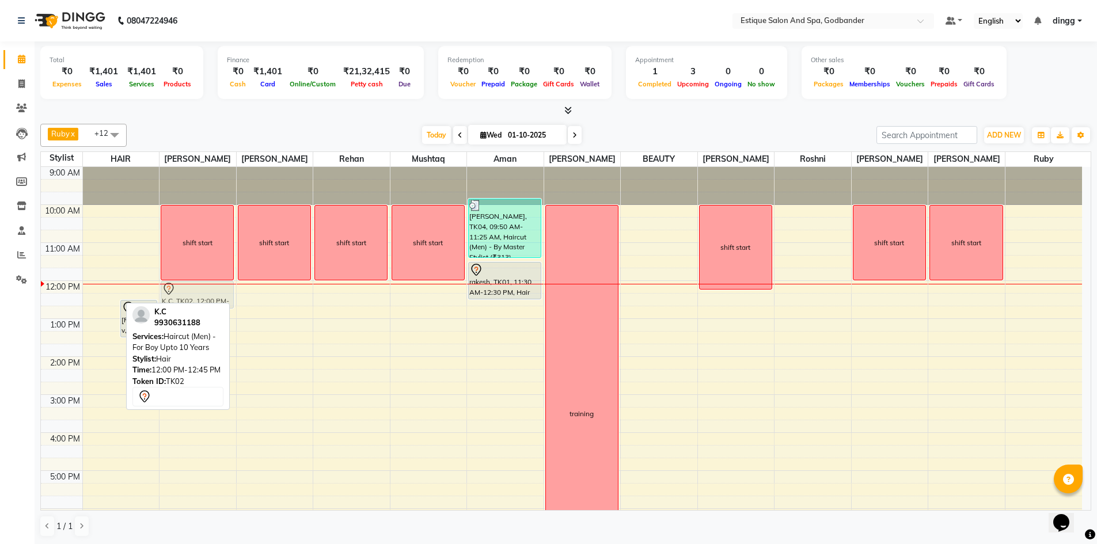
drag, startPoint x: 107, startPoint y: 299, endPoint x: 202, endPoint y: 299, distance: 95.0
click at [202, 299] on tr "K.C, TK02, 12:00 PM-12:45 PM, Haircut (Men) - For Boy Upto 10 Years [PERSON_NAM…" at bounding box center [561, 413] width 1041 height 493
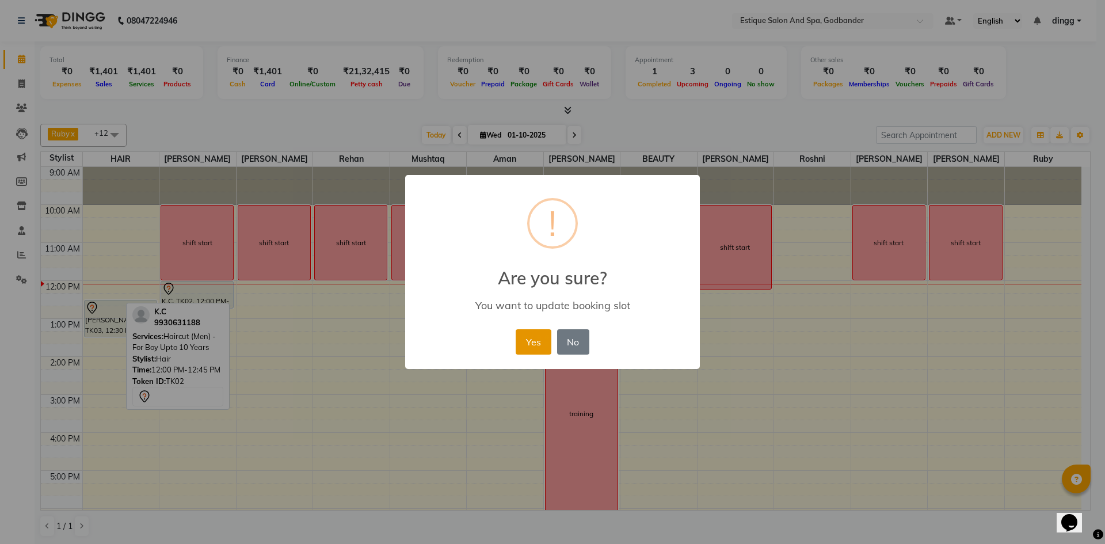
click at [547, 340] on button "Yes" at bounding box center [533, 341] width 35 height 25
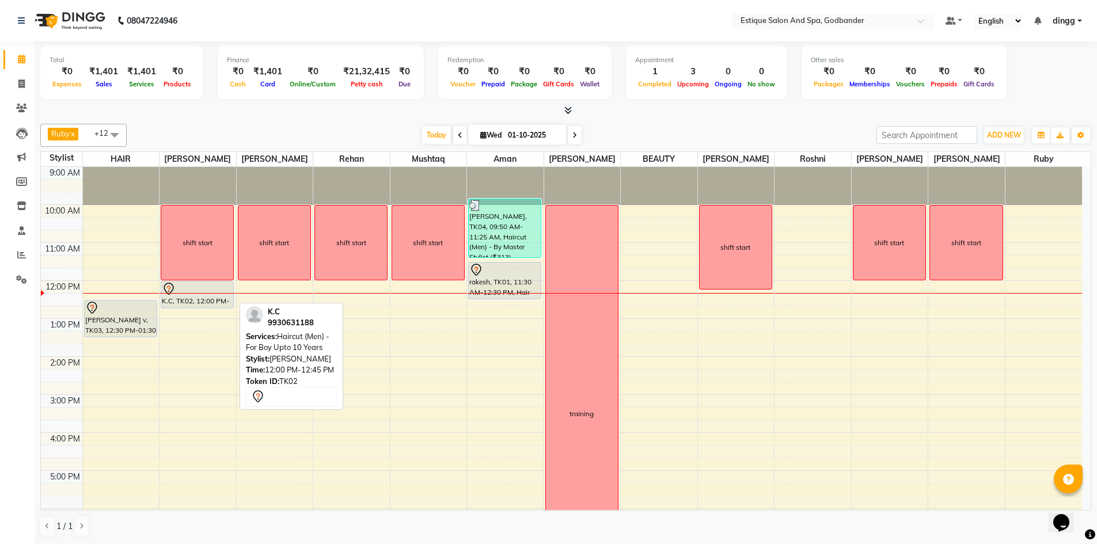
click at [174, 284] on icon at bounding box center [169, 289] width 14 height 14
click at [194, 289] on div at bounding box center [197, 289] width 71 height 14
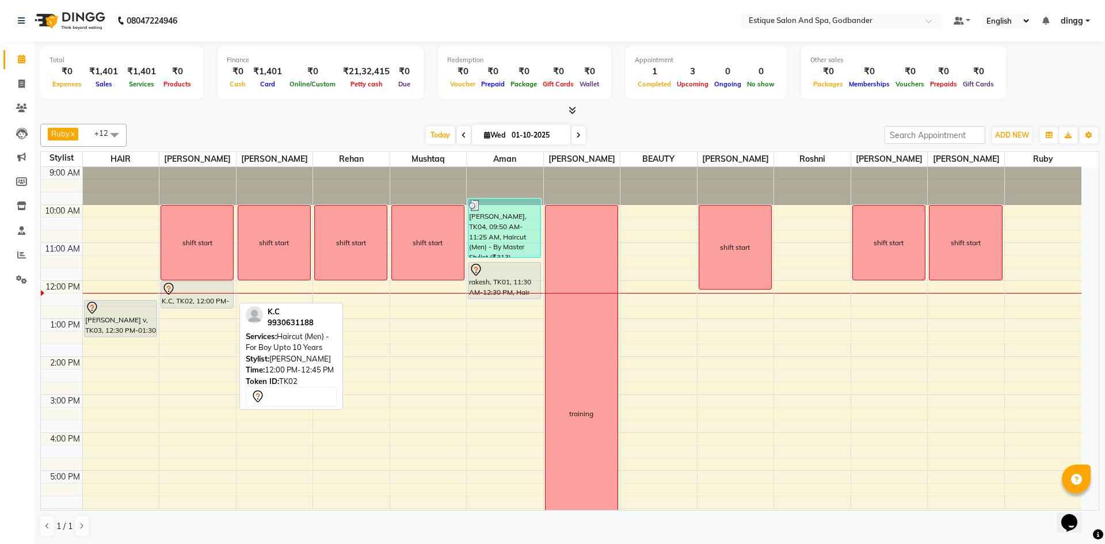
select select "7"
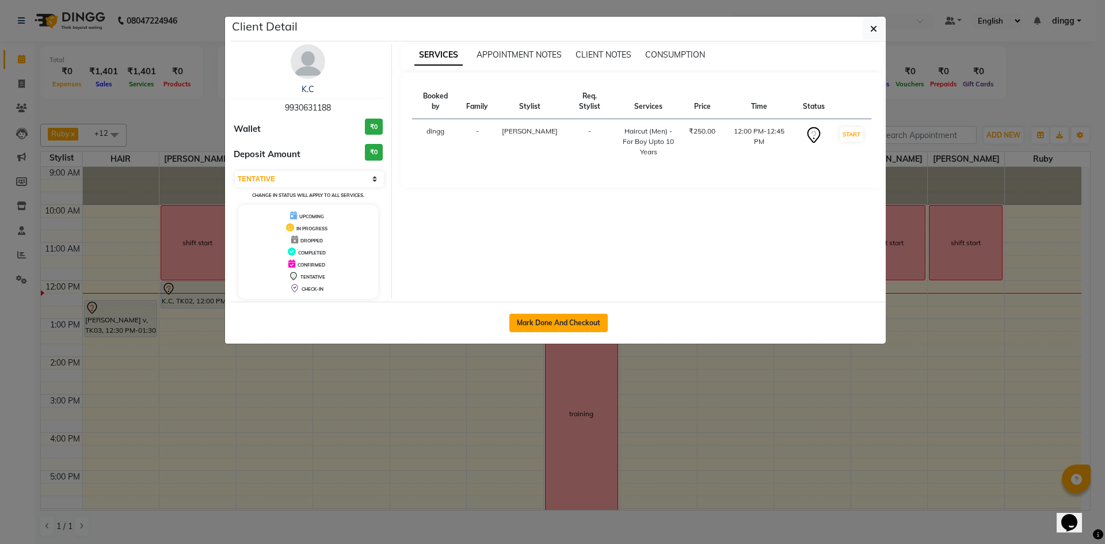
click at [549, 328] on button "Mark Done And Checkout" at bounding box center [558, 323] width 98 height 18
select select "service"
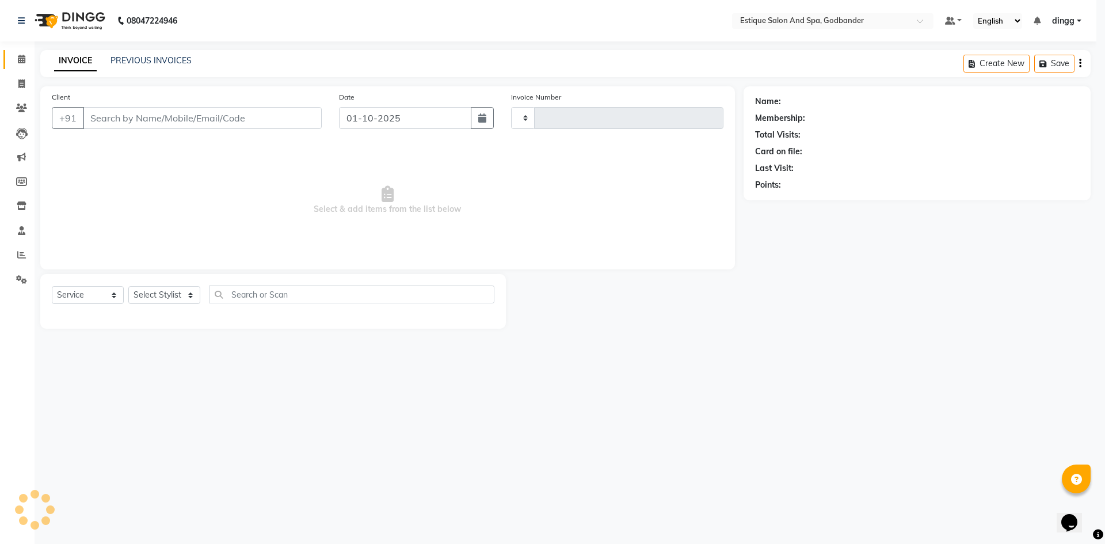
type input "4295"
select select "3"
select select "6103"
type input "9930631188"
select select "62542"
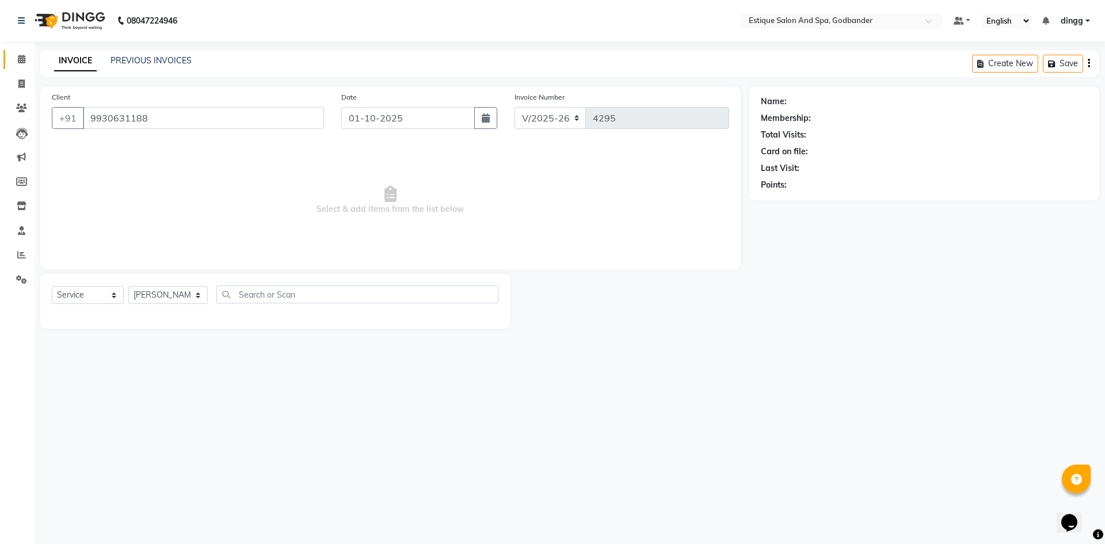
select select "1: Object"
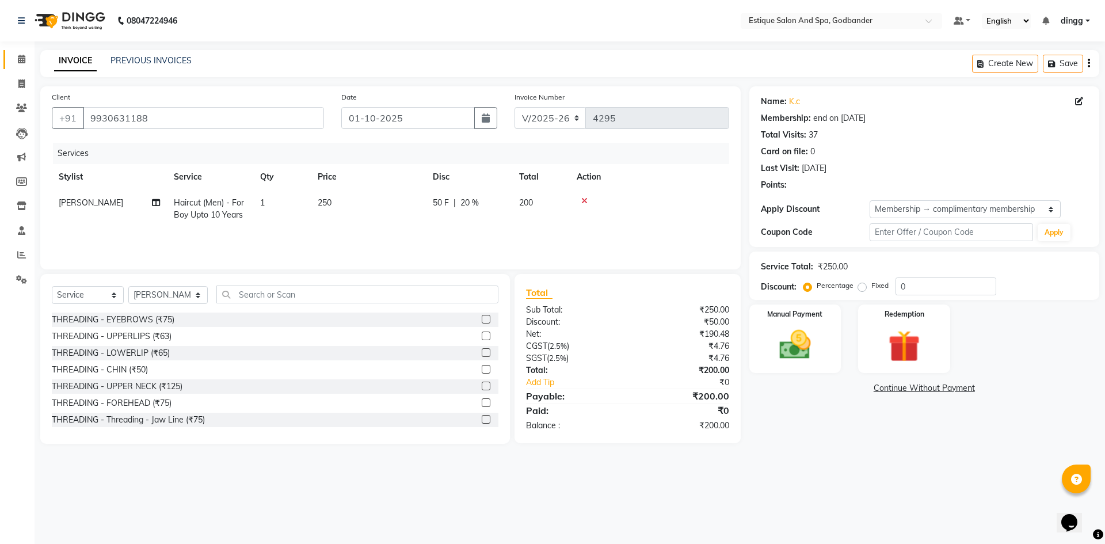
type input "20"
click at [823, 364] on div "Manual Payment" at bounding box center [795, 338] width 96 height 71
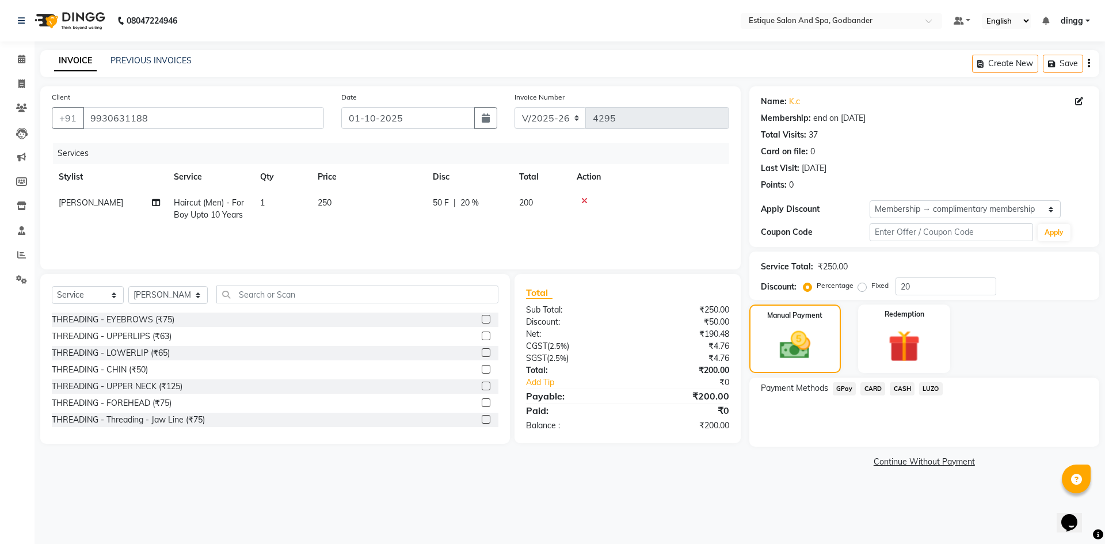
click at [898, 389] on span "CASH" at bounding box center [902, 388] width 25 height 13
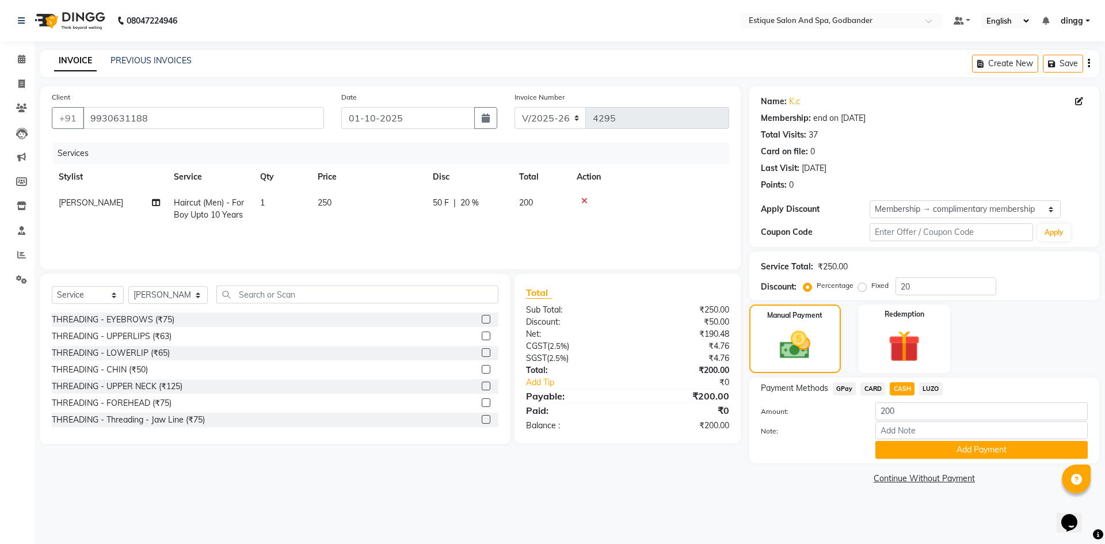
drag, startPoint x: 929, startPoint y: 457, endPoint x: 929, endPoint y: 520, distance: 63.3
click at [927, 461] on div "Payment Methods GPay CARD CASH LUZO Amount: 200 Note: Add Payment" at bounding box center [925, 421] width 350 height 86
drag, startPoint x: 922, startPoint y: 444, endPoint x: 926, endPoint y: 456, distance: 12.0
click at [926, 456] on button "Add Payment" at bounding box center [982, 450] width 212 height 18
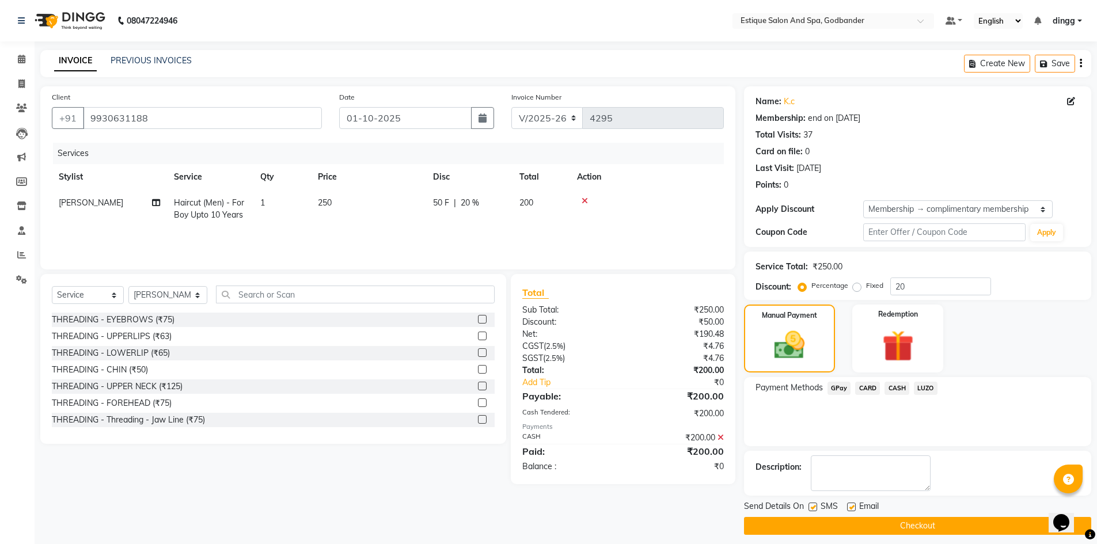
click at [941, 531] on button "Checkout" at bounding box center [917, 526] width 347 height 18
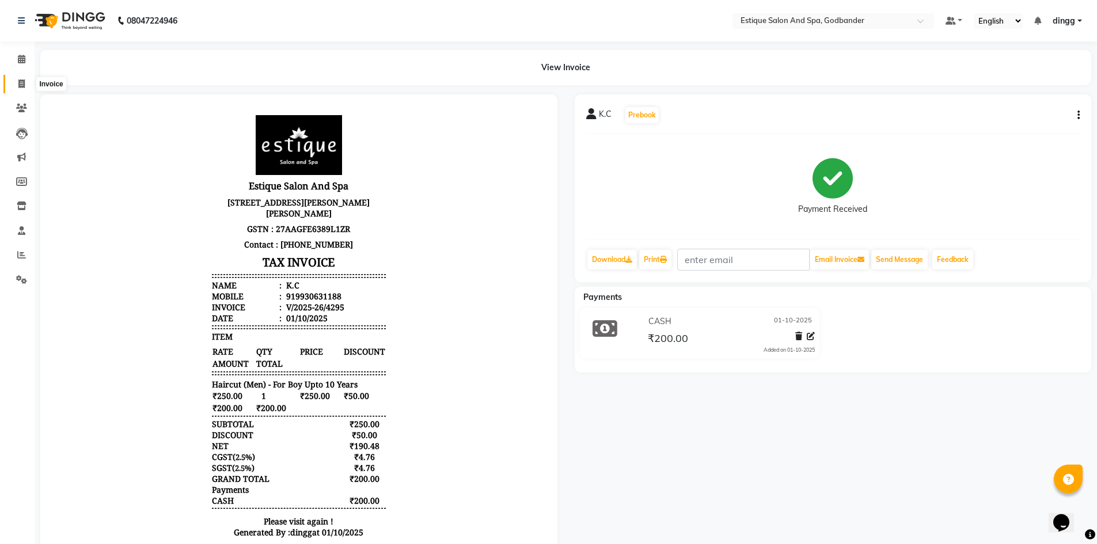
click at [24, 83] on icon at bounding box center [21, 83] width 6 height 9
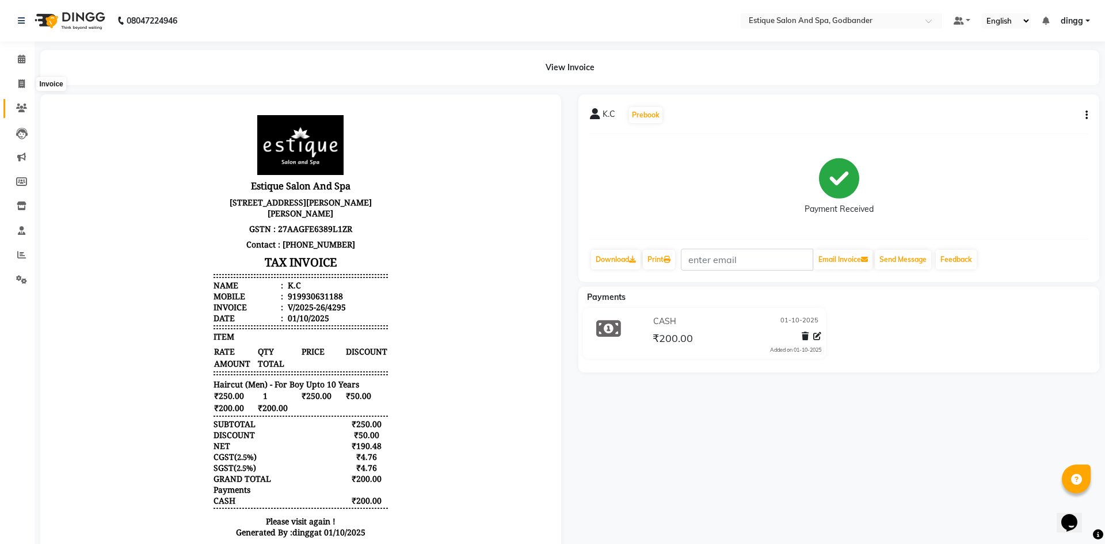
select select "6103"
select select "service"
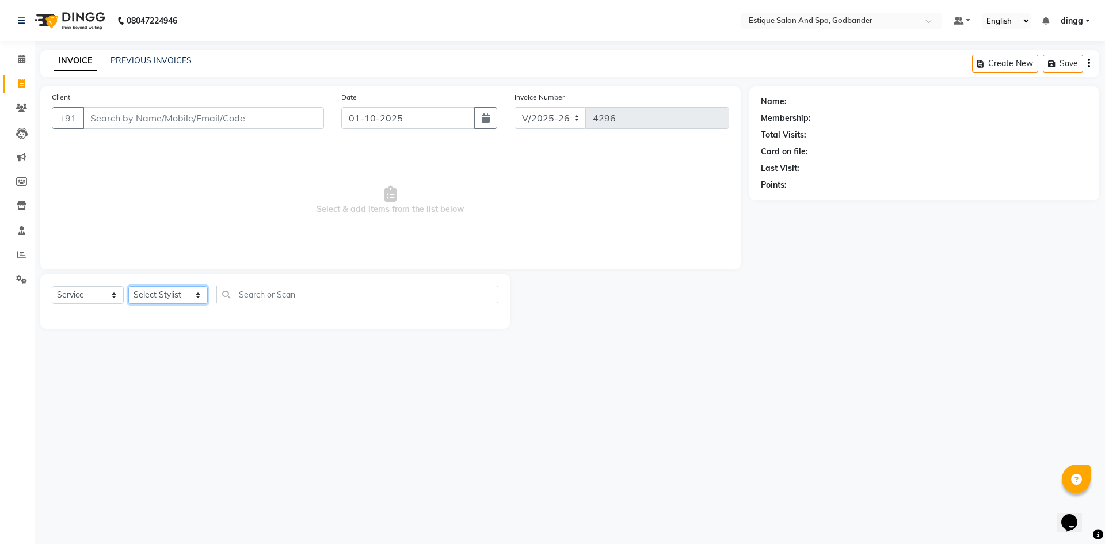
click at [175, 299] on select "Select Stylist Aarti Nails [PERSON_NAME] [PERSON_NAME] Any one Asmi BEAUTY ding…" at bounding box center [167, 295] width 79 height 18
select select "74935"
click at [128, 286] on select "Select Stylist Aarti Nails [PERSON_NAME] [PERSON_NAME] Any one Asmi BEAUTY ding…" at bounding box center [167, 295] width 79 height 18
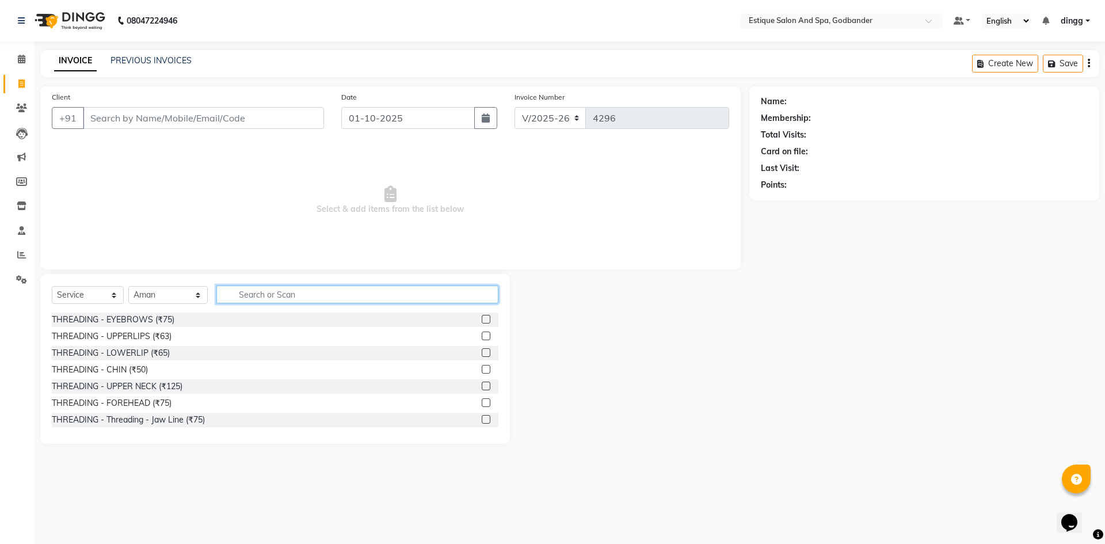
click at [277, 300] on input "text" at bounding box center [357, 295] width 282 height 18
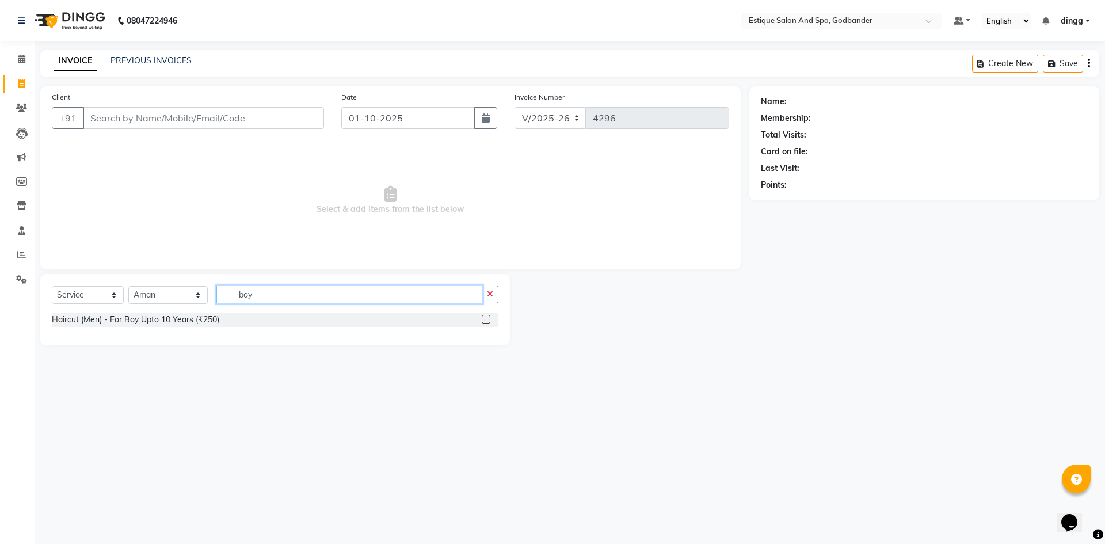
type input "boy"
click at [490, 321] on label at bounding box center [486, 319] width 9 height 9
click at [489, 321] on input "checkbox" at bounding box center [485, 319] width 7 height 7
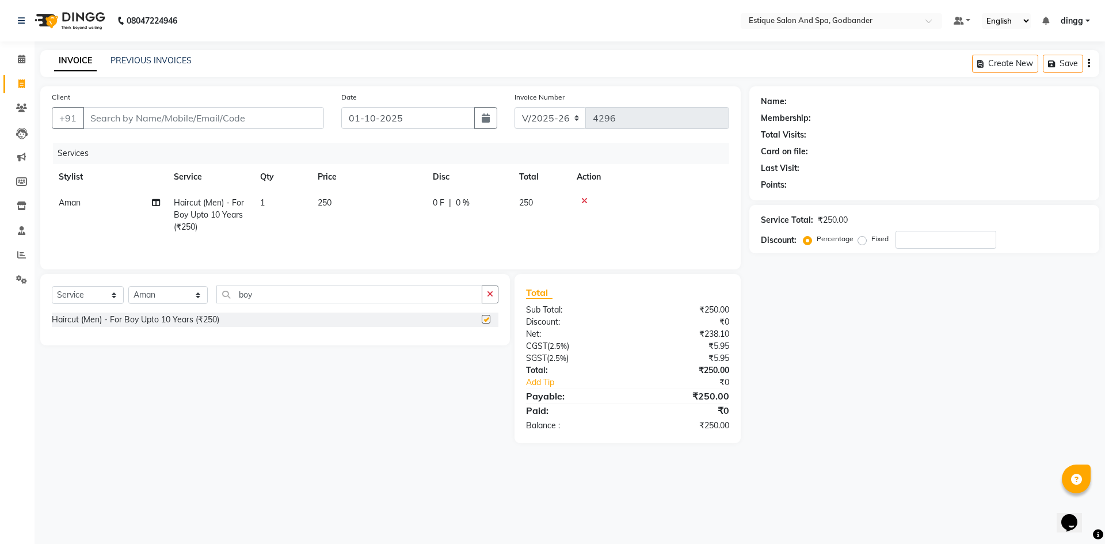
checkbox input "false"
click at [222, 121] on input "Client" at bounding box center [203, 118] width 241 height 22
type input "8"
type input "0"
type input "8826275283"
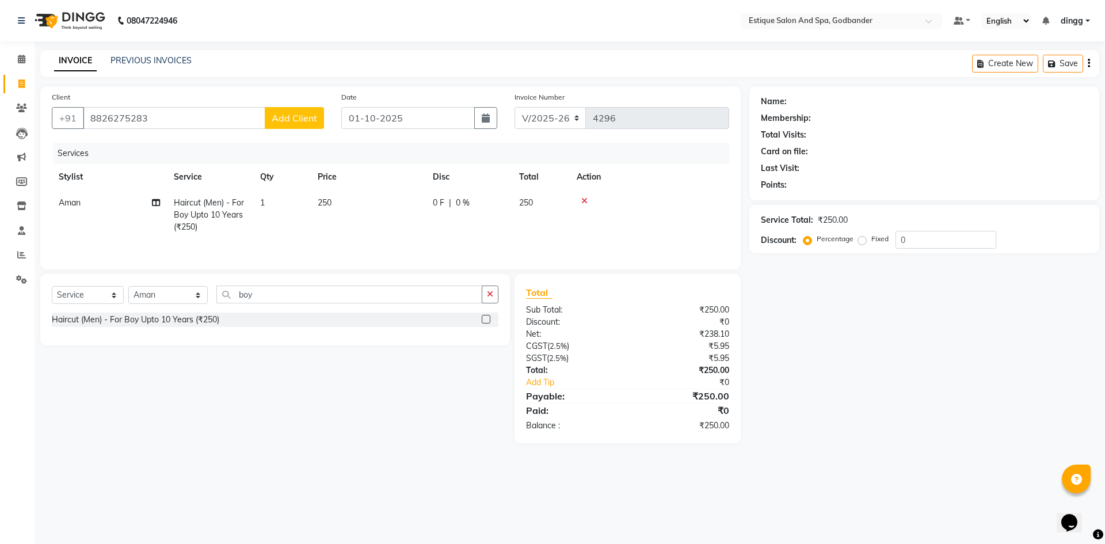
click at [287, 116] on span "Add Client" at bounding box center [294, 118] width 45 height 12
select select "22"
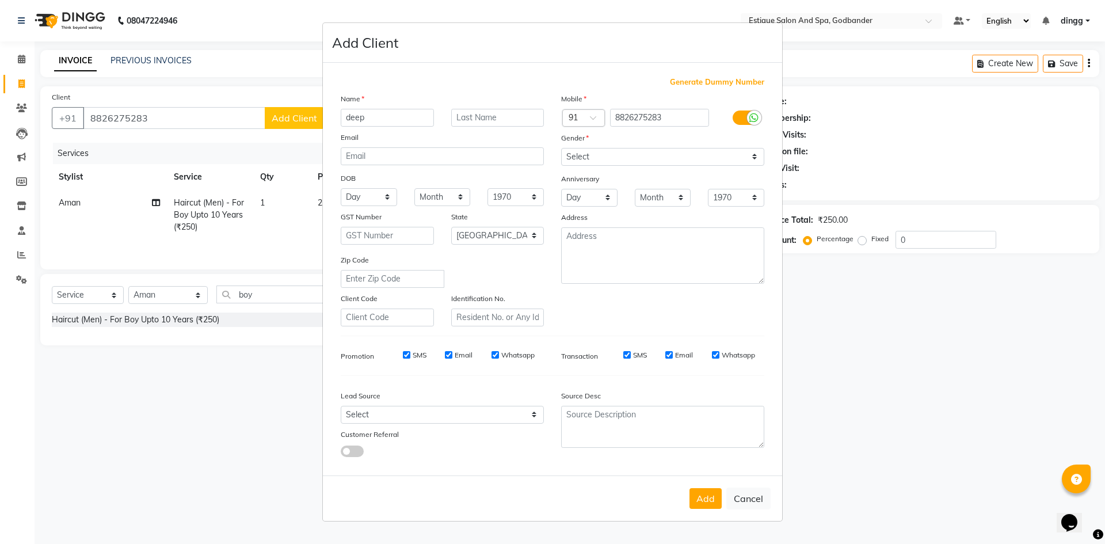
type input "deep"
click at [582, 149] on select "Select [DEMOGRAPHIC_DATA] [DEMOGRAPHIC_DATA] Other Prefer Not To Say" at bounding box center [662, 157] width 203 height 18
select select "[DEMOGRAPHIC_DATA]"
click at [561, 148] on select "Select [DEMOGRAPHIC_DATA] [DEMOGRAPHIC_DATA] Other Prefer Not To Say" at bounding box center [662, 157] width 203 height 18
click at [706, 489] on button "Add" at bounding box center [706, 498] width 32 height 21
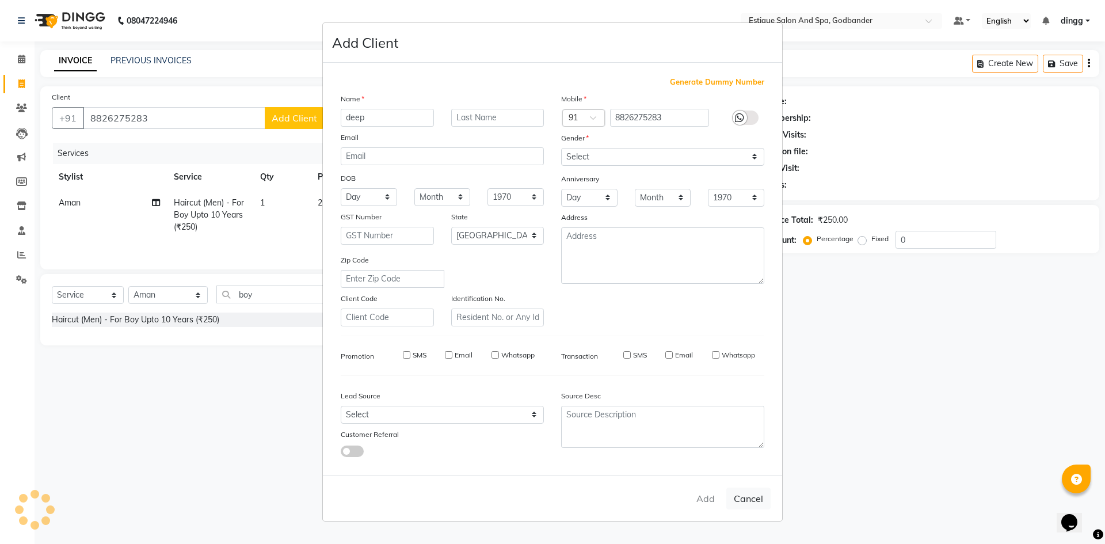
select select
select select "null"
select select
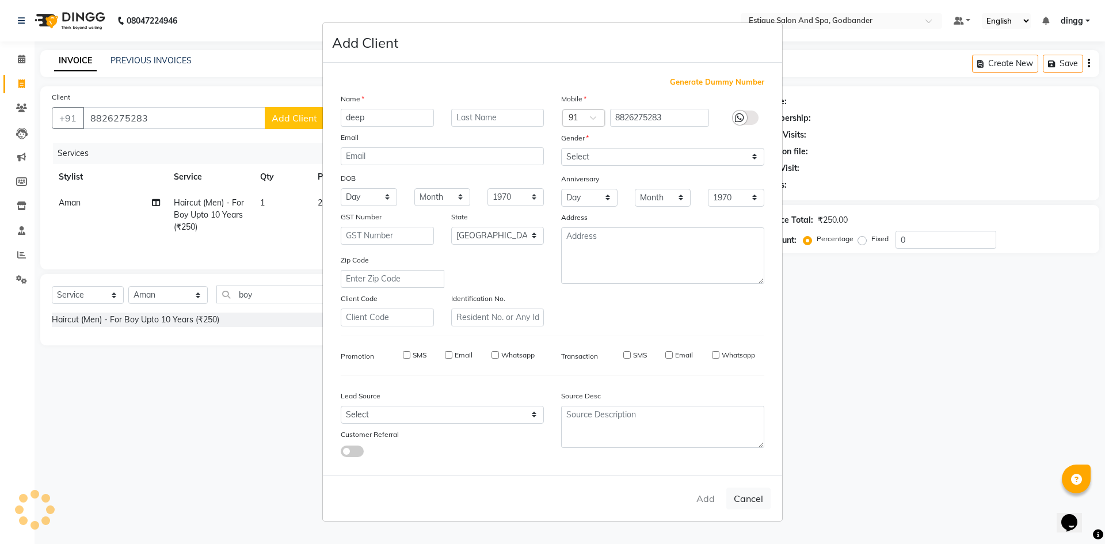
select select
checkbox input "false"
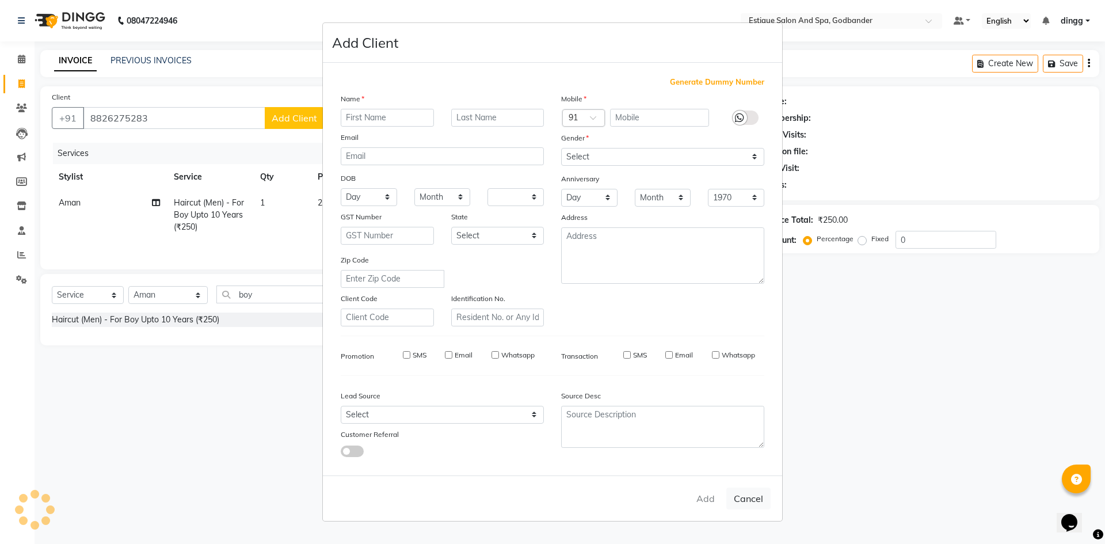
checkbox input "false"
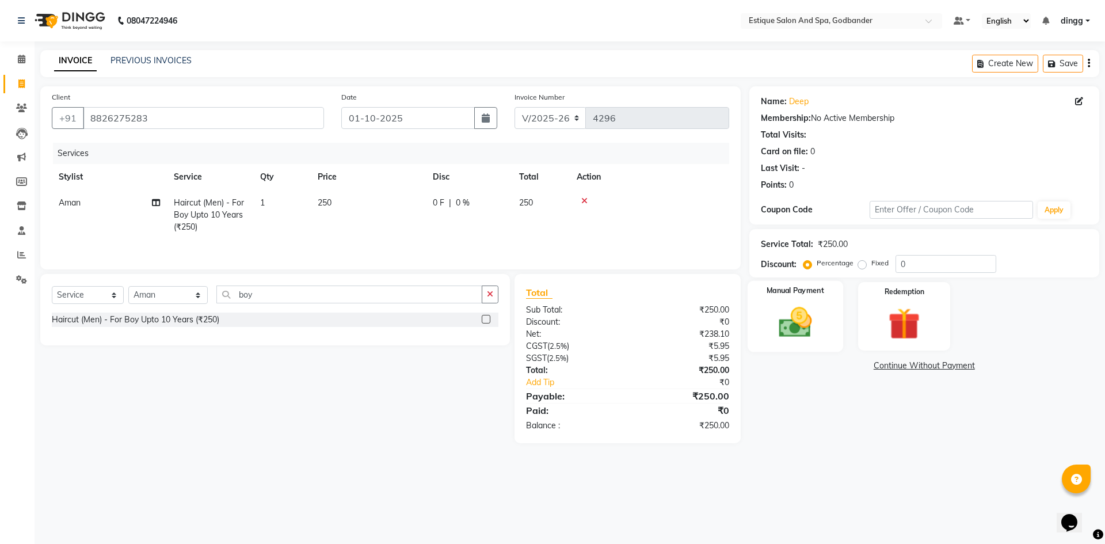
click at [809, 334] on img at bounding box center [796, 322] width 54 height 38
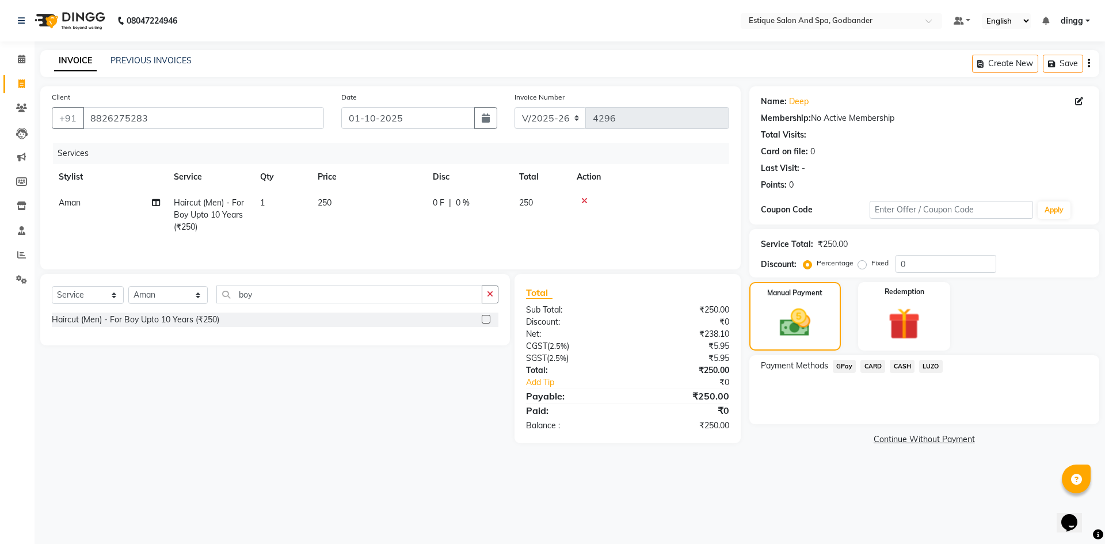
click at [874, 363] on span "CARD" at bounding box center [873, 366] width 25 height 13
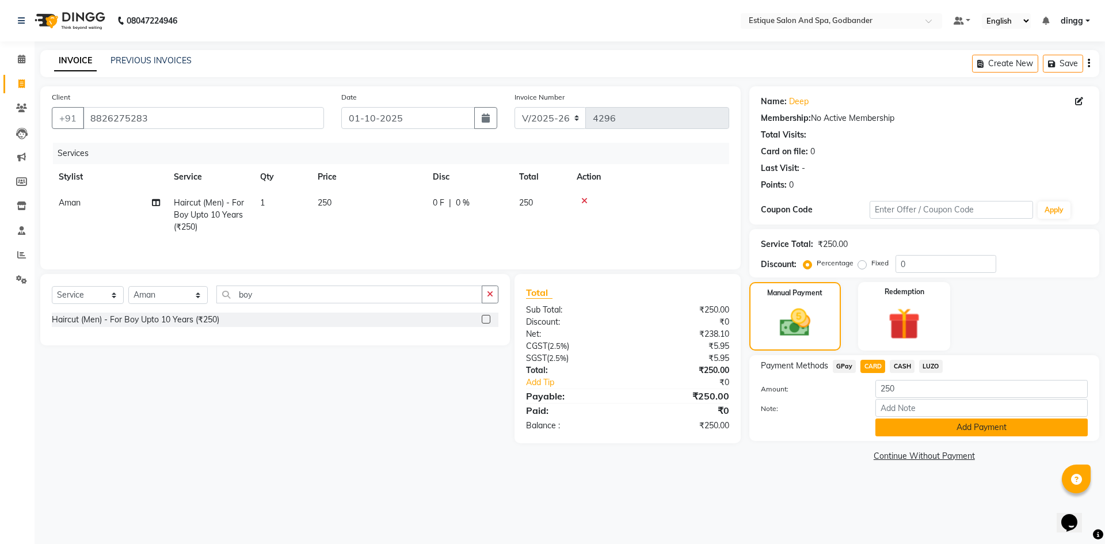
click at [910, 423] on button "Add Payment" at bounding box center [982, 428] width 212 height 18
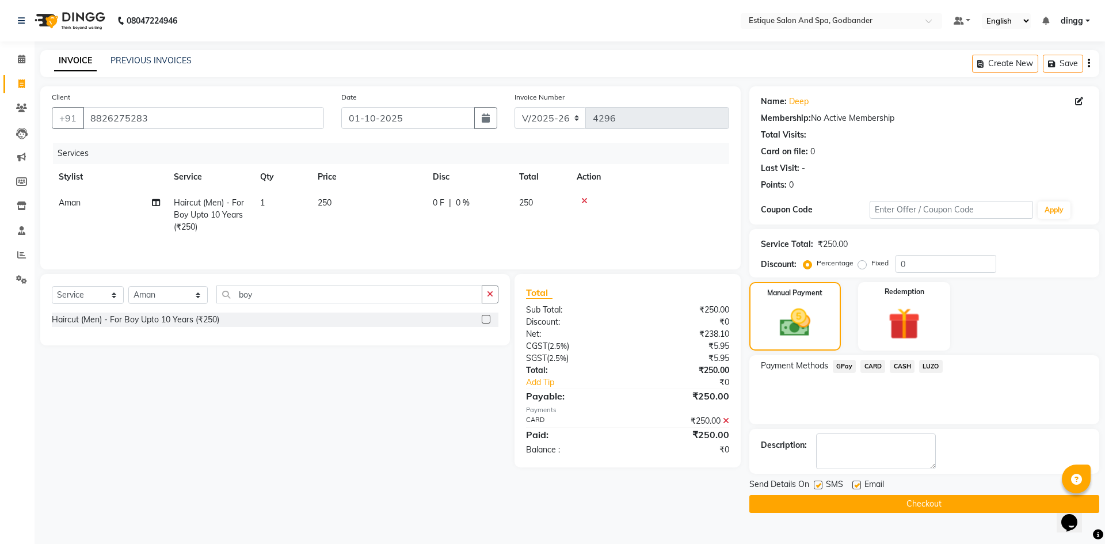
click at [920, 497] on button "Checkout" at bounding box center [925, 504] width 350 height 18
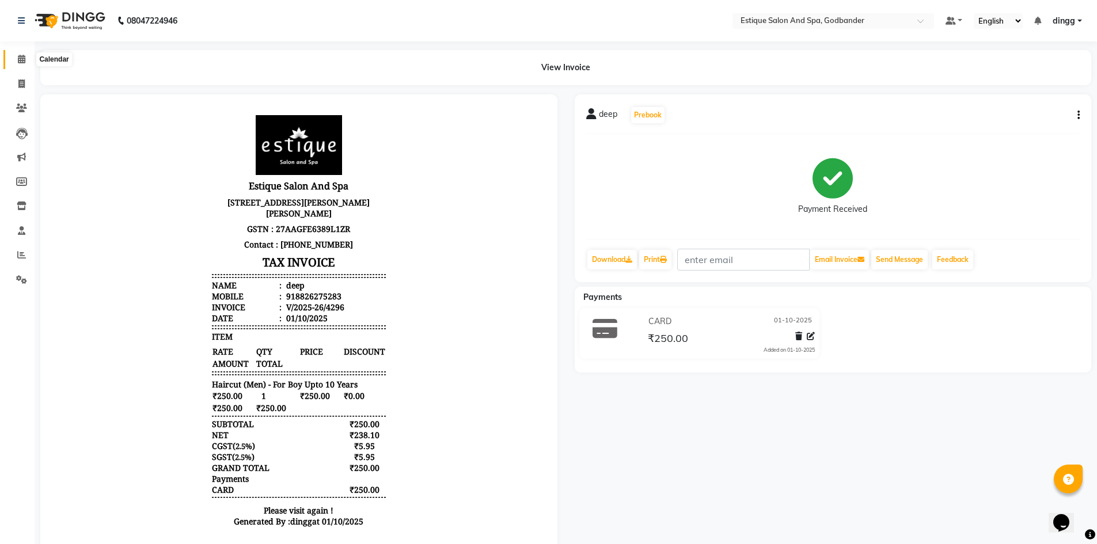
click at [15, 60] on span at bounding box center [22, 59] width 20 height 13
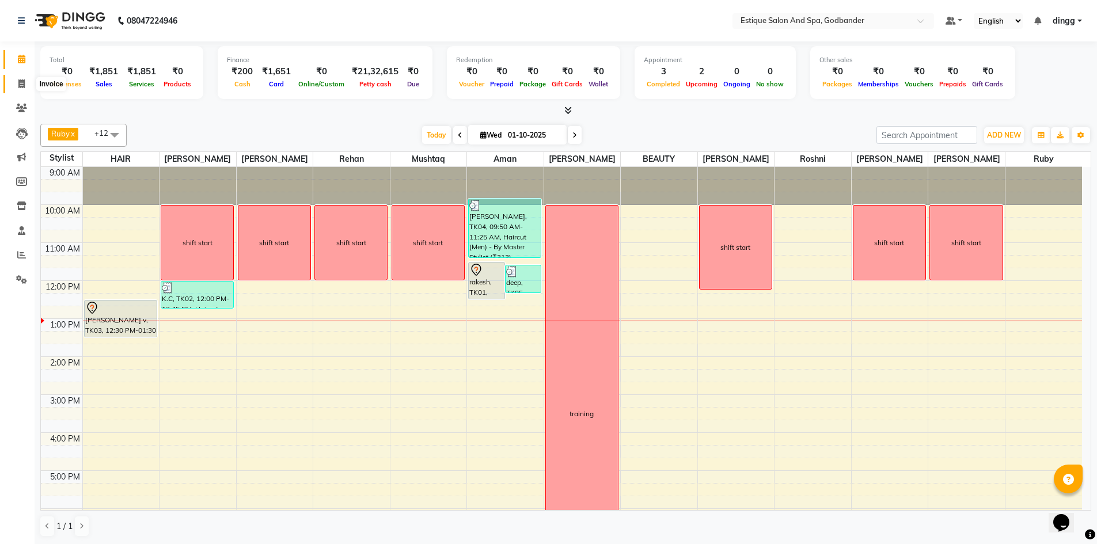
click at [21, 85] on icon at bounding box center [21, 83] width 6 height 9
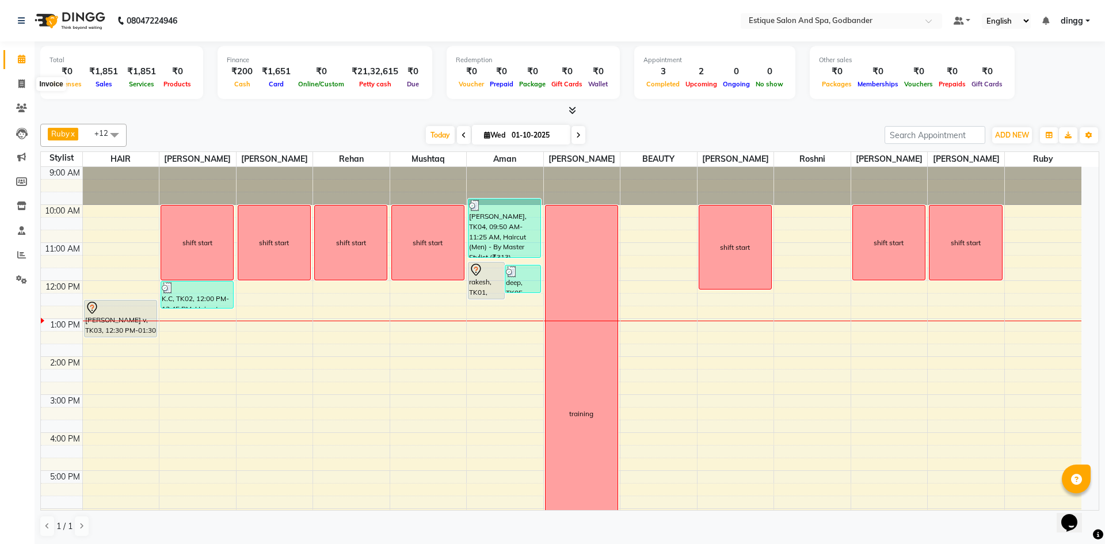
select select "6103"
select select "service"
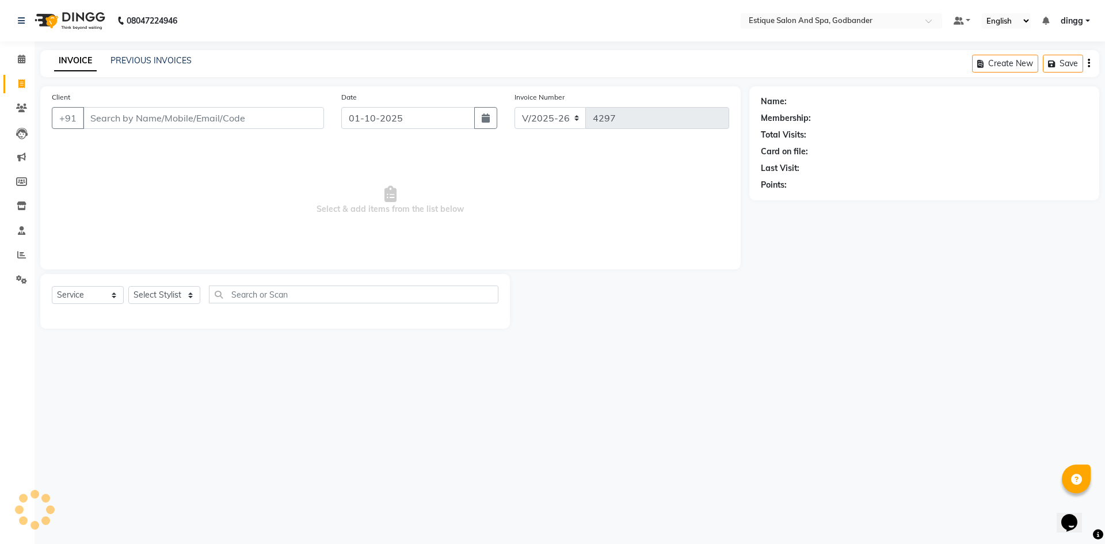
click at [117, 111] on input "Client" at bounding box center [203, 118] width 241 height 22
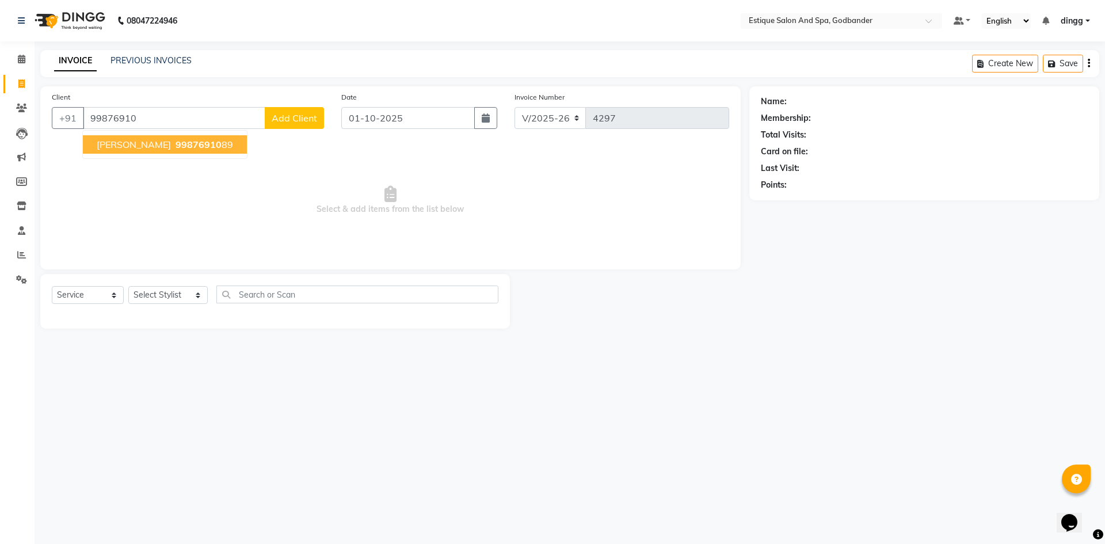
click at [176, 148] on span "99876910" at bounding box center [199, 145] width 46 height 12
type input "9987691089"
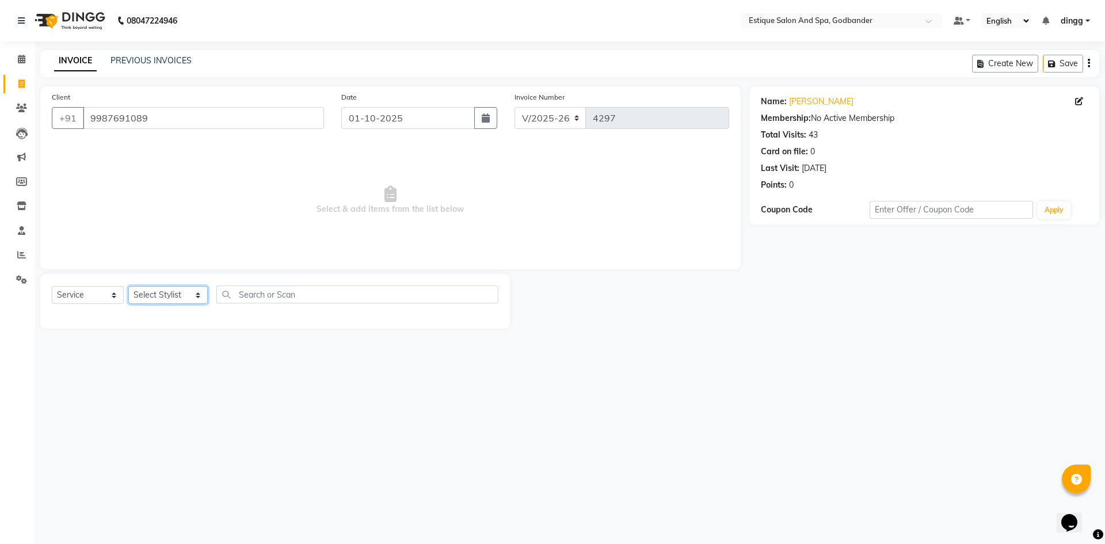
drag, startPoint x: 174, startPoint y: 294, endPoint x: 174, endPoint y: 287, distance: 6.9
click at [174, 293] on select "Select Stylist Aarti Nails [PERSON_NAME] [PERSON_NAME] Any one Asmi BEAUTY ding…" at bounding box center [167, 295] width 79 height 18
select select "44584"
click at [128, 286] on select "Select Stylist Aarti Nails [PERSON_NAME] [PERSON_NAME] Any one Asmi BEAUTY ding…" at bounding box center [167, 295] width 79 height 18
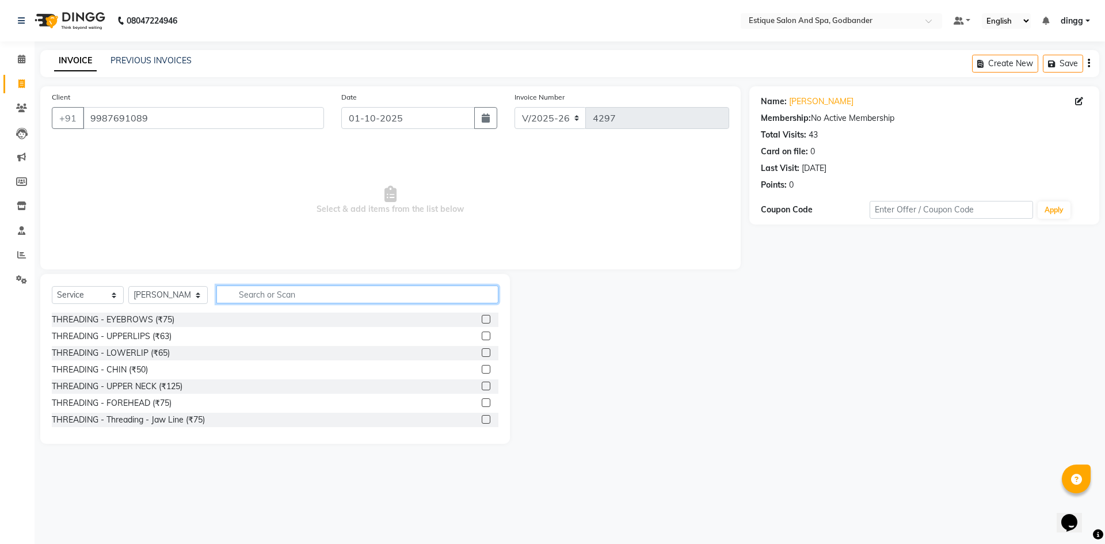
click at [241, 296] on input "text" at bounding box center [357, 295] width 282 height 18
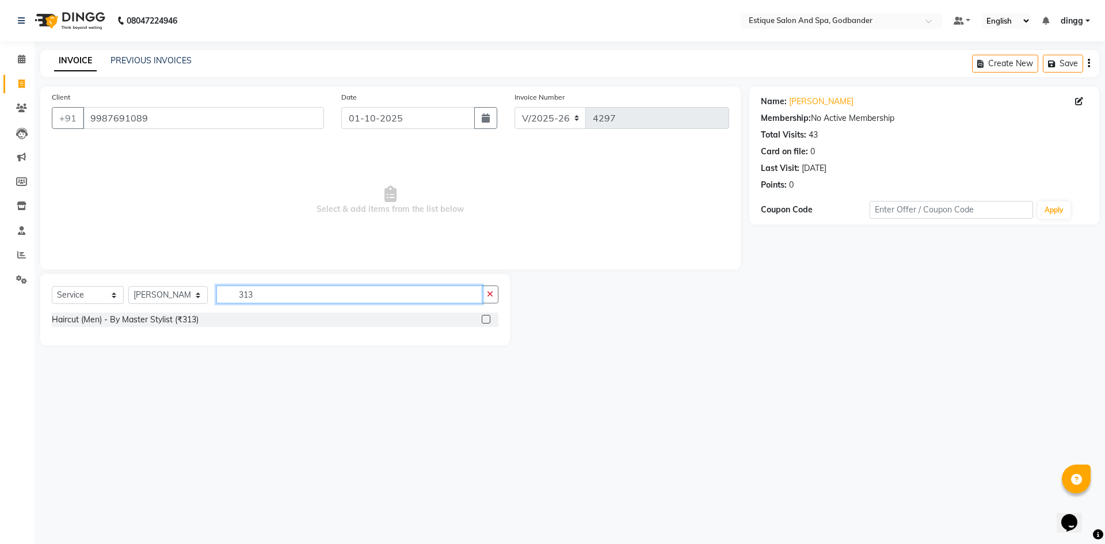
type input "313"
click at [489, 320] on label at bounding box center [486, 319] width 9 height 9
click at [489, 320] on input "checkbox" at bounding box center [485, 319] width 7 height 7
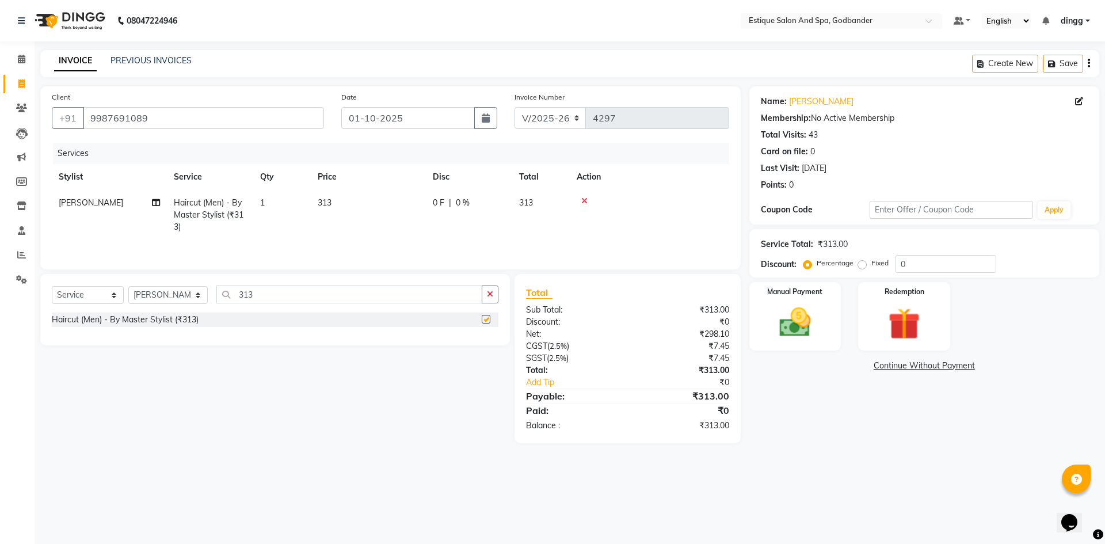
checkbox input "false"
drag, startPoint x: 273, startPoint y: 295, endPoint x: 218, endPoint y: 305, distance: 56.6
click at [218, 305] on div "Select Service Product Membership Package Voucher Prepaid Gift Card Select Styl…" at bounding box center [275, 299] width 447 height 27
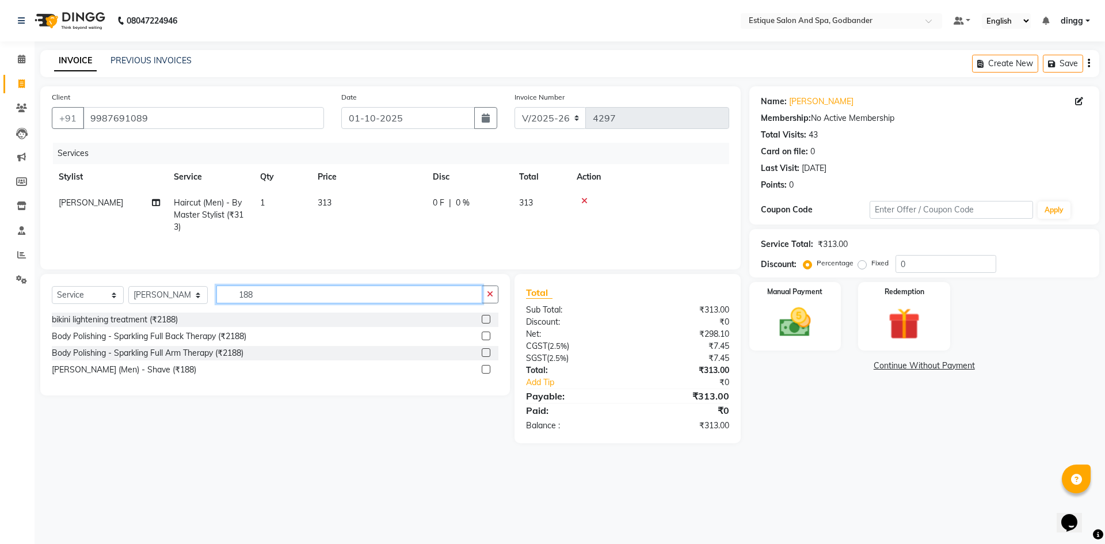
type input "188"
click at [485, 369] on label at bounding box center [486, 369] width 9 height 9
click at [485, 369] on input "checkbox" at bounding box center [485, 369] width 7 height 7
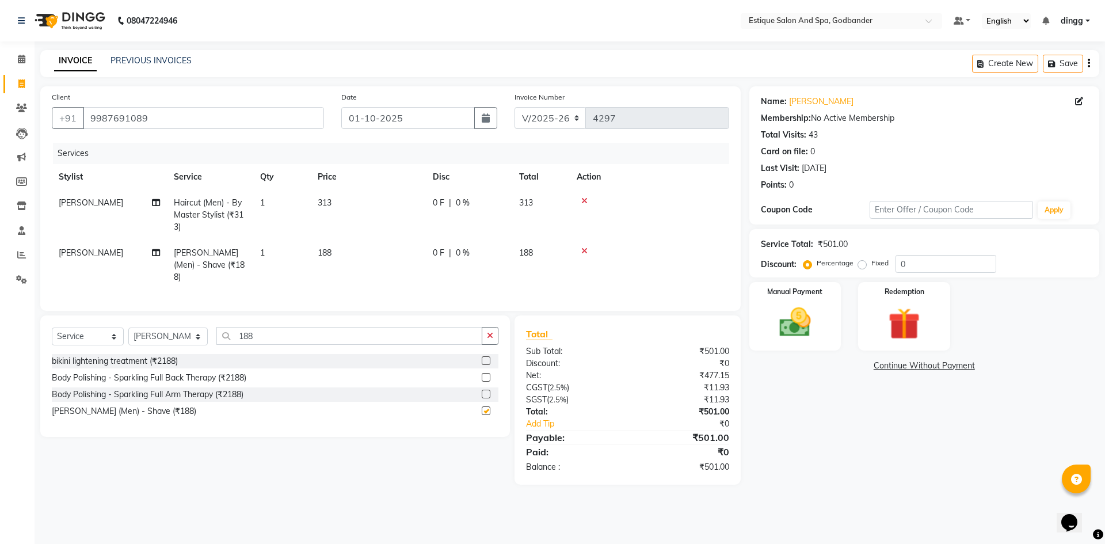
checkbox input "false"
click at [1065, 69] on button "Save" at bounding box center [1063, 64] width 40 height 18
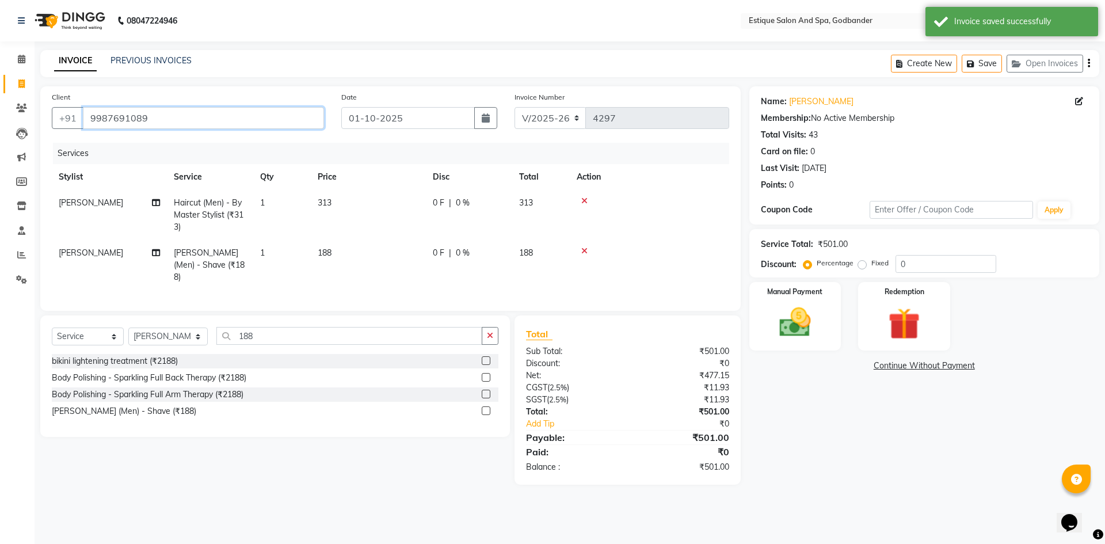
drag, startPoint x: 89, startPoint y: 118, endPoint x: 195, endPoint y: 127, distance: 106.9
click at [189, 129] on div "Client [PHONE_NUMBER]" at bounding box center [188, 114] width 290 height 47
click at [800, 104] on link "[PERSON_NAME]" at bounding box center [821, 102] width 64 height 12
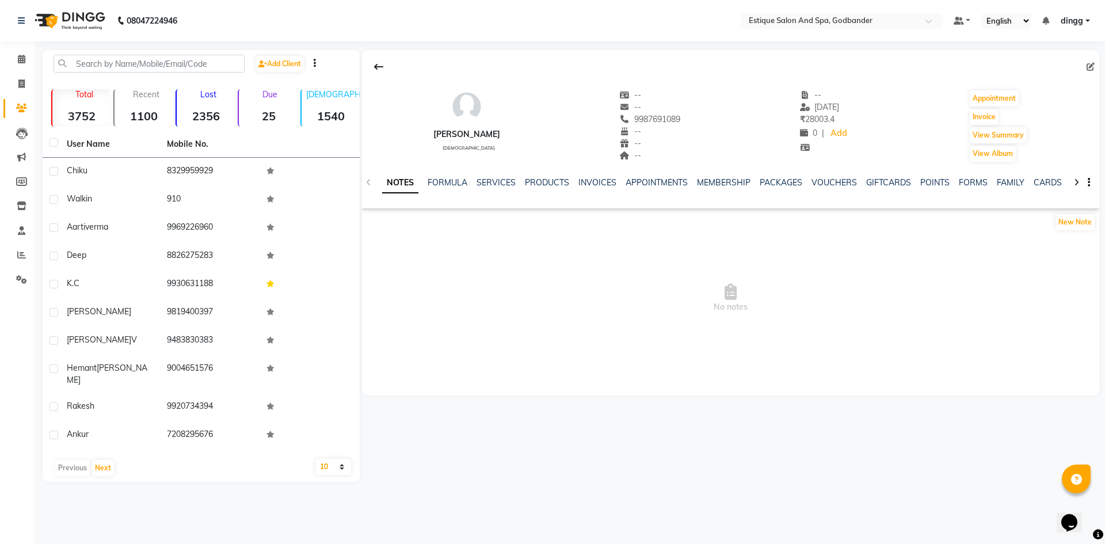
click at [710, 176] on div "NOTES FORMULA SERVICES PRODUCTS INVOICES APPOINTMENTS MEMBERSHIP PACKAGES VOUCH…" at bounding box center [730, 183] width 737 height 40
click at [717, 183] on link "MEMBERSHIP" at bounding box center [724, 182] width 54 height 10
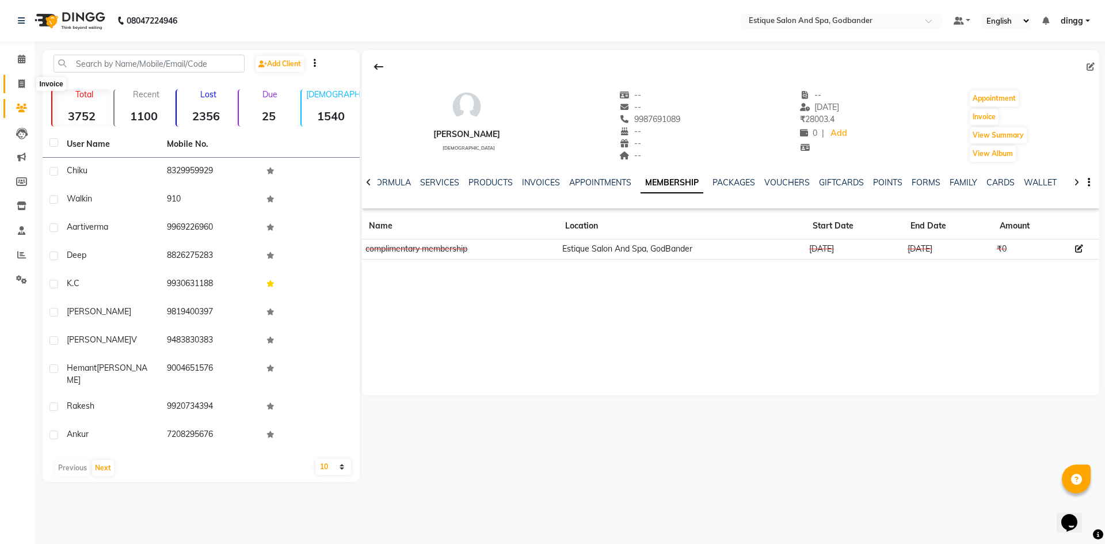
click at [18, 89] on span at bounding box center [22, 84] width 20 height 13
select select "service"
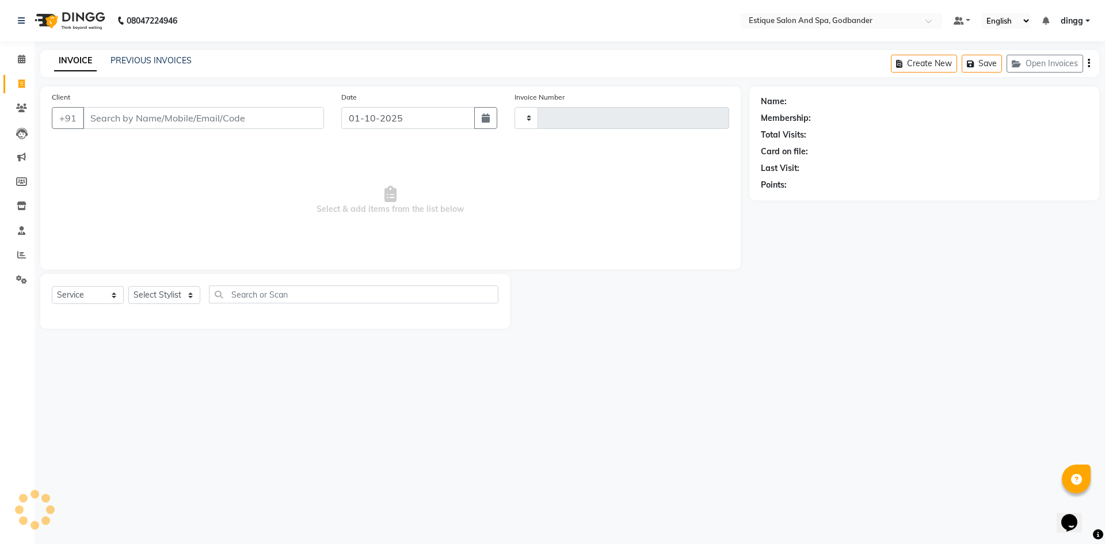
type input "4297"
select select "6103"
click at [120, 121] on input "Client" at bounding box center [203, 118] width 241 height 22
click at [1037, 67] on button "Open Invoices" at bounding box center [1045, 64] width 77 height 18
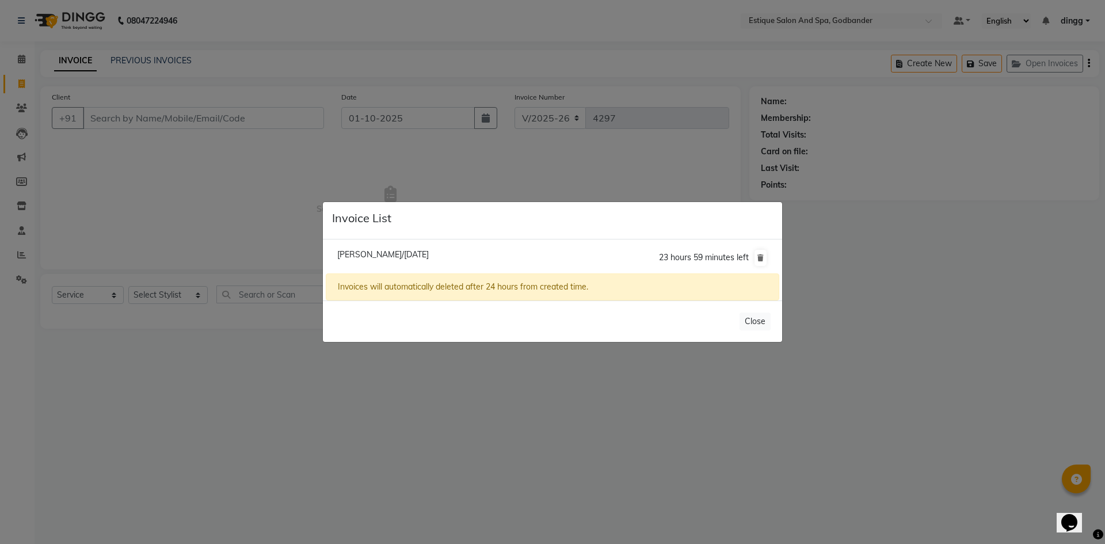
click at [360, 251] on span "Lokesh Munshi/01 October 2025" at bounding box center [383, 254] width 92 height 10
type input "9987691089"
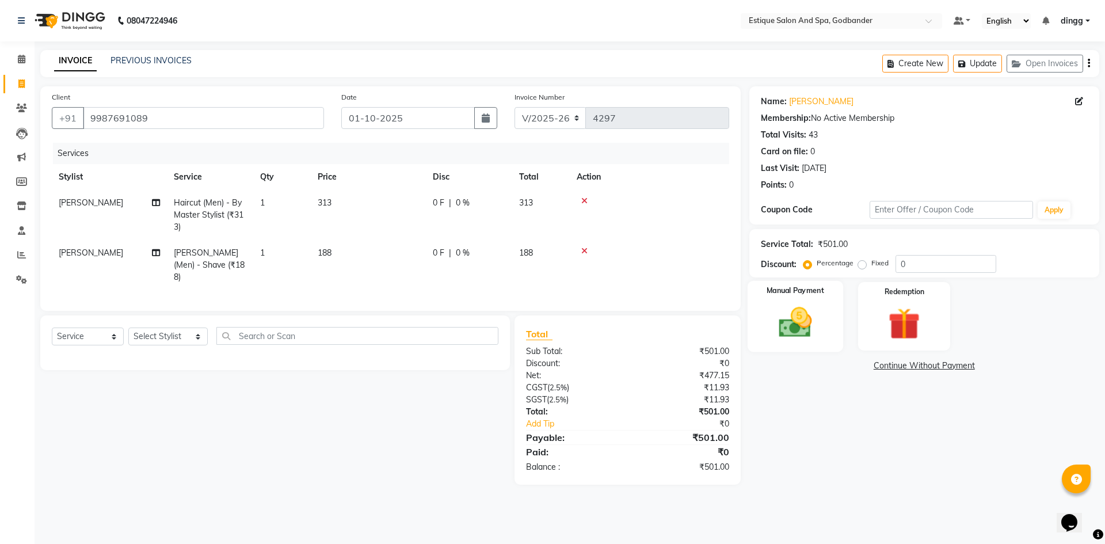
click at [788, 324] on img at bounding box center [796, 322] width 54 height 38
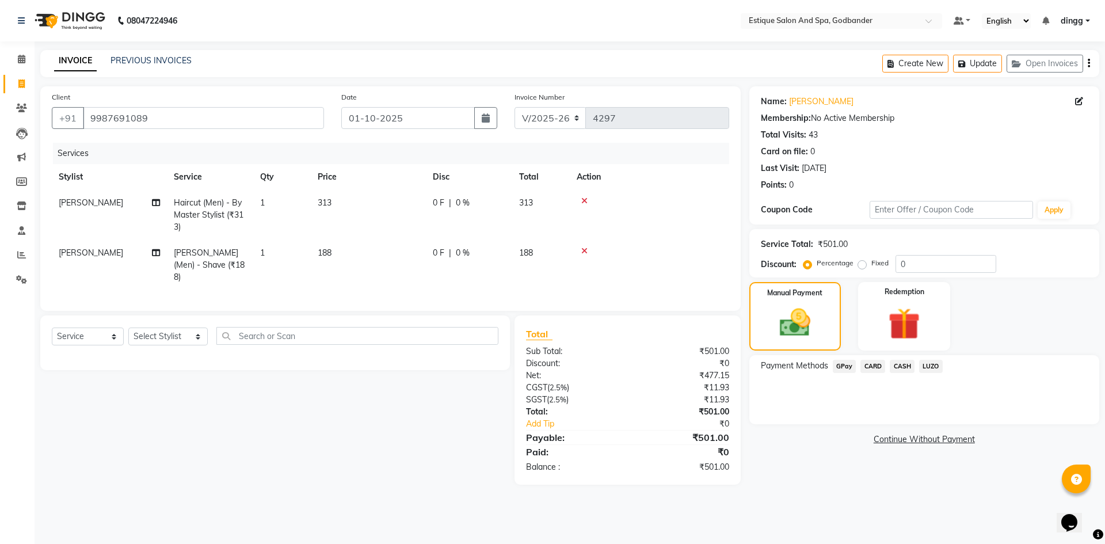
click at [874, 368] on span "CARD" at bounding box center [873, 366] width 25 height 13
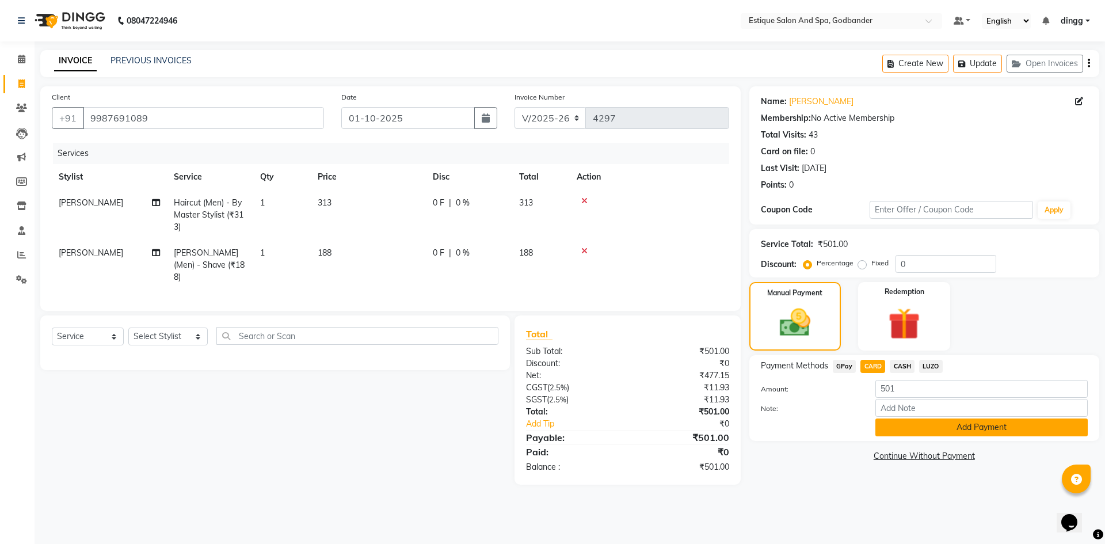
click at [880, 429] on button "Add Payment" at bounding box center [982, 428] width 212 height 18
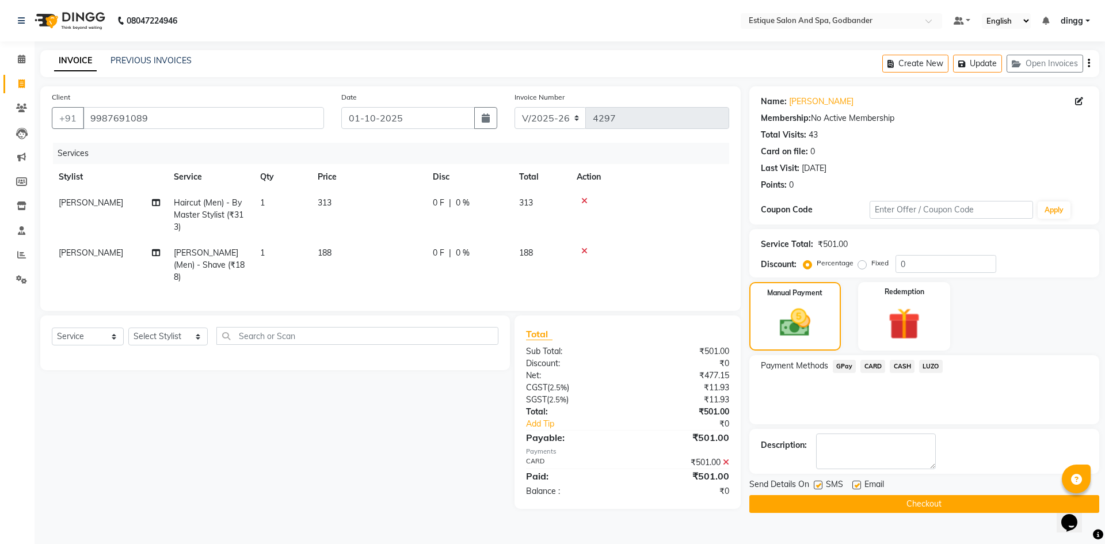
click at [850, 503] on button "Checkout" at bounding box center [925, 504] width 350 height 18
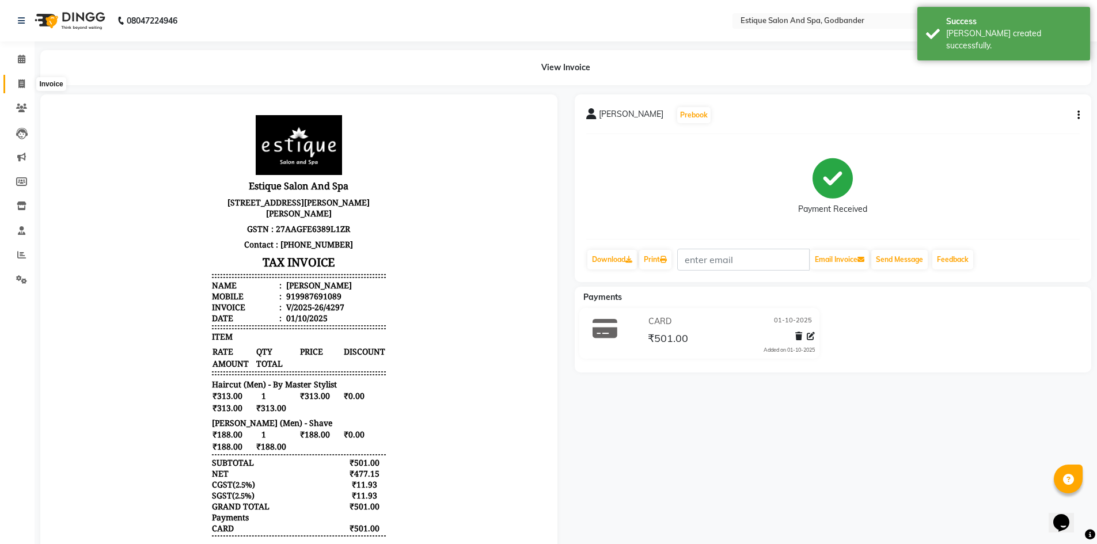
click at [20, 86] on icon at bounding box center [21, 83] width 6 height 9
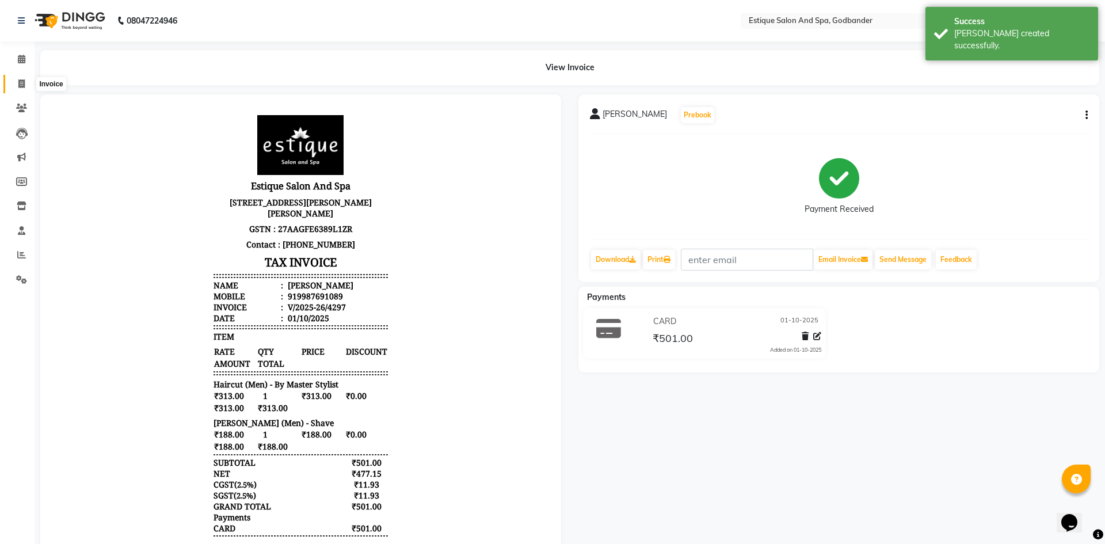
select select "service"
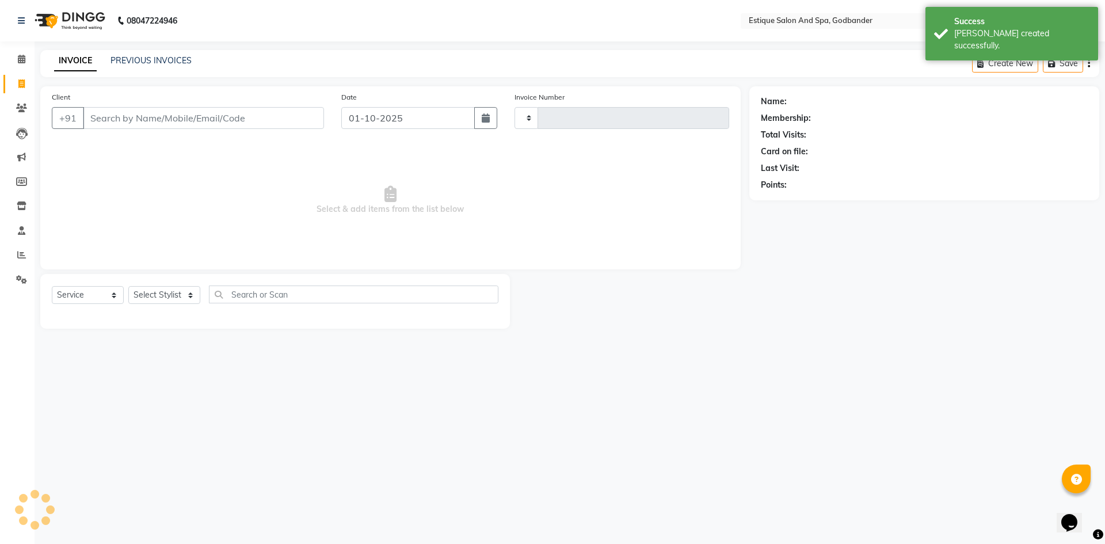
type input "4298"
select select "6103"
click at [23, 58] on icon at bounding box center [21, 59] width 7 height 9
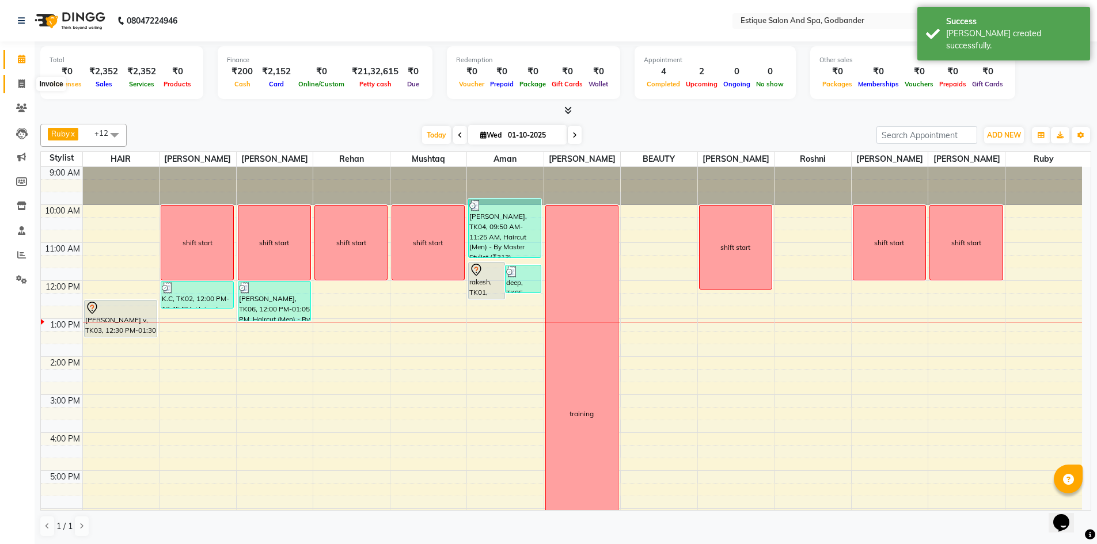
click at [19, 84] on icon at bounding box center [21, 83] width 6 height 9
select select "service"
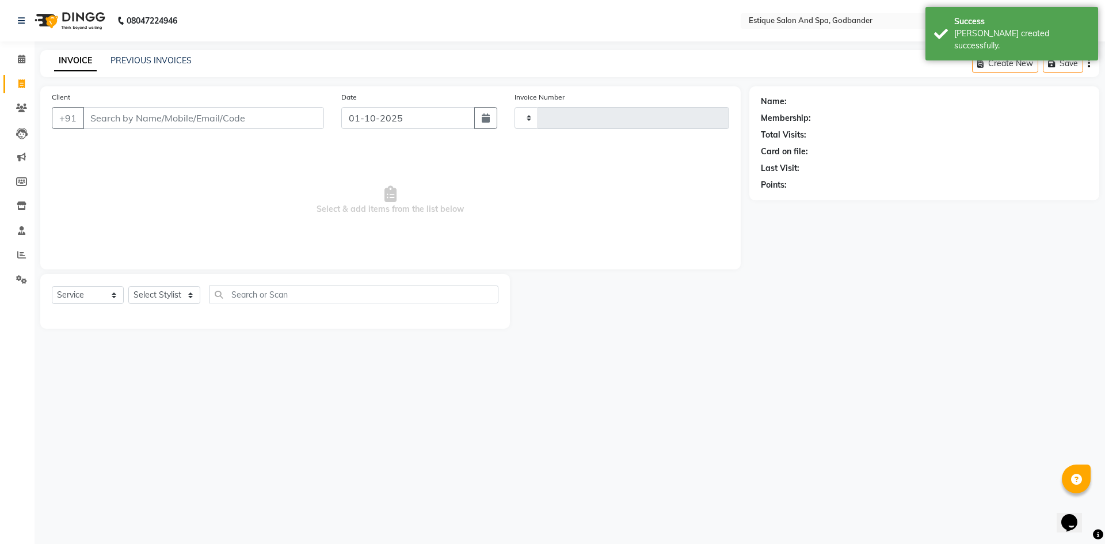
type input "4298"
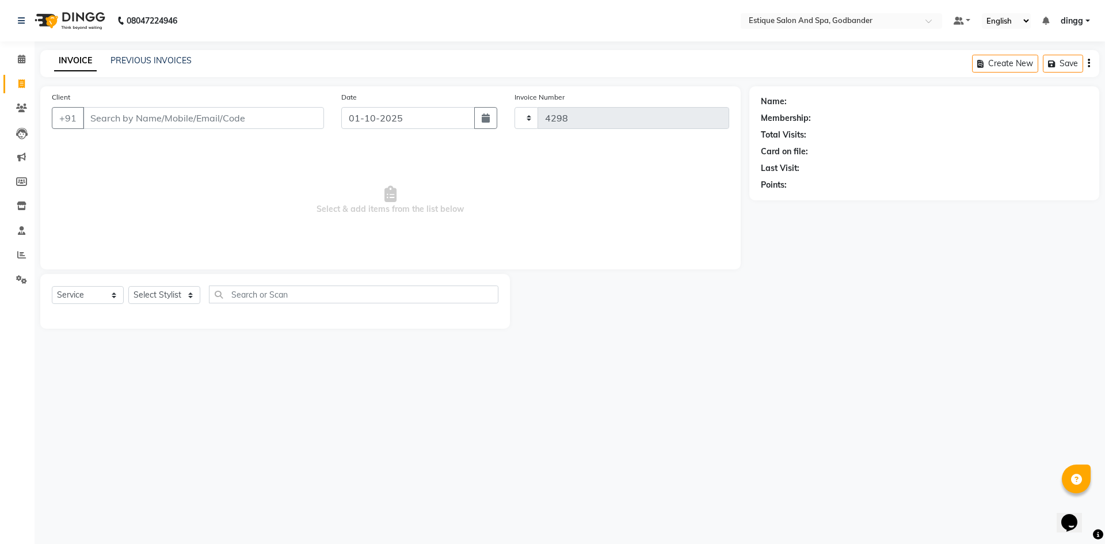
select select "6103"
click at [113, 122] on input "Client" at bounding box center [203, 118] width 241 height 22
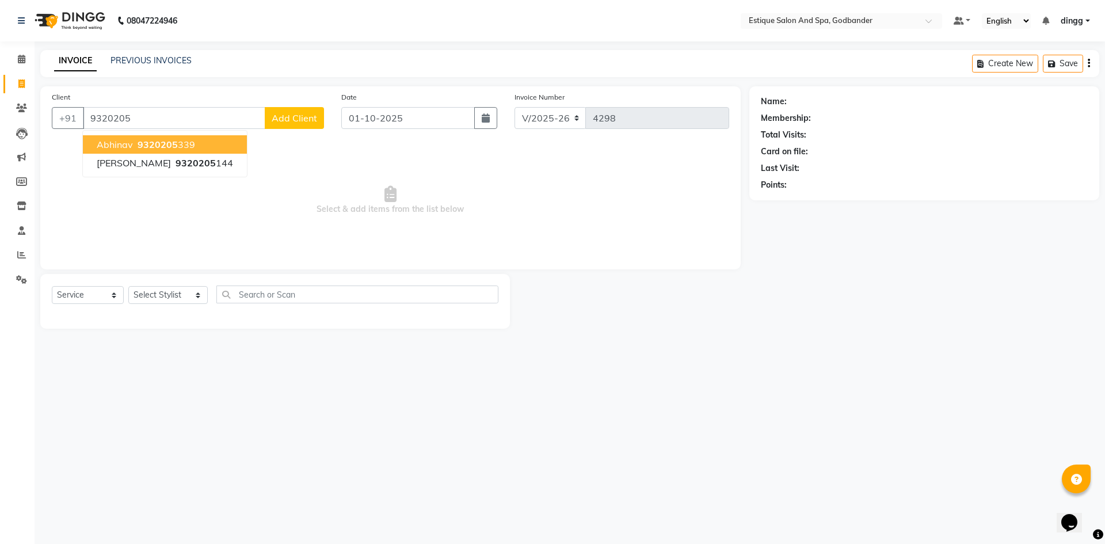
click at [131, 146] on span "abhinav" at bounding box center [115, 145] width 36 height 12
type input "9320205339"
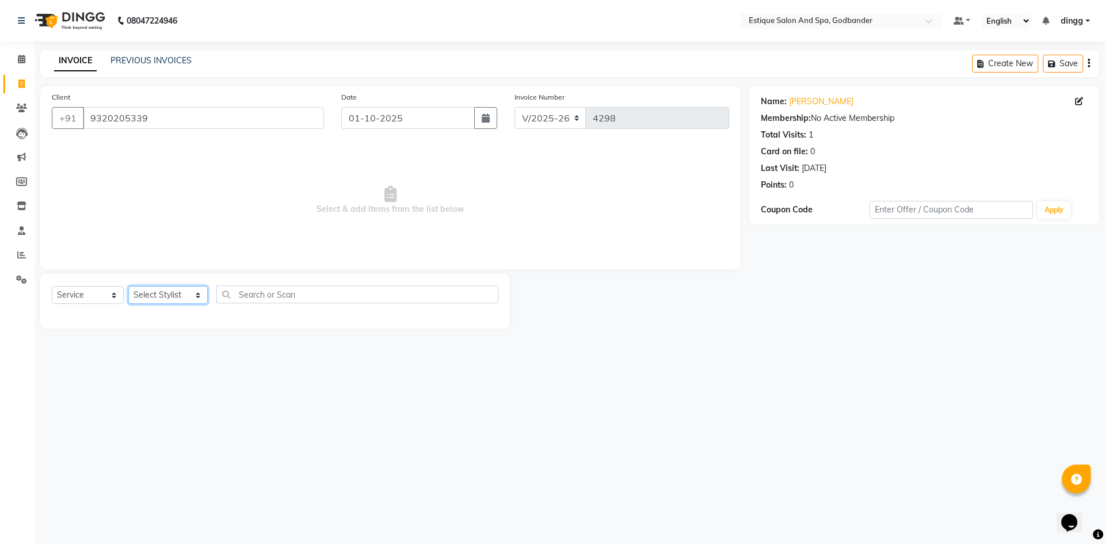
click at [167, 292] on select "Select Stylist Aarti Nails [PERSON_NAME] [PERSON_NAME] Any one Asmi BEAUTY ding…" at bounding box center [167, 295] width 79 height 18
select select "62542"
click at [128, 286] on select "Select Stylist Aarti Nails [PERSON_NAME] [PERSON_NAME] Any one Asmi BEAUTY ding…" at bounding box center [167, 295] width 79 height 18
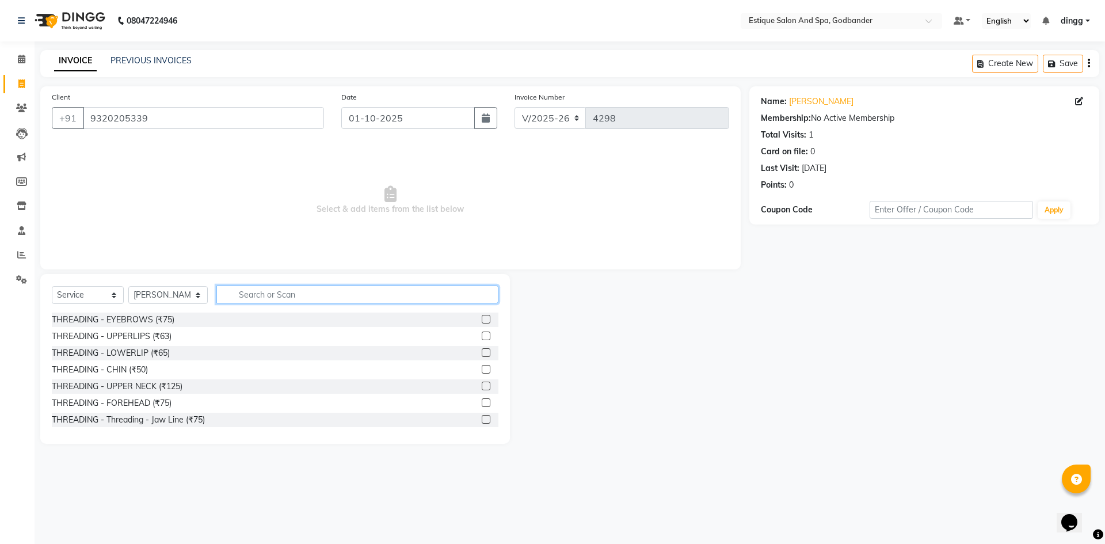
click at [244, 299] on input "text" at bounding box center [357, 295] width 282 height 18
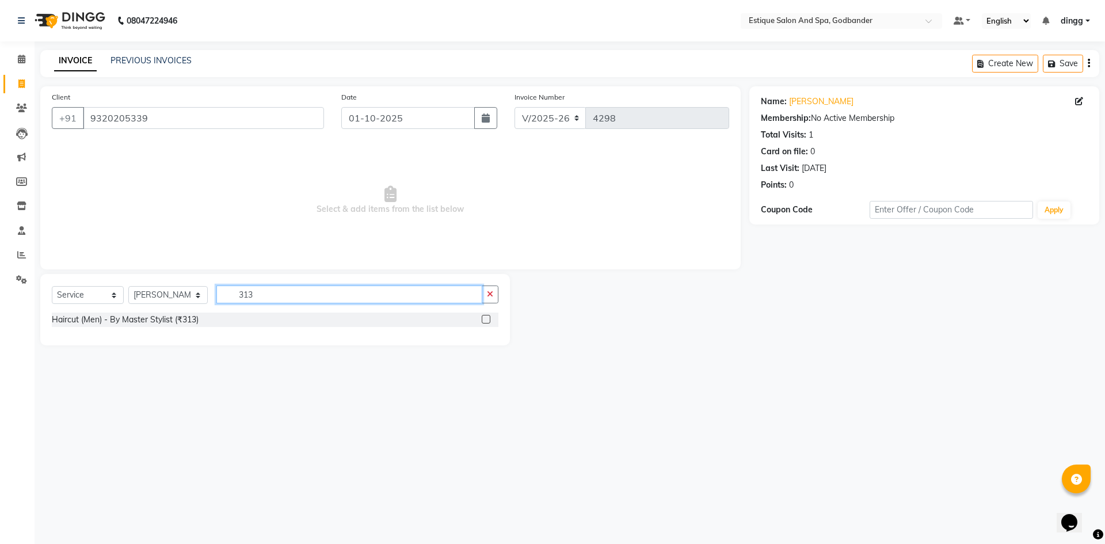
type input "313"
click at [486, 319] on label at bounding box center [486, 319] width 9 height 9
click at [486, 319] on input "checkbox" at bounding box center [485, 319] width 7 height 7
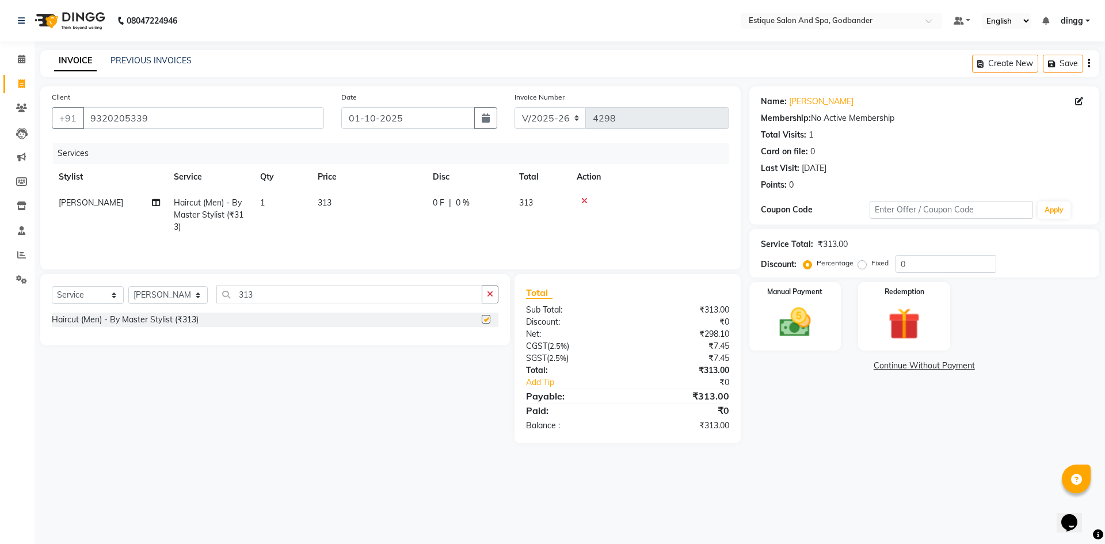
checkbox input "false"
drag, startPoint x: 263, startPoint y: 283, endPoint x: 197, endPoint y: 297, distance: 66.6
click at [197, 297] on div "Select Service Product Membership Package Voucher Prepaid Gift Card Select Styl…" at bounding box center [275, 309] width 470 height 71
drag, startPoint x: 250, startPoint y: 294, endPoint x: 178, endPoint y: 296, distance: 71.4
click at [178, 296] on div "Select Service Product Membership Package Voucher Prepaid Gift Card Select Styl…" at bounding box center [275, 299] width 447 height 27
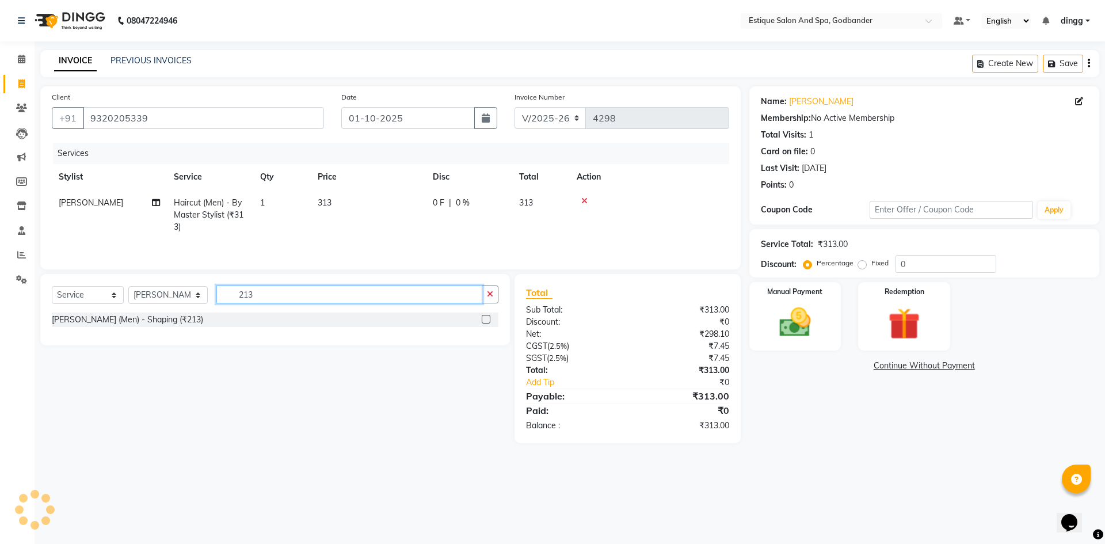
type input "213"
click at [489, 321] on label at bounding box center [486, 319] width 9 height 9
click at [489, 321] on input "checkbox" at bounding box center [485, 319] width 7 height 7
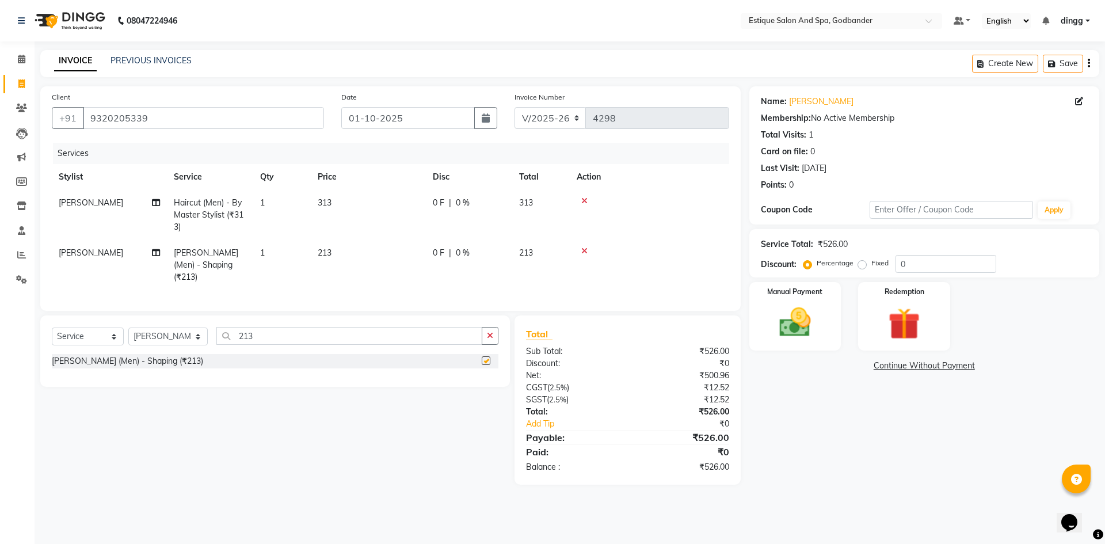
checkbox input "false"
click at [807, 329] on img at bounding box center [796, 322] width 54 height 38
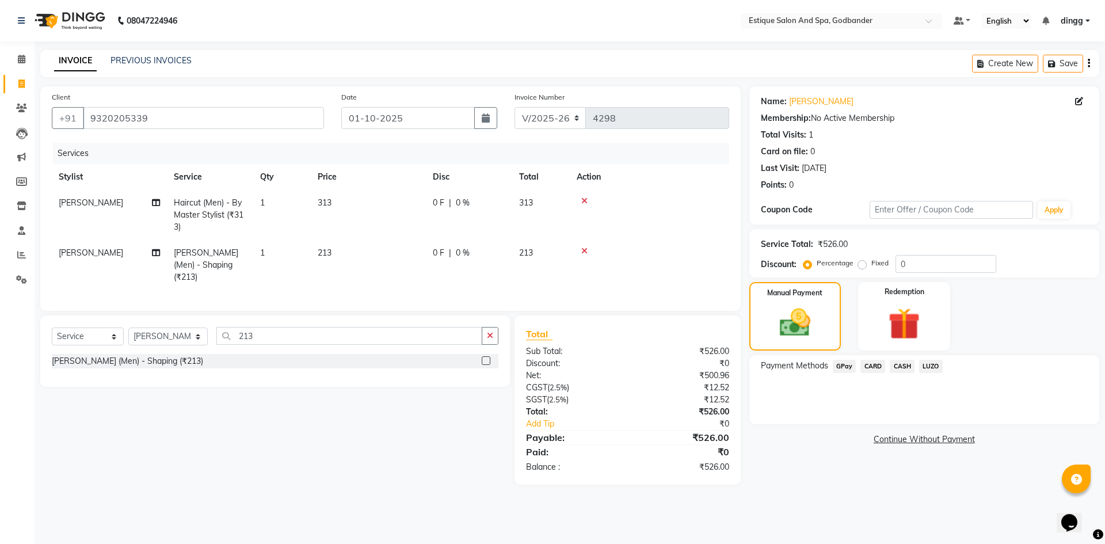
click at [846, 367] on span "GPay" at bounding box center [845, 366] width 24 height 13
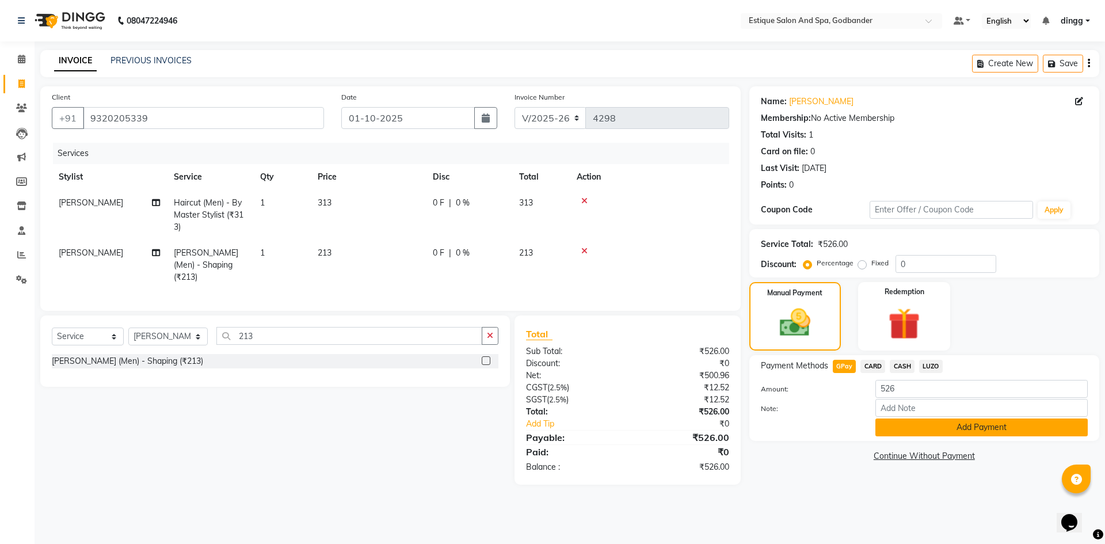
click at [907, 434] on button "Add Payment" at bounding box center [982, 428] width 212 height 18
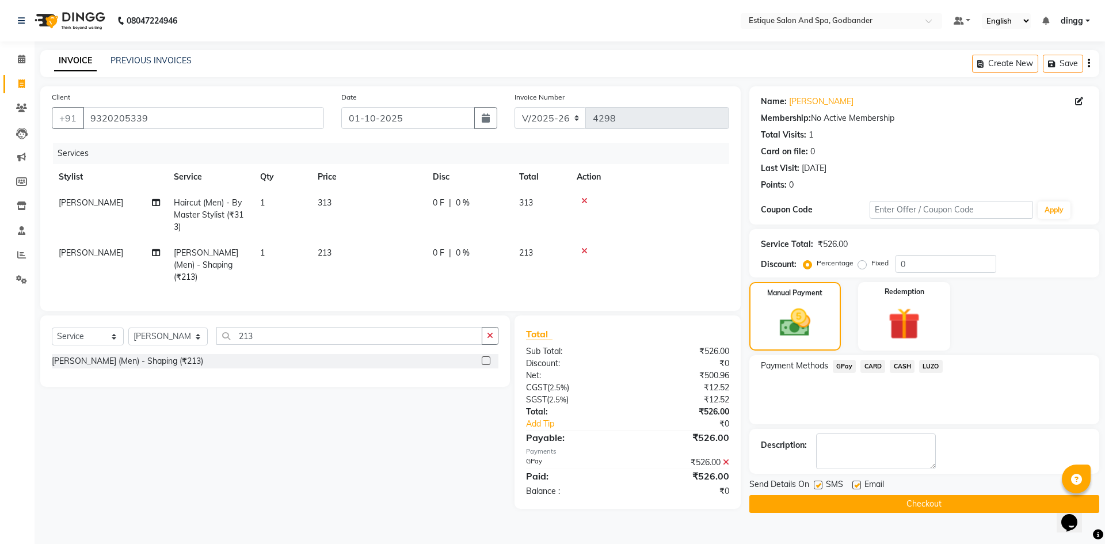
click at [877, 498] on button "Checkout" at bounding box center [925, 504] width 350 height 18
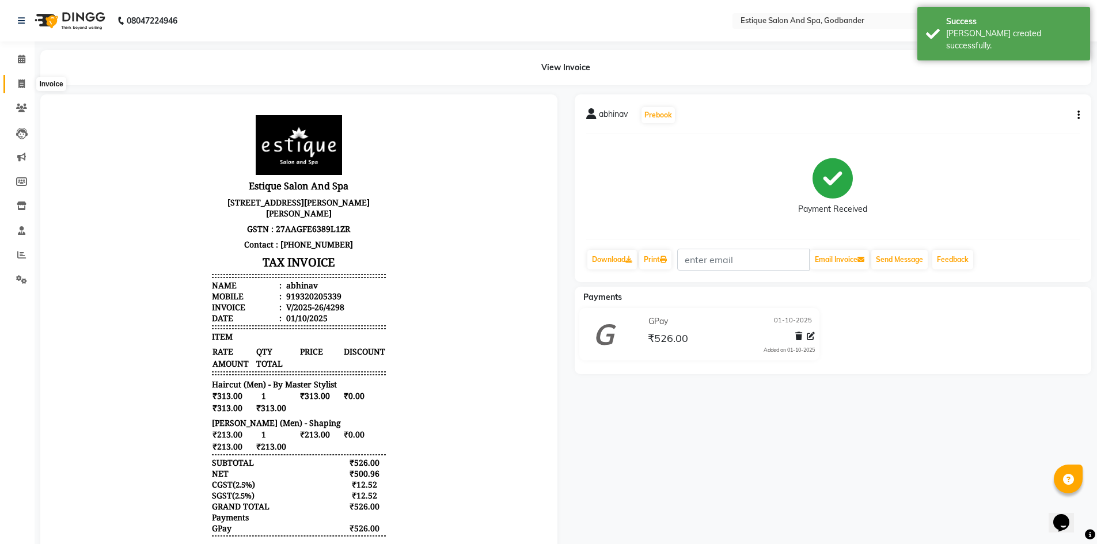
click at [16, 83] on span at bounding box center [22, 84] width 20 height 13
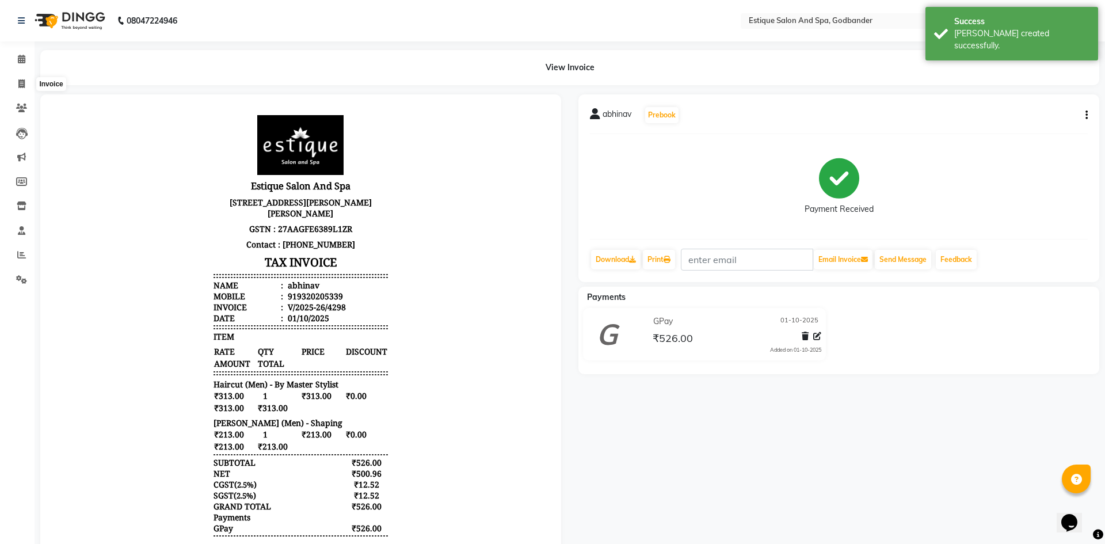
select select "6103"
select select "service"
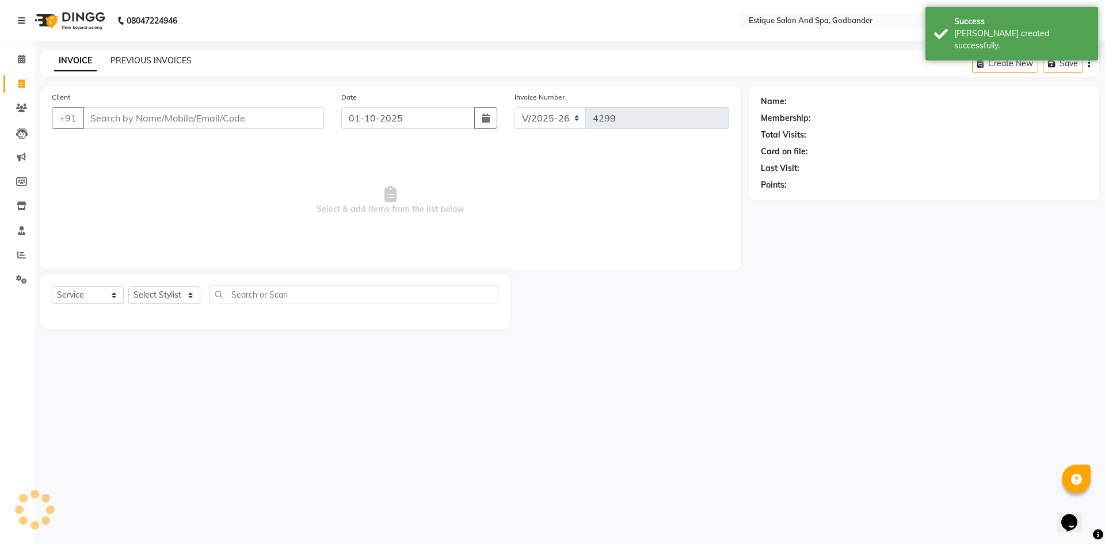
click at [134, 59] on link "PREVIOUS INVOICES" at bounding box center [151, 60] width 81 height 10
